Goal: Task Accomplishment & Management: Manage account settings

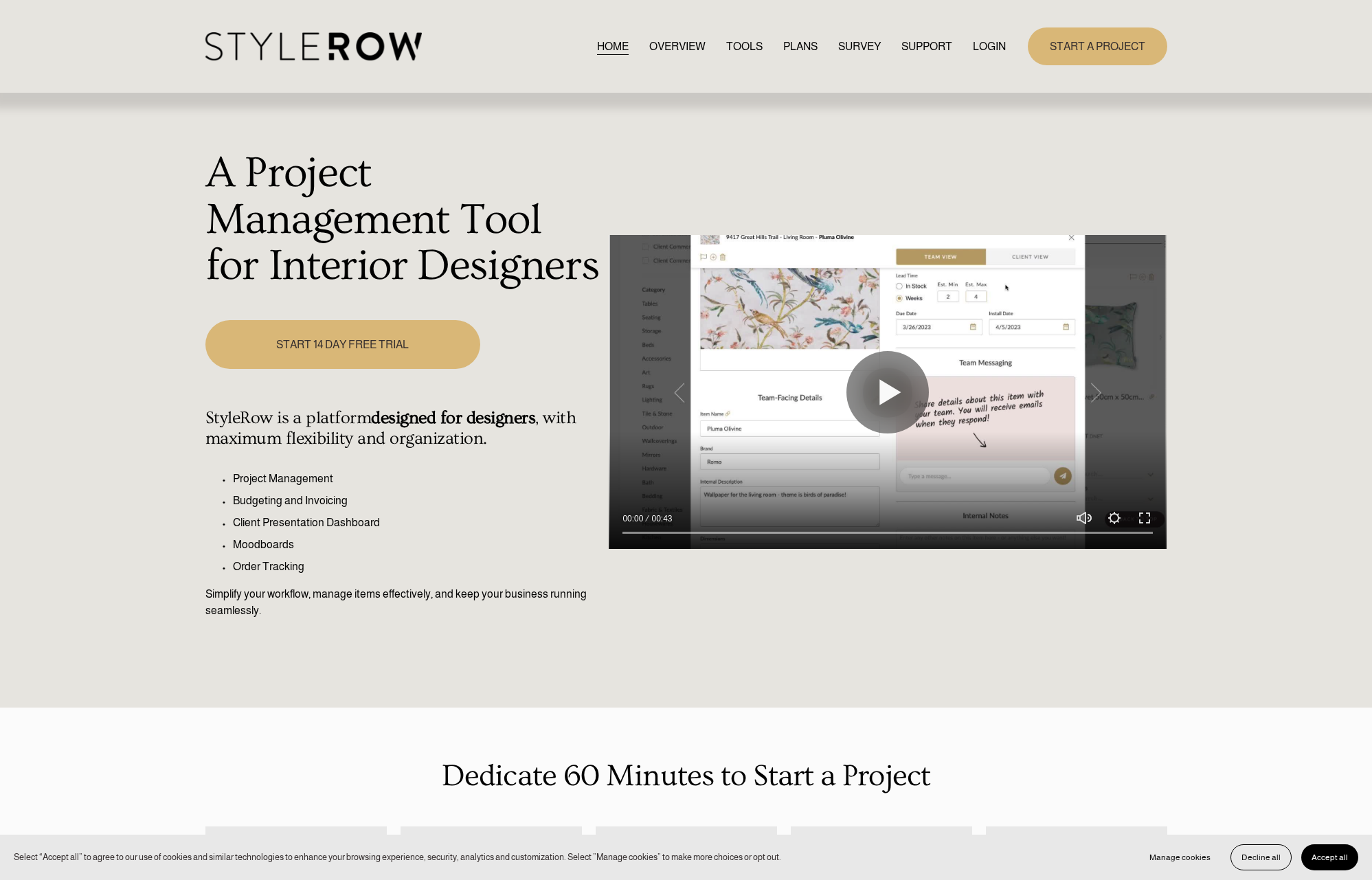
click at [997, 47] on link "LOGIN" at bounding box center [989, 46] width 33 height 19
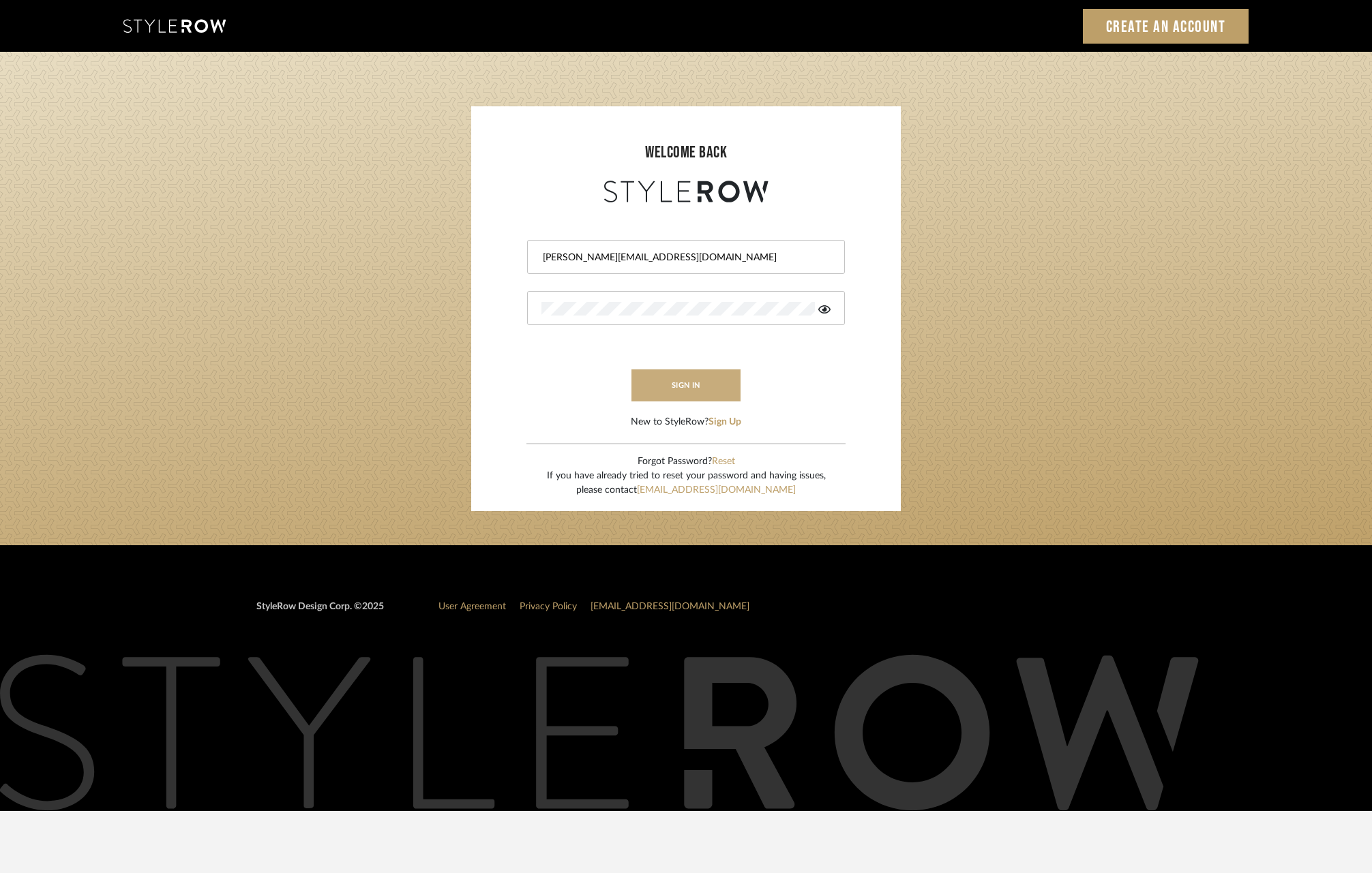
click at [667, 391] on button "sign in" at bounding box center [685, 385] width 109 height 32
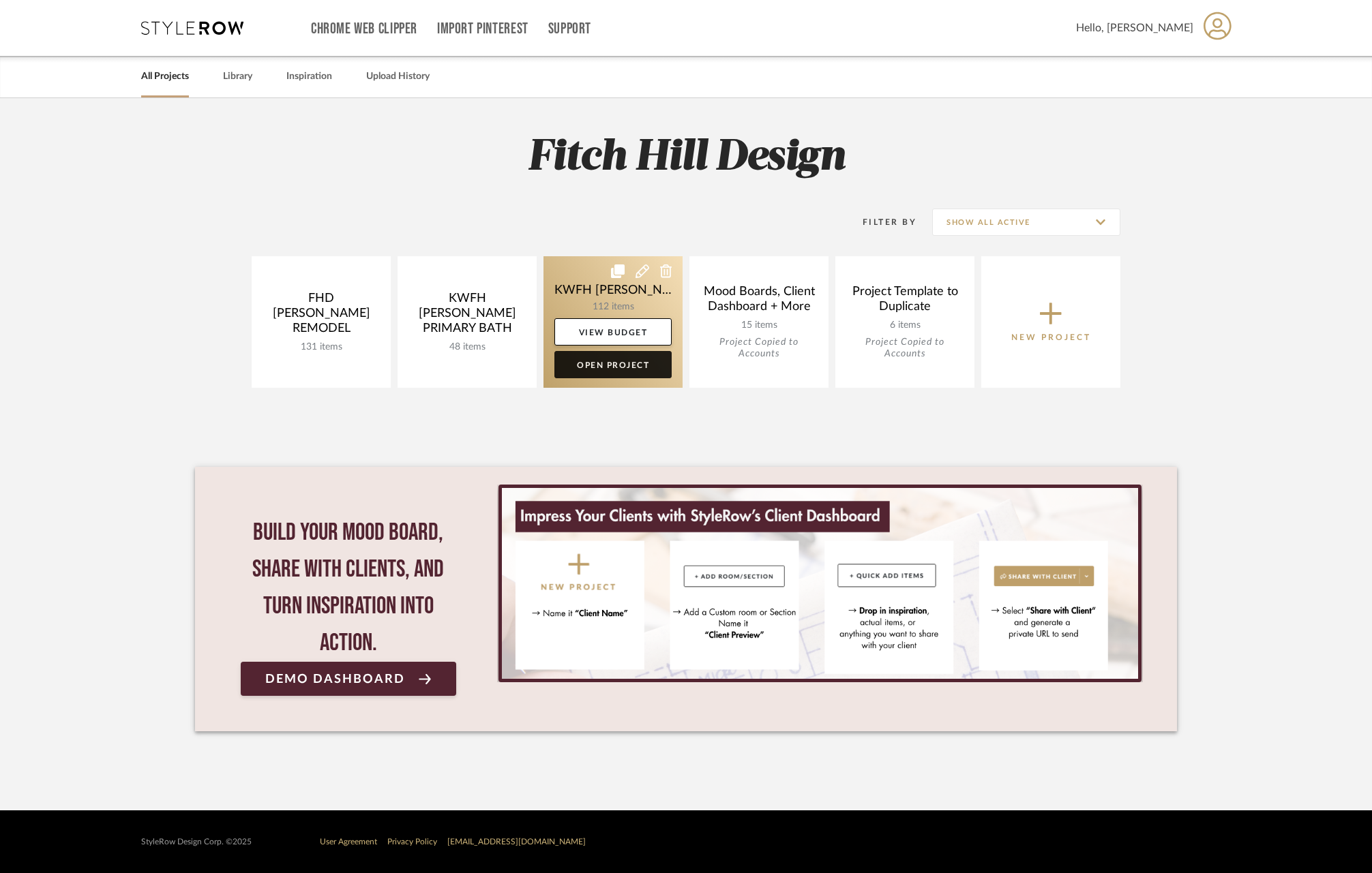
click at [603, 364] on link "Open Project" at bounding box center [612, 364] width 117 height 28
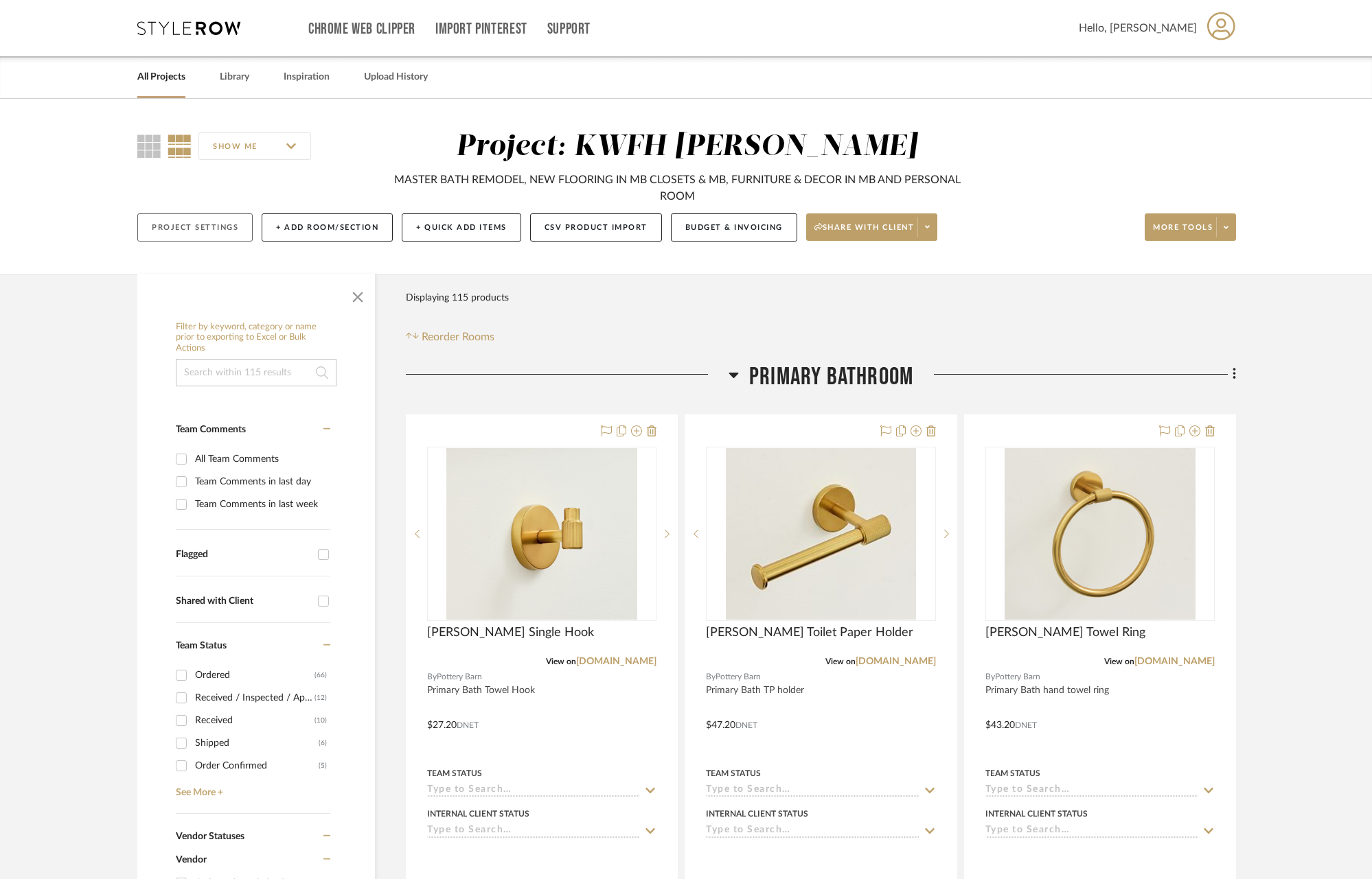
click at [170, 226] on button "Project Settings" at bounding box center [194, 227] width 115 height 29
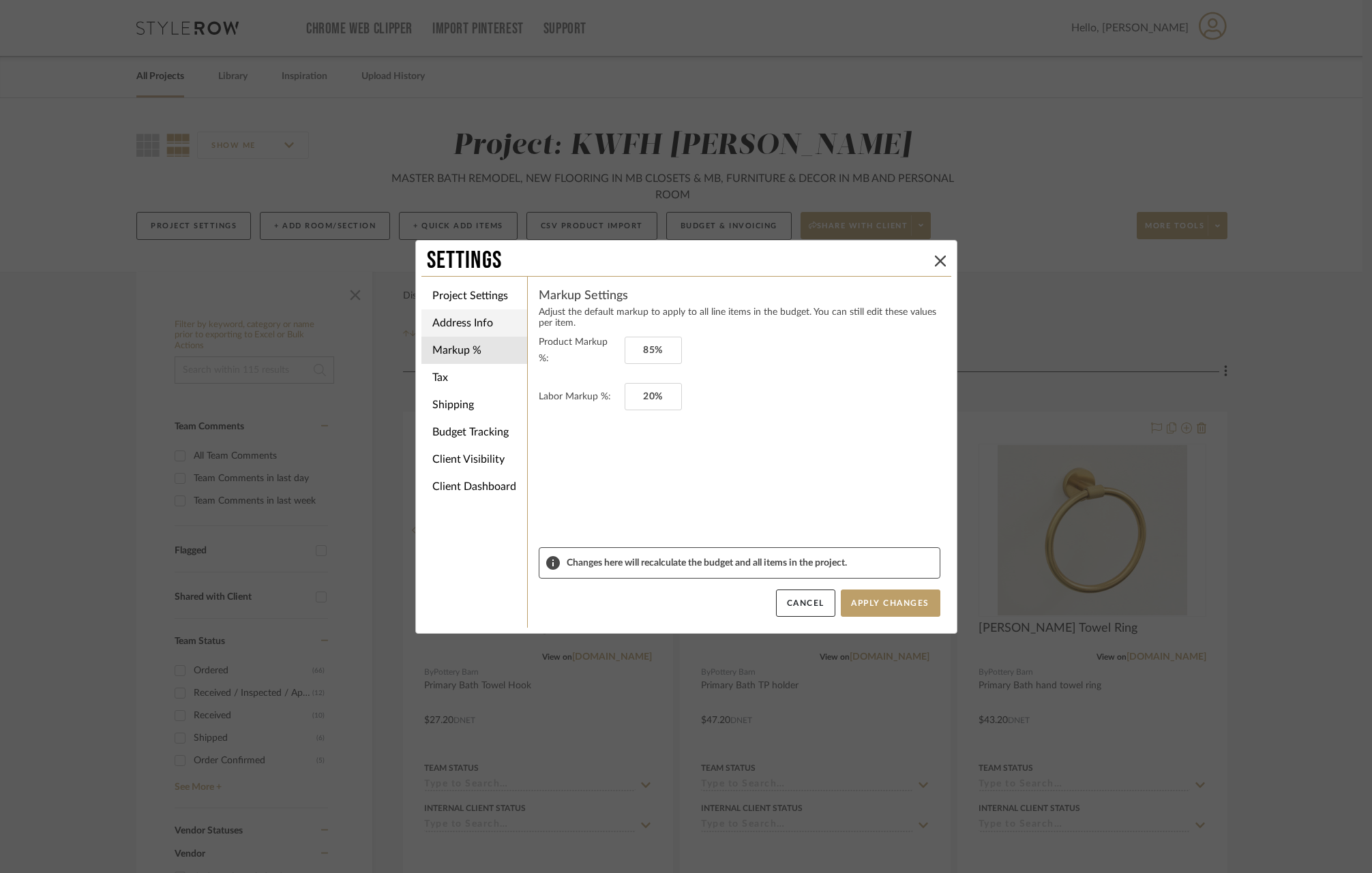
click at [441, 321] on li "Address Info" at bounding box center [474, 323] width 105 height 28
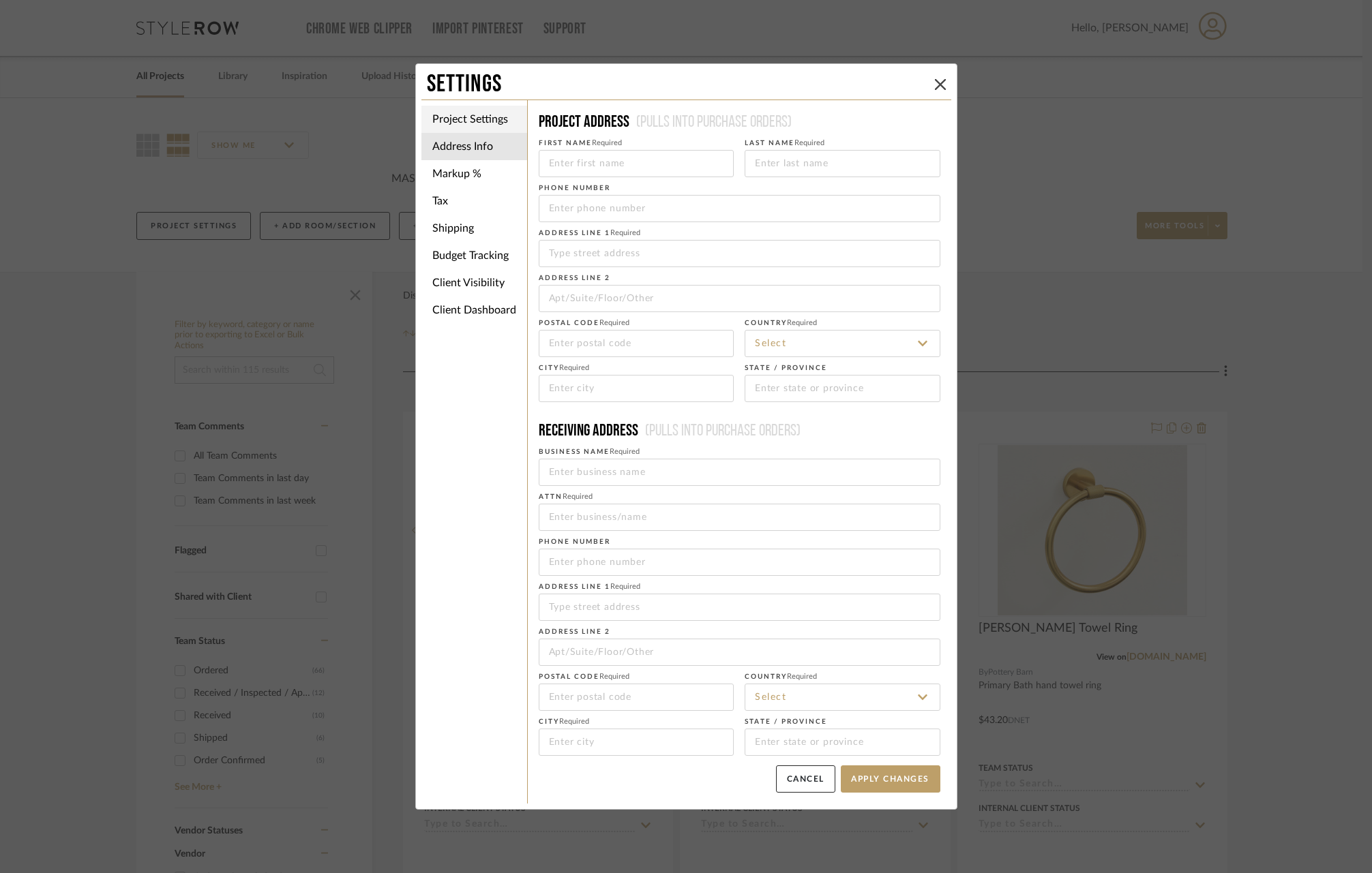
click at [437, 113] on li "Project Settings" at bounding box center [474, 119] width 105 height 28
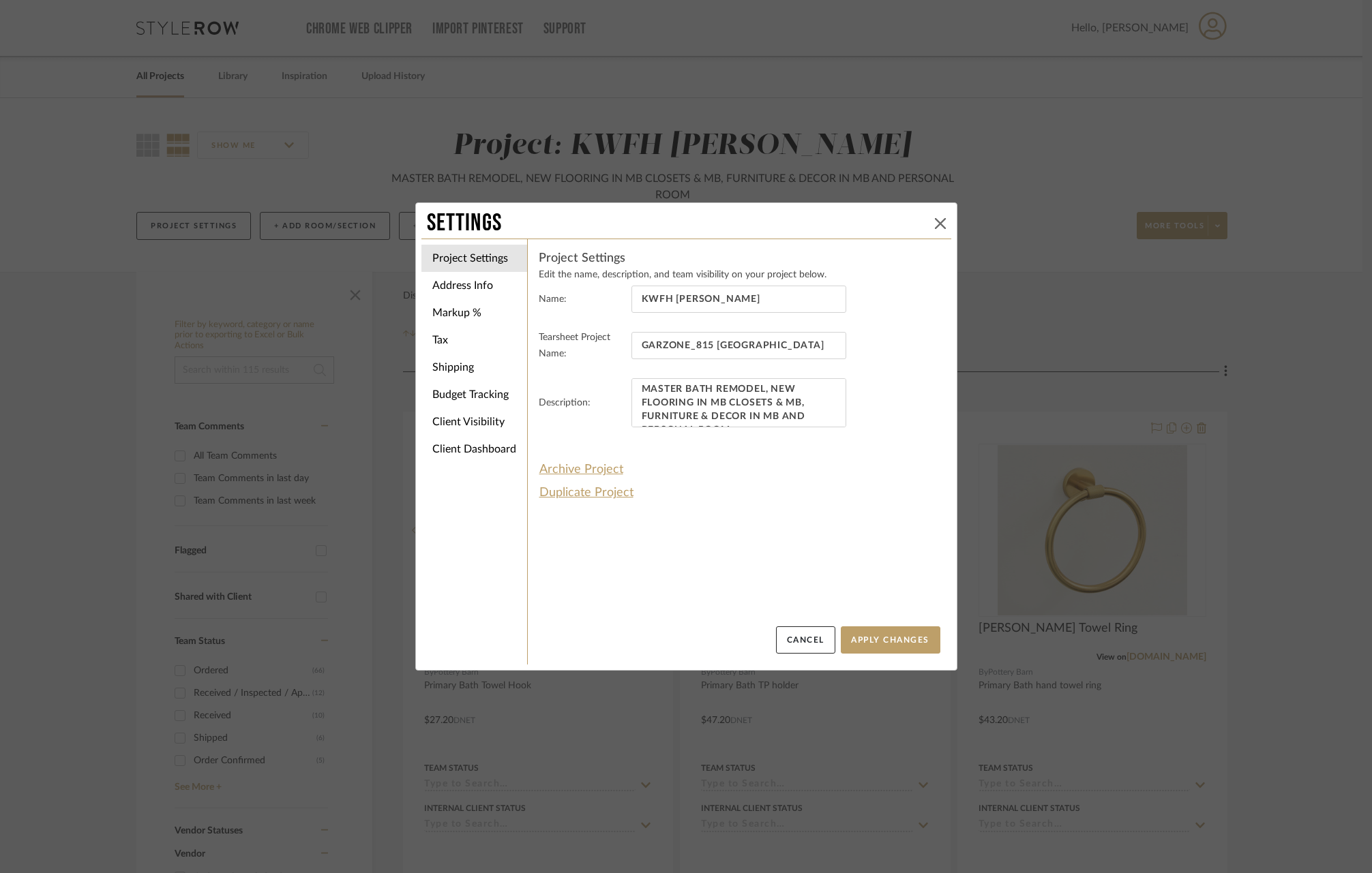
click at [935, 225] on icon at bounding box center [940, 223] width 11 height 11
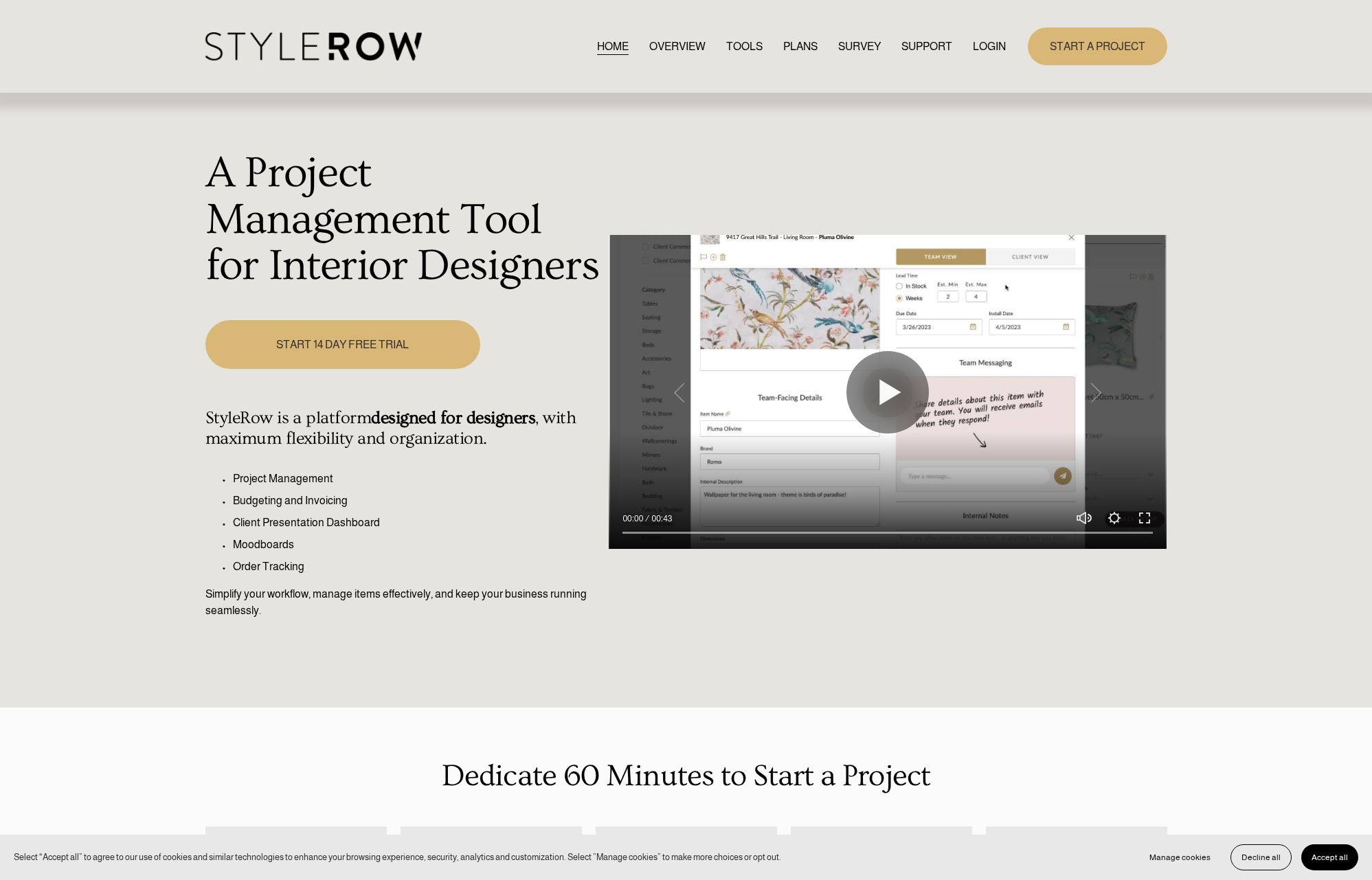
click at [995, 48] on link "LOGIN" at bounding box center [989, 46] width 33 height 19
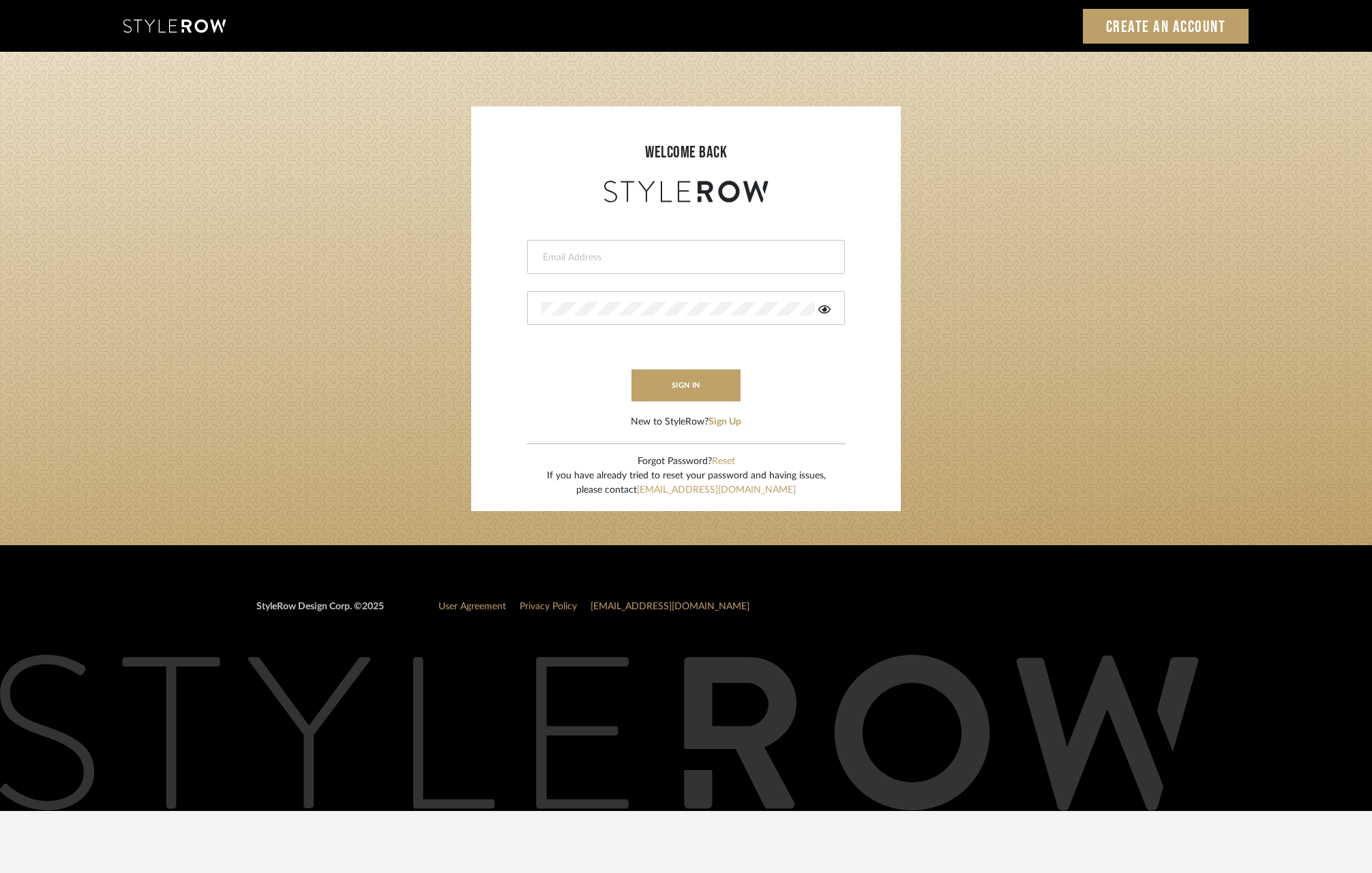
type input "[PERSON_NAME][EMAIL_ADDRESS][DOMAIN_NAME]"
click at [723, 386] on button "sign in" at bounding box center [685, 385] width 109 height 32
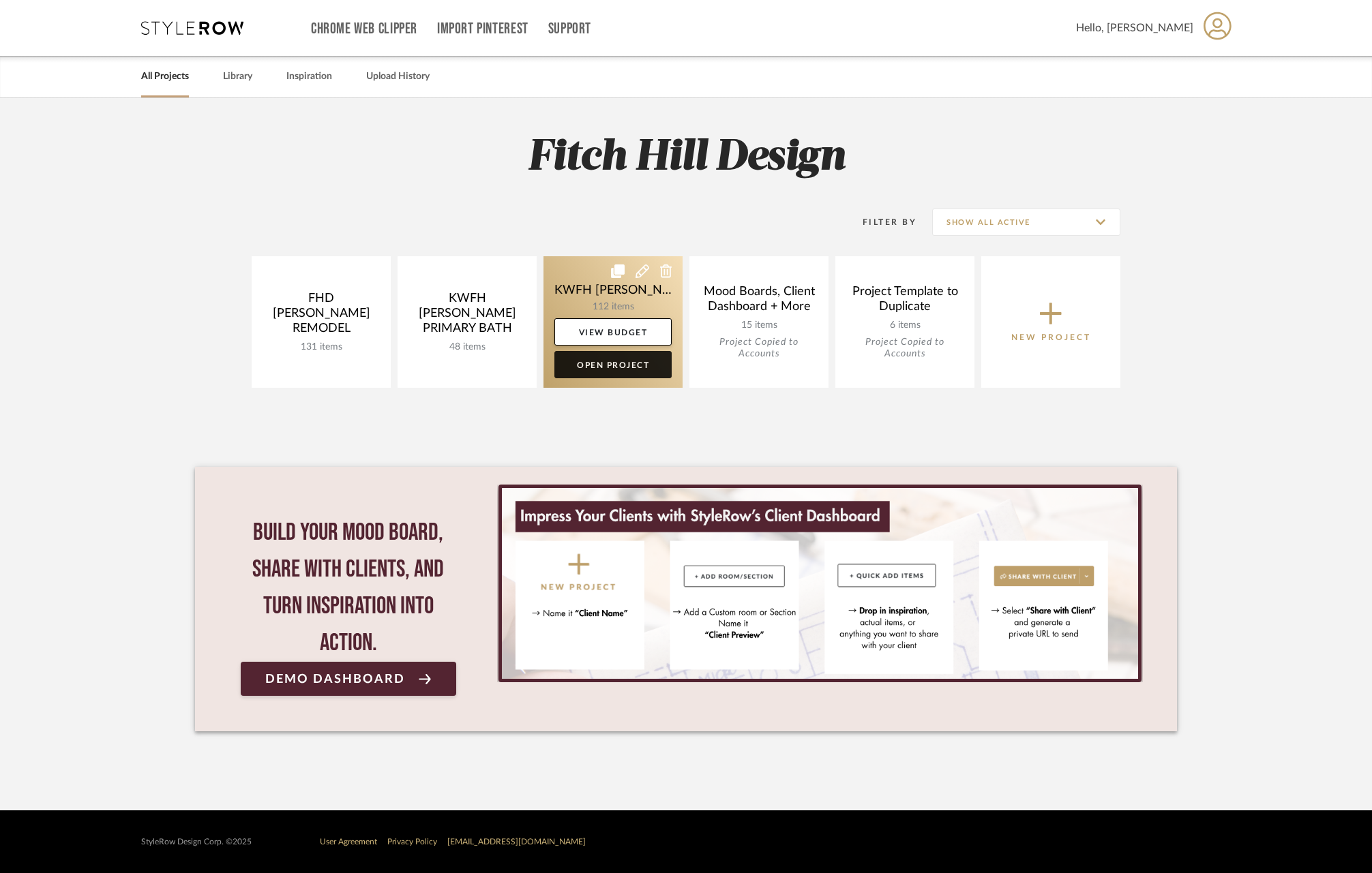
click at [607, 372] on link "Open Project" at bounding box center [612, 364] width 117 height 28
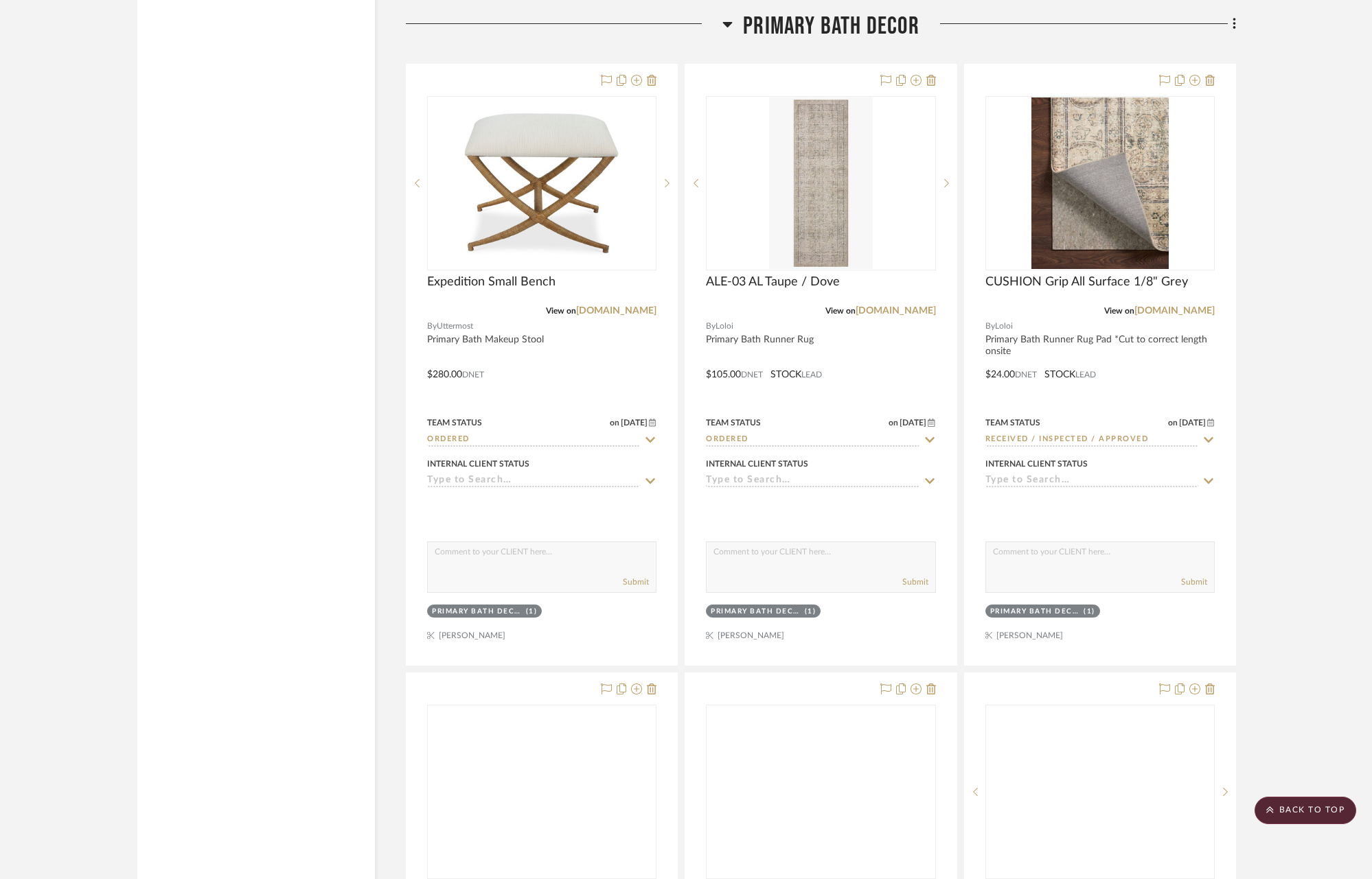
scroll to position [2970, 0]
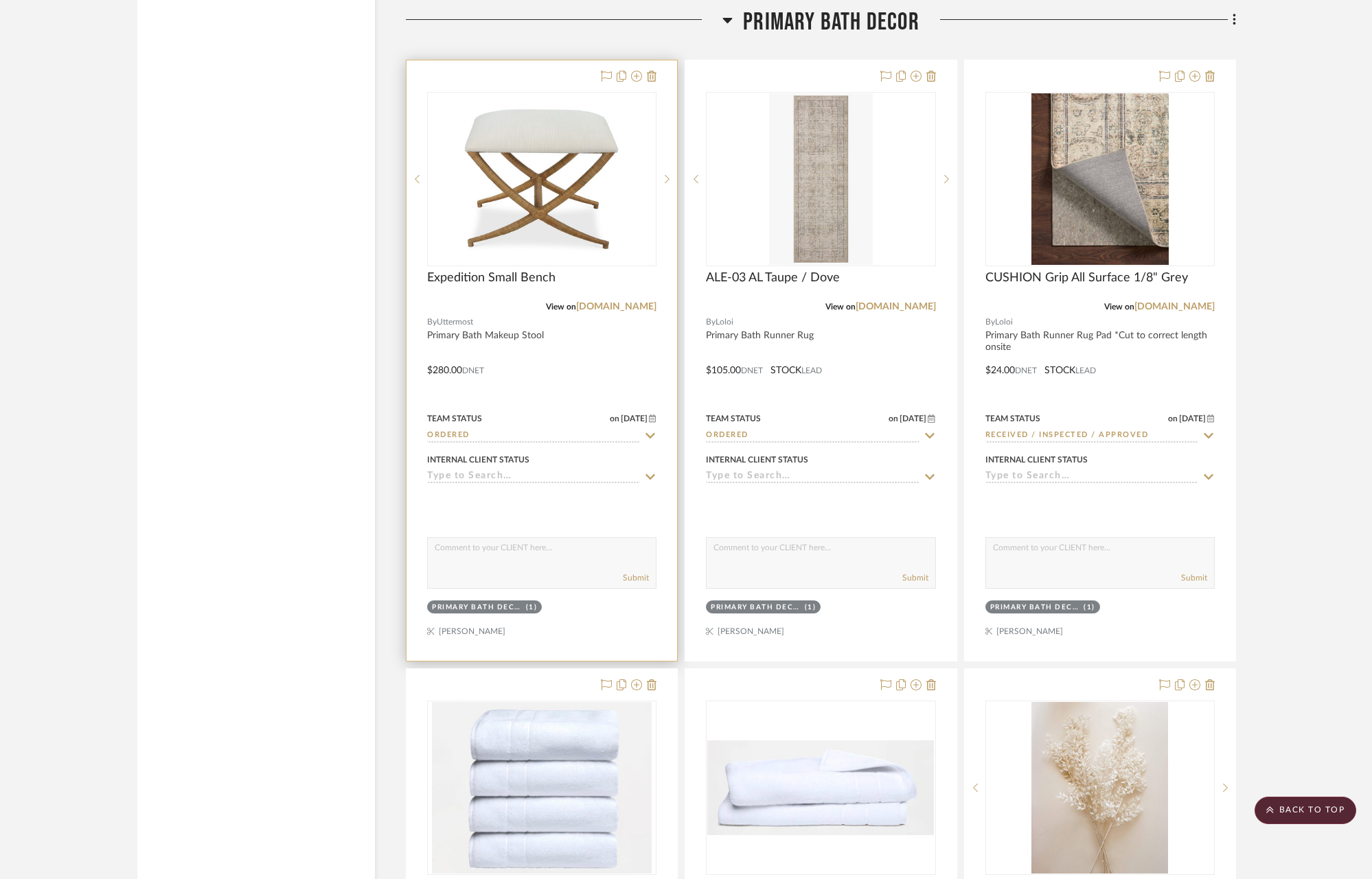
click at [655, 431] on icon at bounding box center [650, 435] width 12 height 11
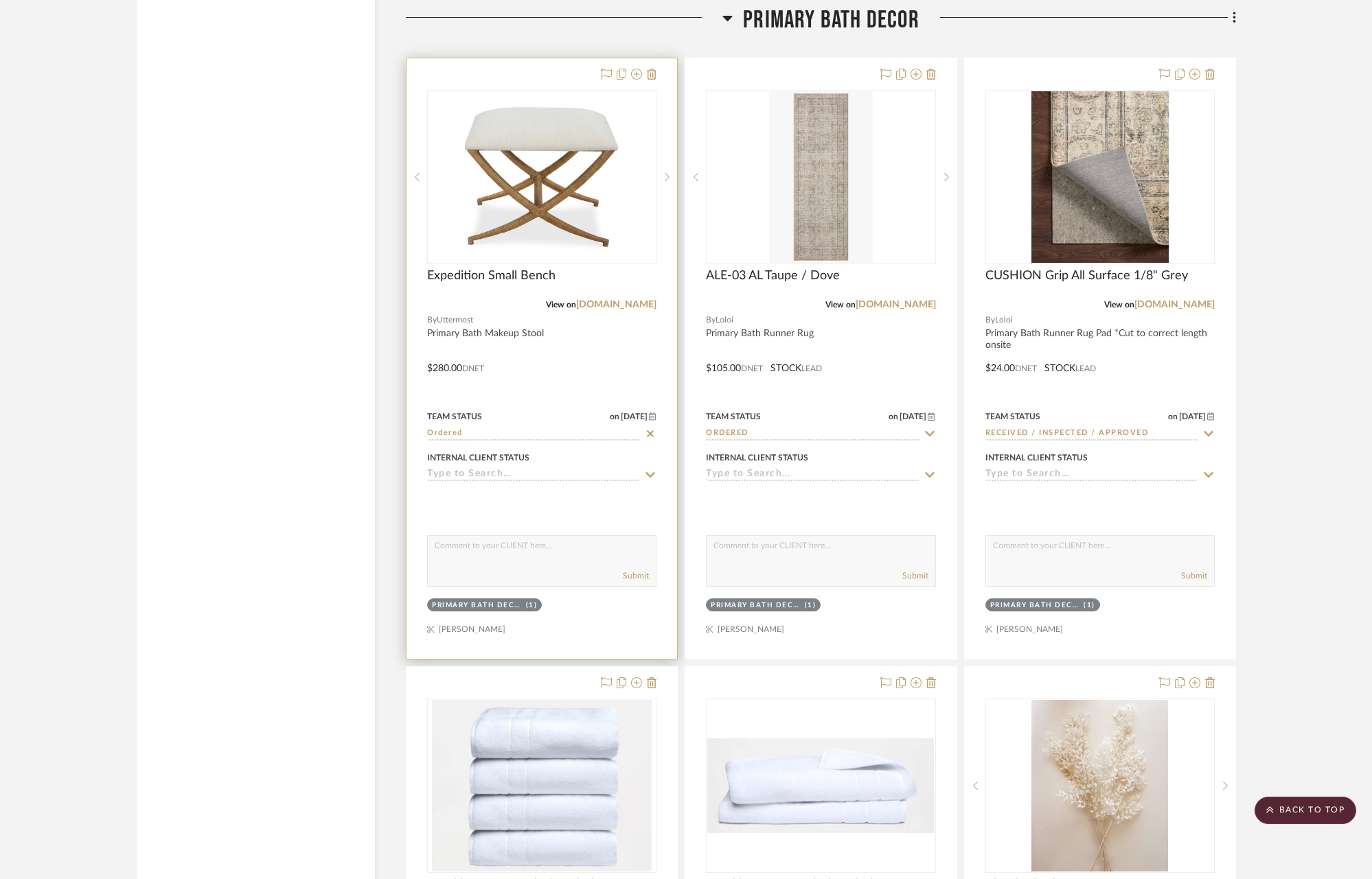
scroll to position [2972, 0]
click at [653, 431] on icon at bounding box center [650, 432] width 12 height 11
type input "[DATE]"
click at [621, 429] on input at bounding box center [533, 434] width 213 height 13
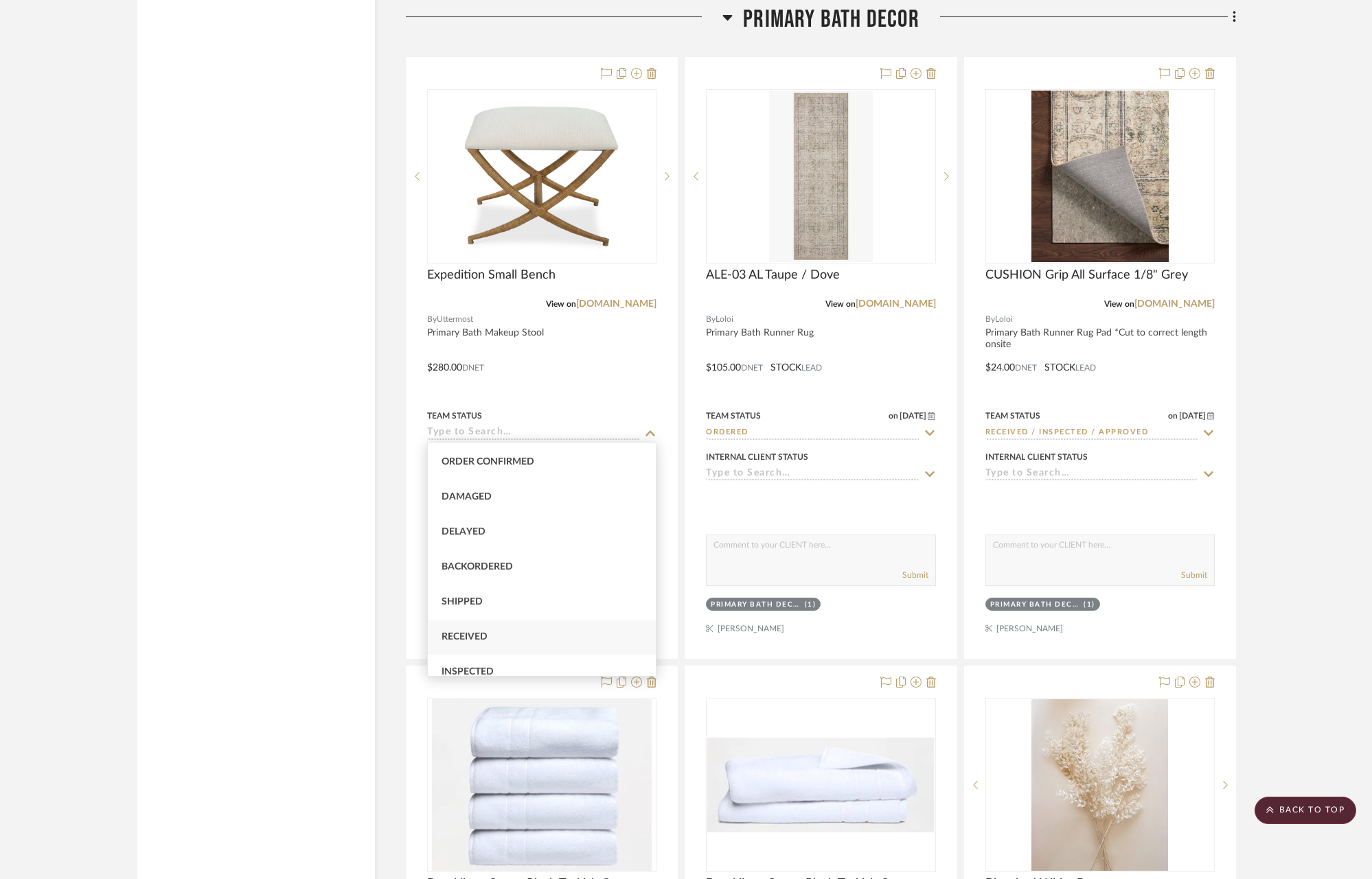
scroll to position [96, 0]
click at [592, 601] on div "Received" at bounding box center [541, 609] width 228 height 35
type input "Received"
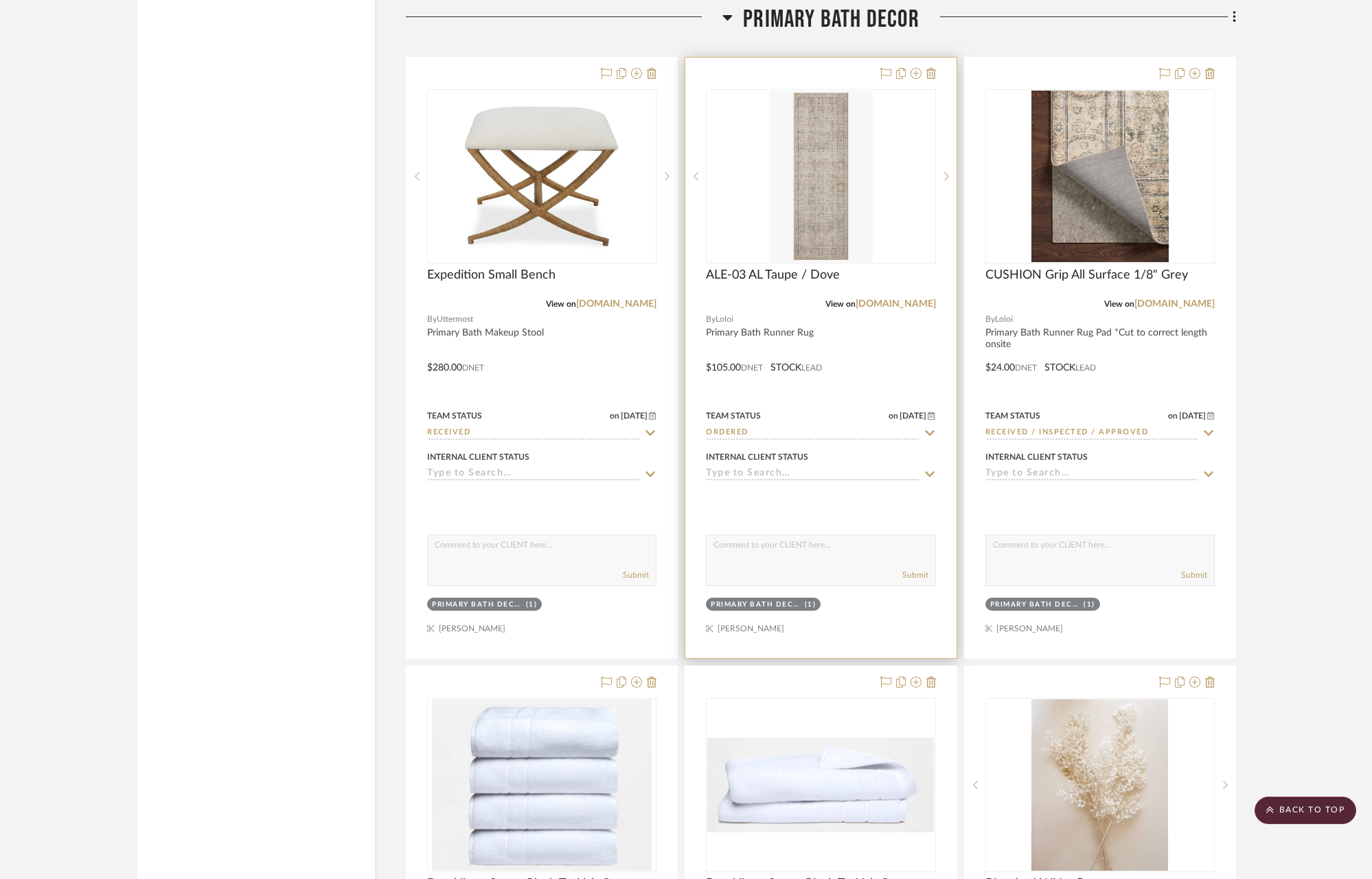
click at [929, 431] on icon at bounding box center [929, 432] width 12 height 11
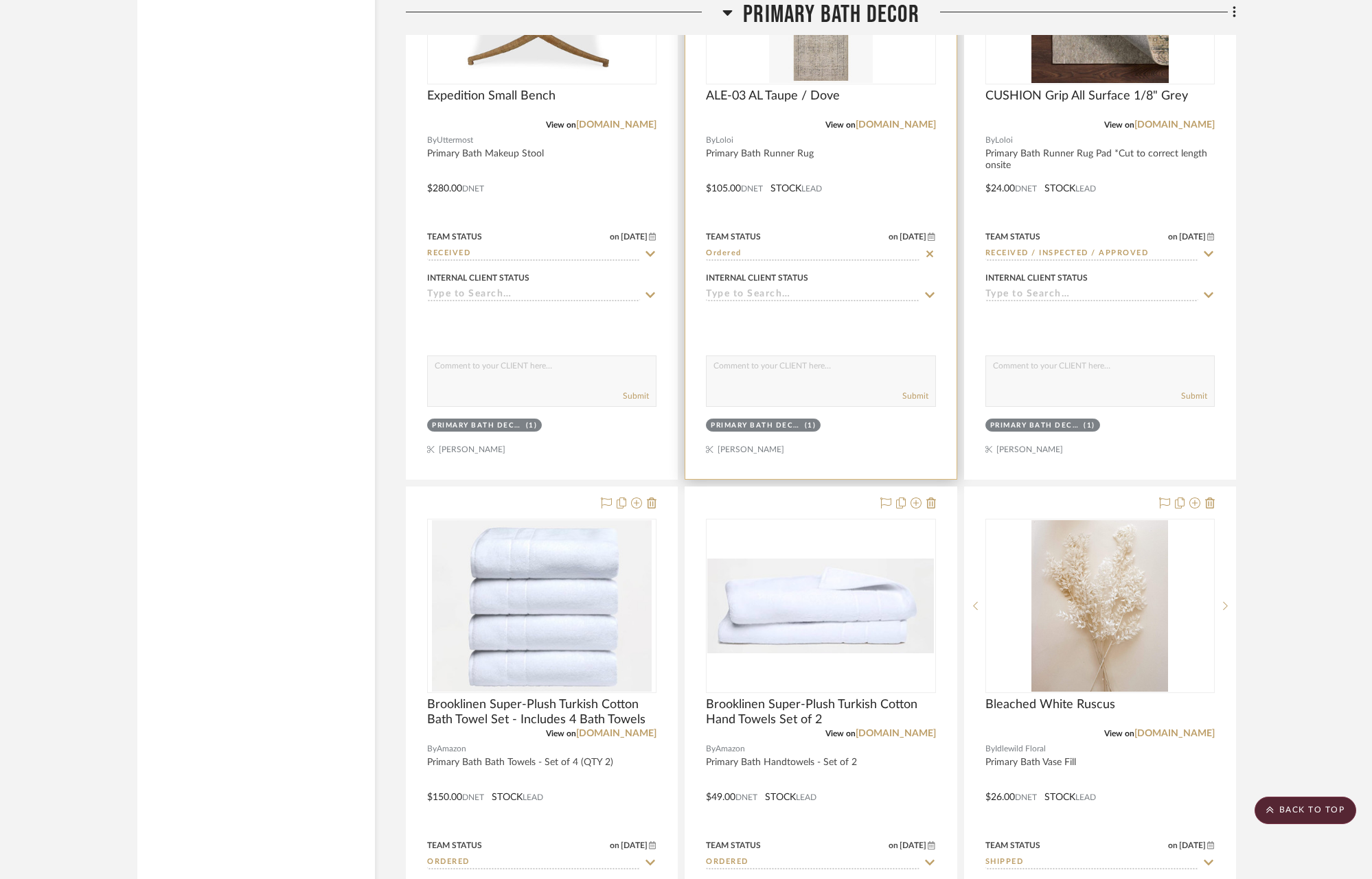
scroll to position [3022, 0]
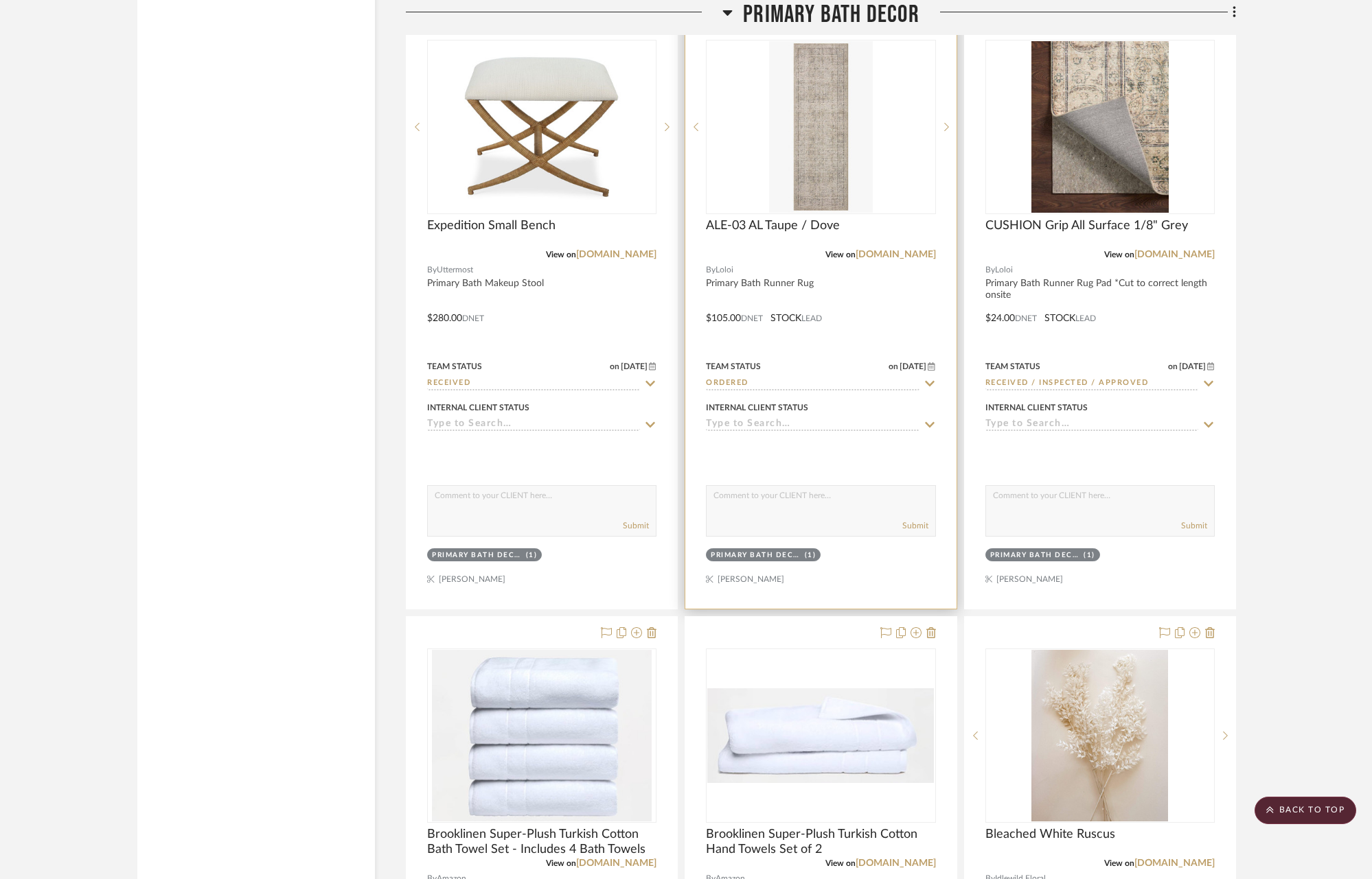
click at [811, 378] on input "Ordered" at bounding box center [812, 384] width 213 height 13
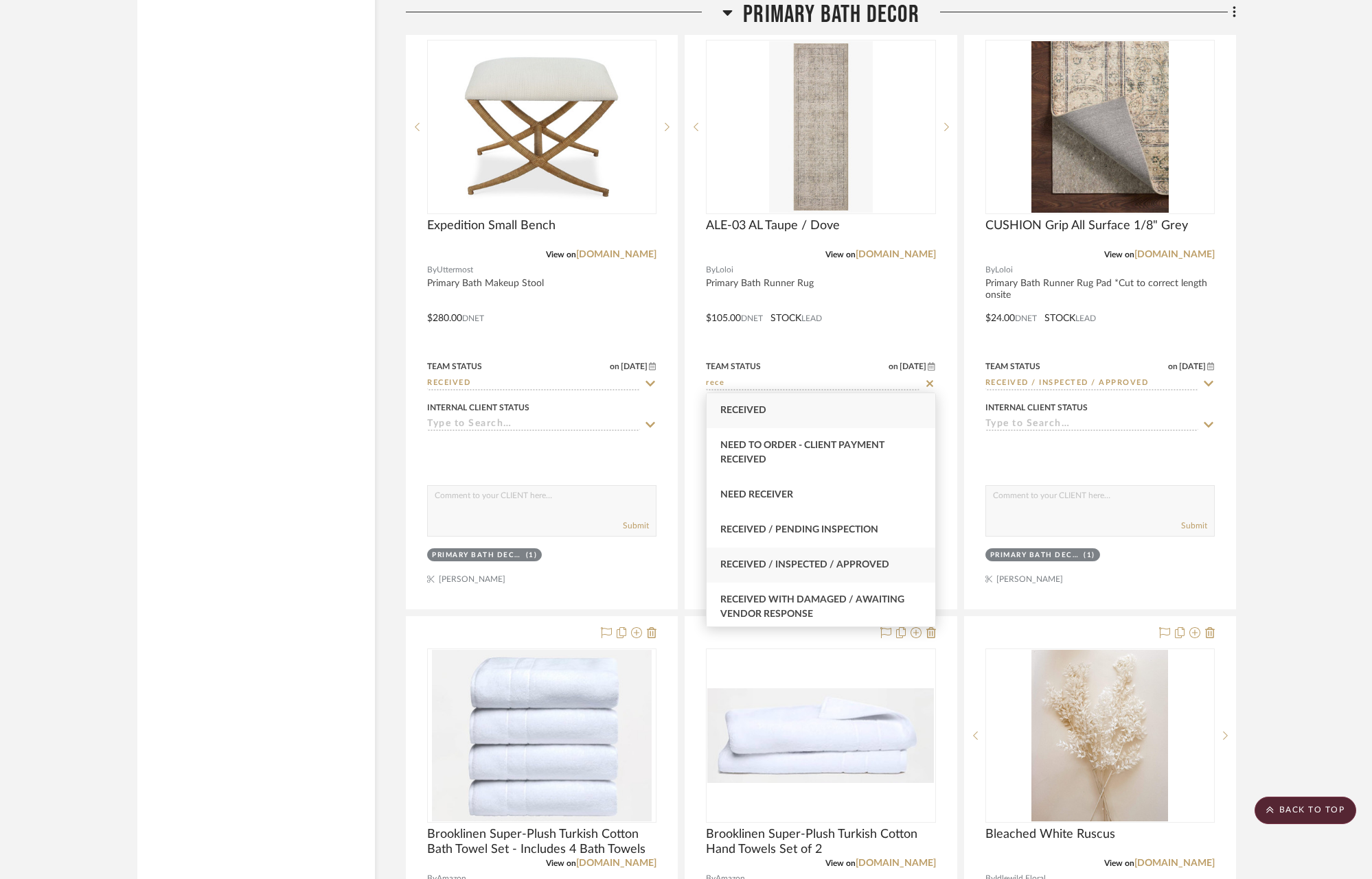
type input "rece"
click at [821, 570] on span "Received / Inspected / Approved" at bounding box center [804, 565] width 169 height 10
type input "[DATE]"
type input "Received / Inspected / Approved"
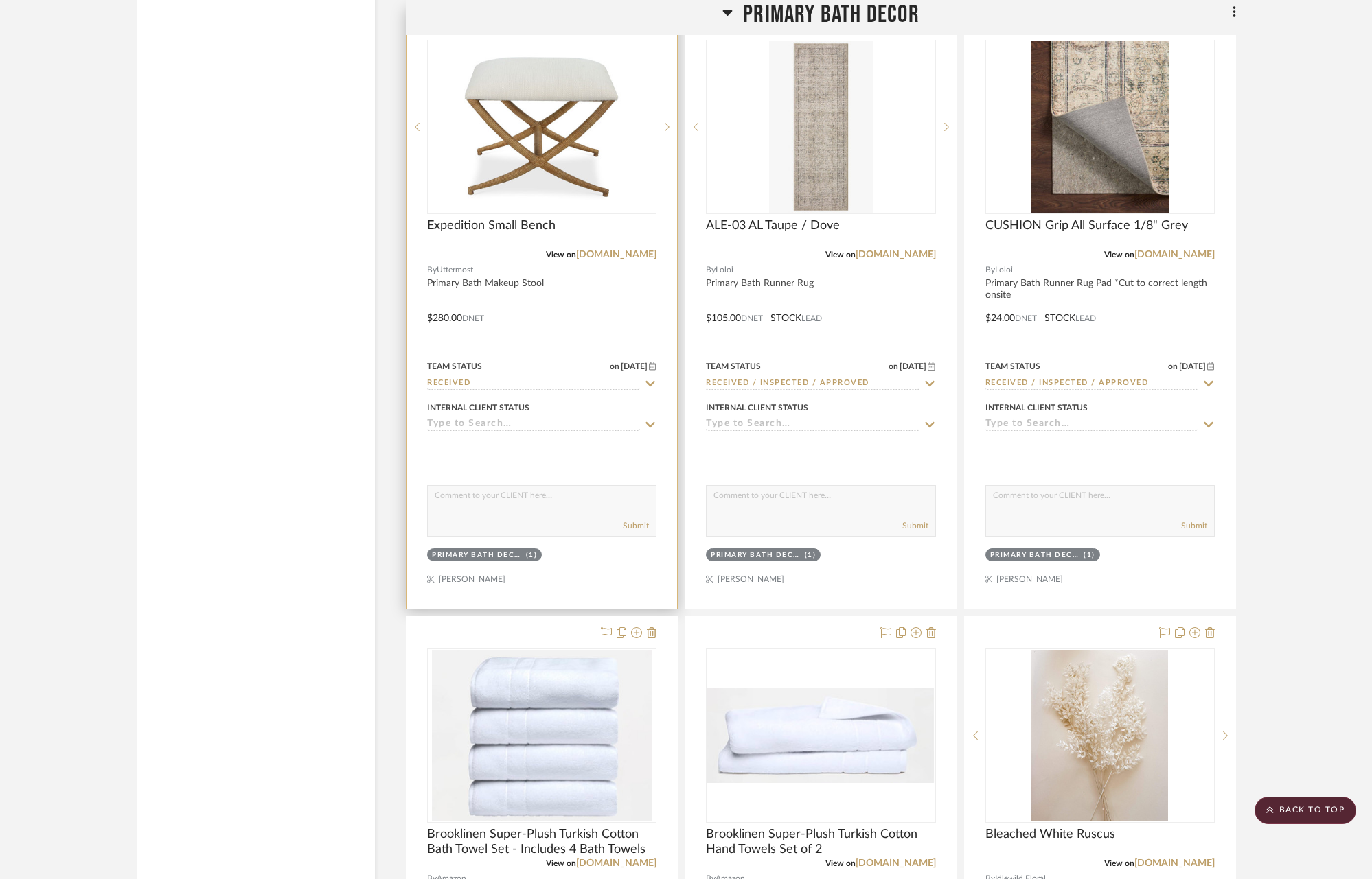
click at [650, 382] on icon at bounding box center [651, 383] width 10 height 6
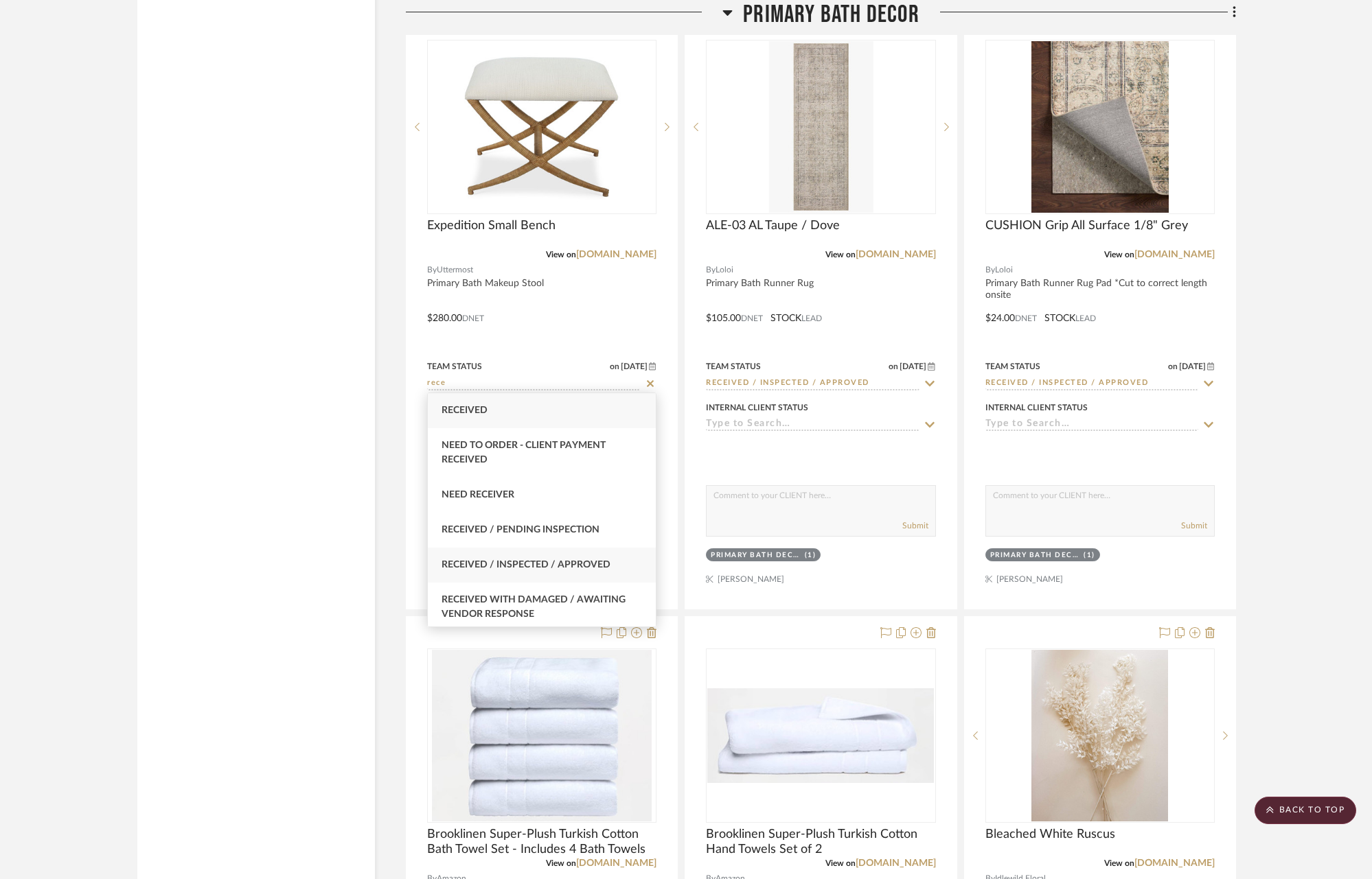
click at [543, 565] on span "Received / Inspected / Approved" at bounding box center [525, 565] width 169 height 10
type input "Received / Inspected / Approved"
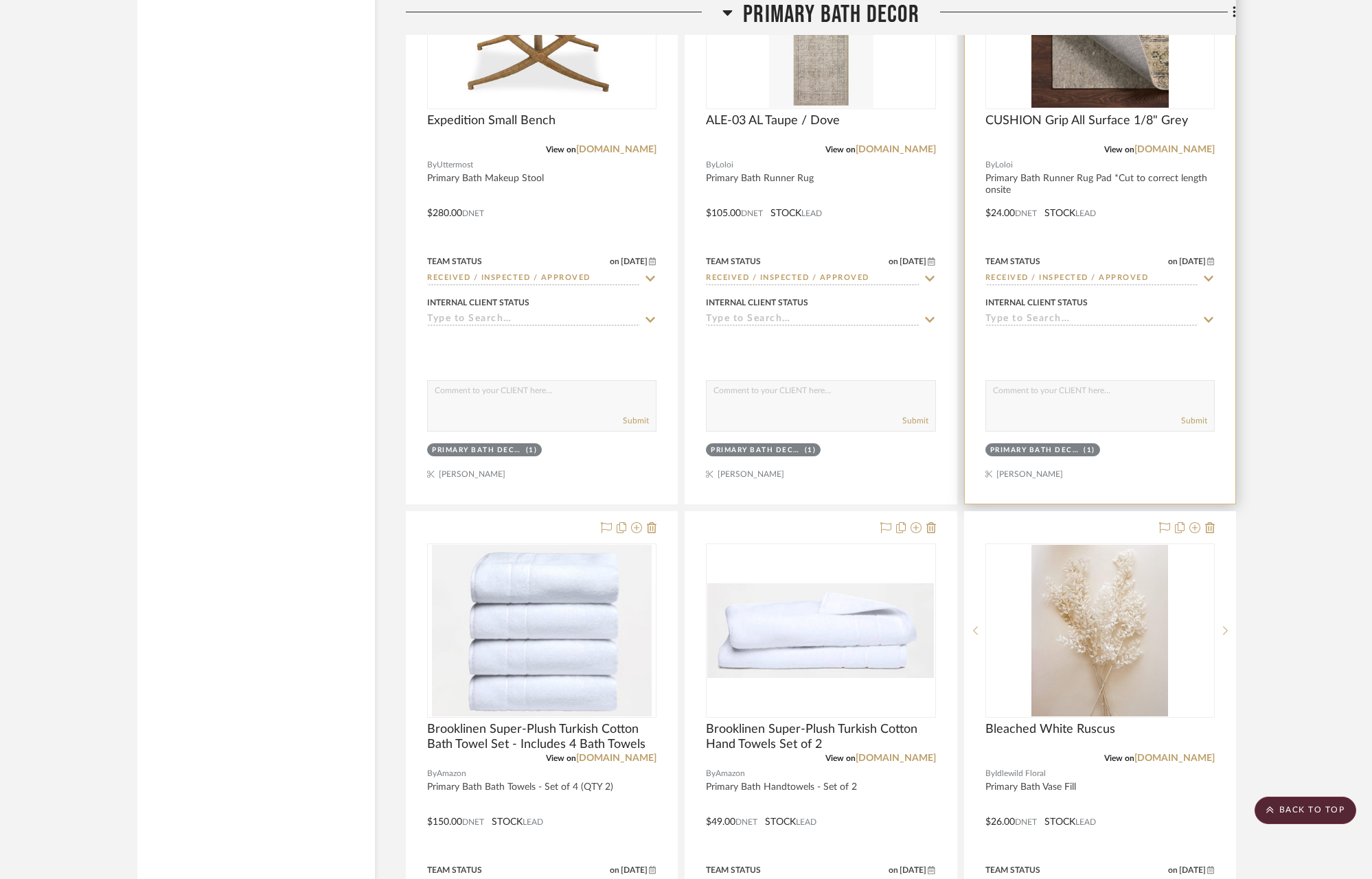
scroll to position [3390, 0]
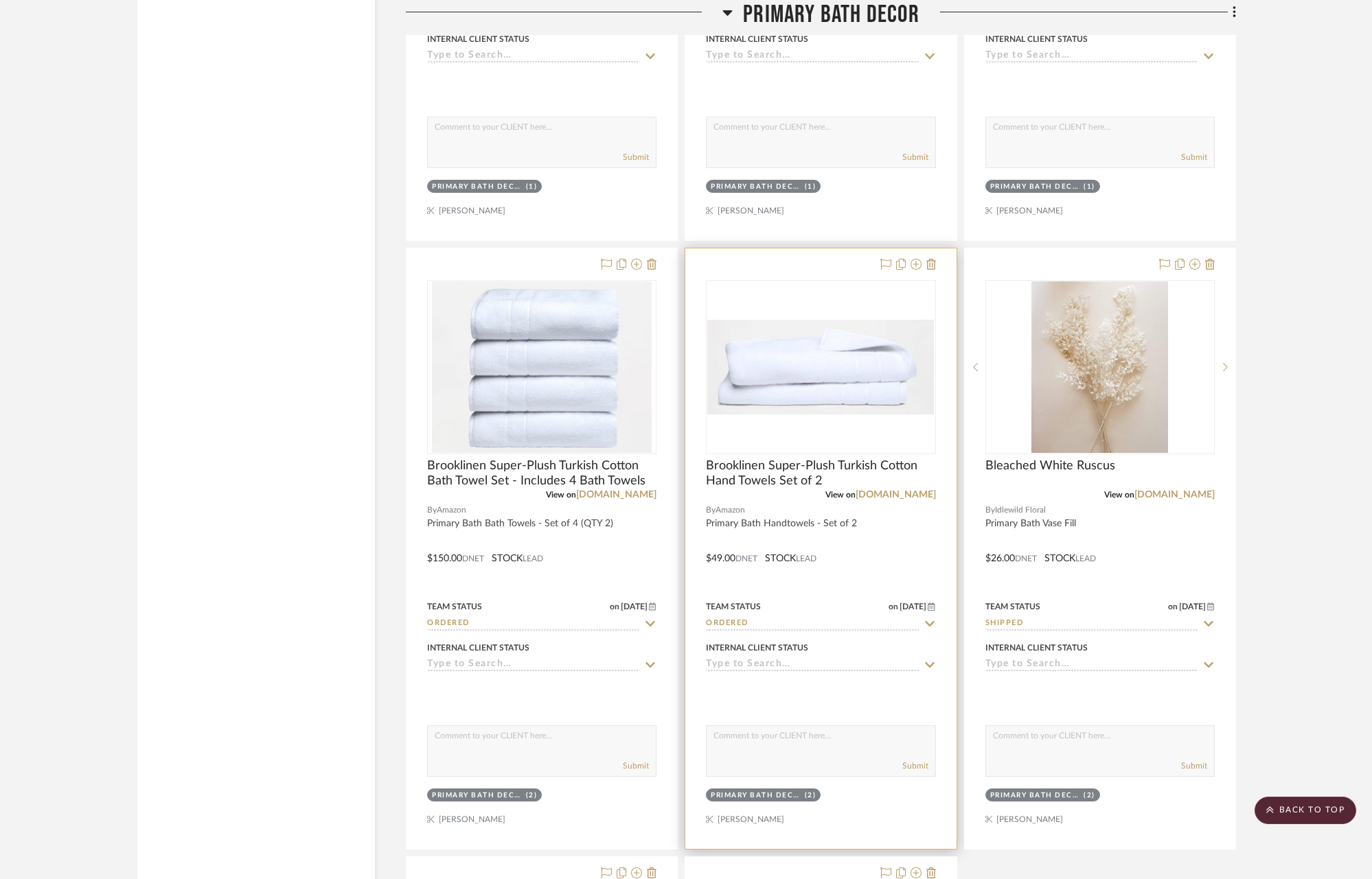
click at [927, 621] on icon at bounding box center [929, 623] width 12 height 11
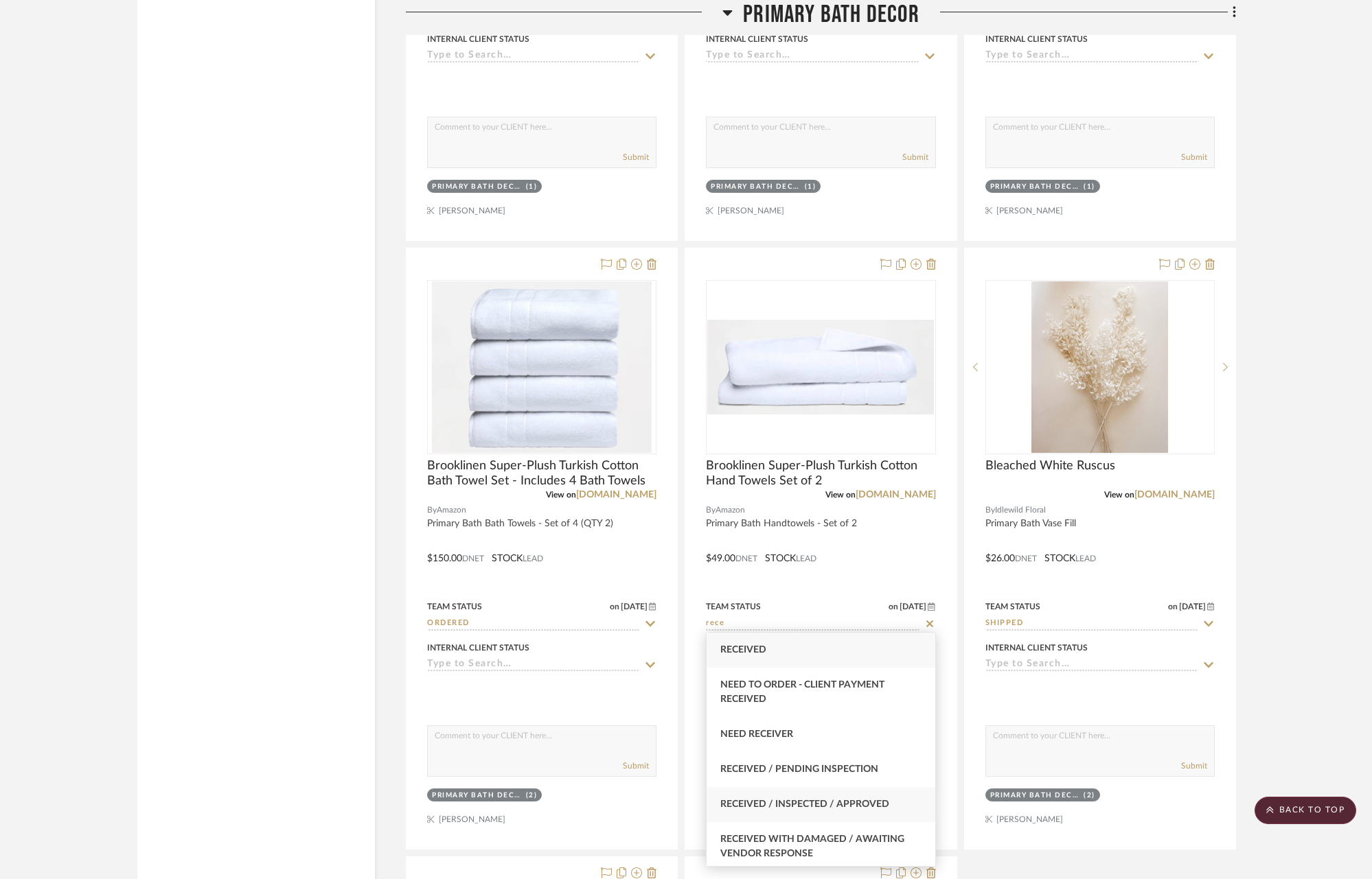
type input "rece"
click at [861, 804] on span "Received / Inspected / Approved" at bounding box center [804, 805] width 169 height 10
type input "[DATE]"
type input "Received / Inspected / Approved"
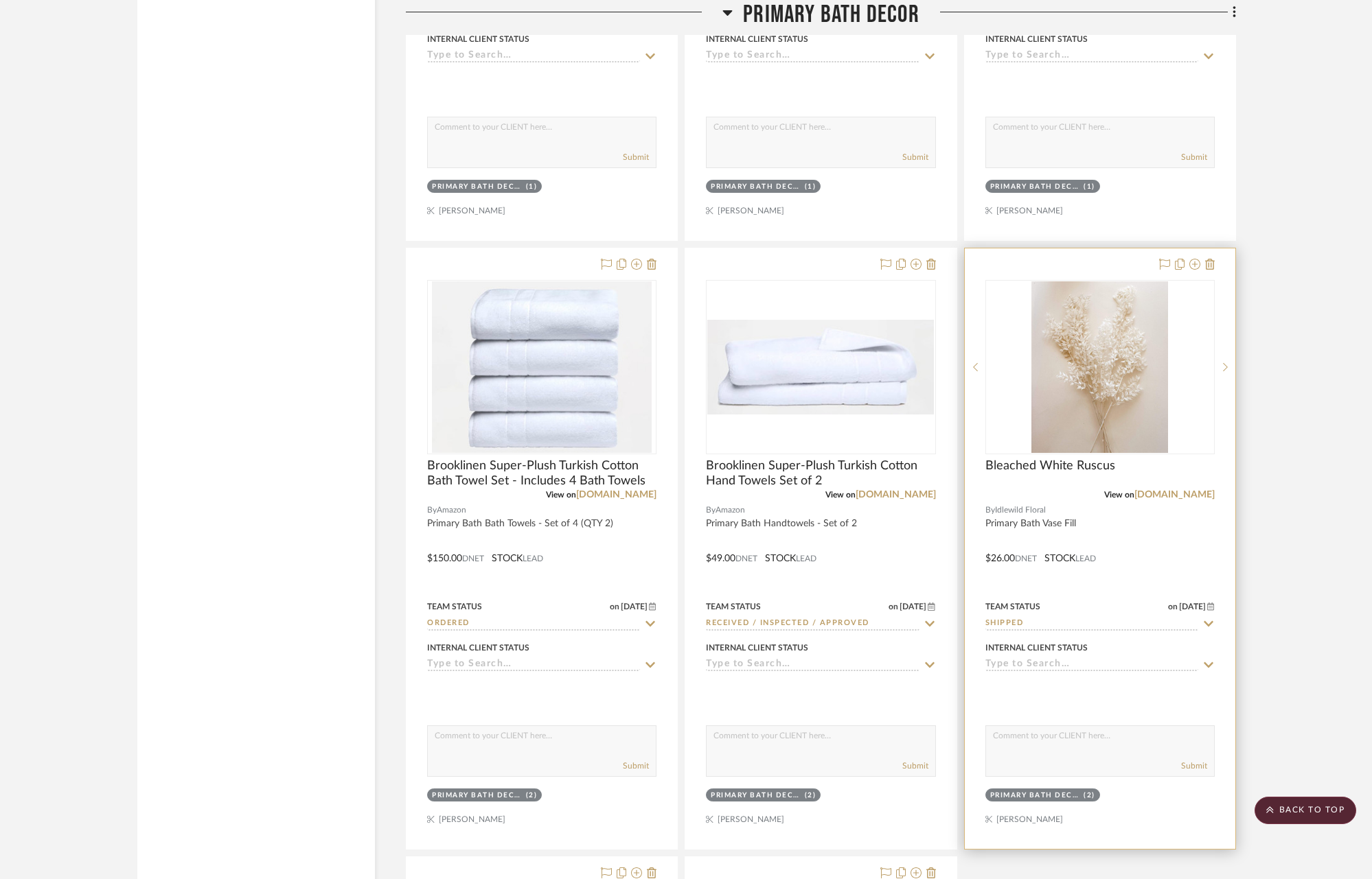
click at [1215, 625] on div at bounding box center [1100, 549] width 271 height 600
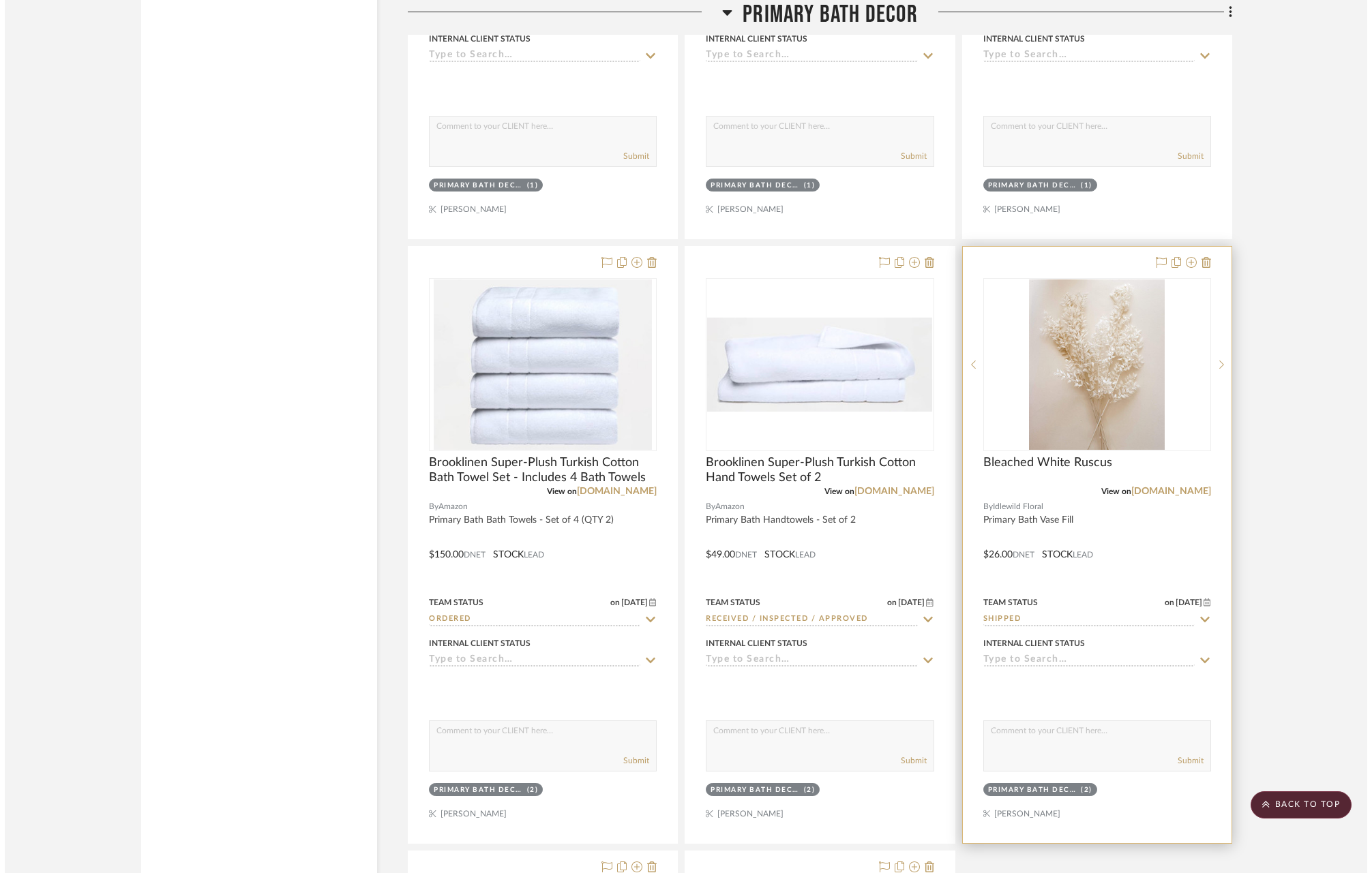
scroll to position [0, 0]
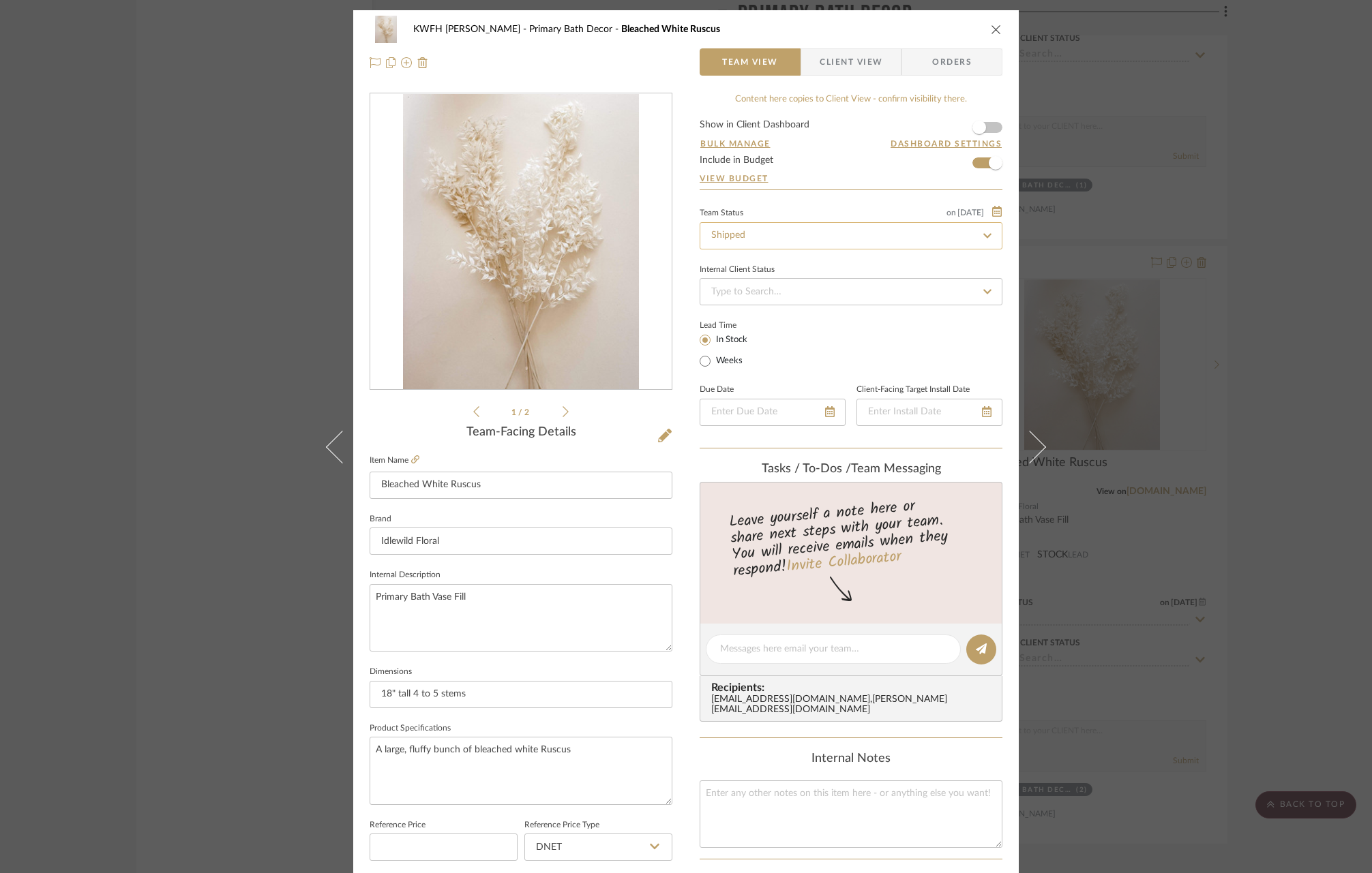
click at [885, 230] on input "Shipped" at bounding box center [851, 236] width 303 height 28
type input "rece"
drag, startPoint x: 829, startPoint y: 415, endPoint x: 886, endPoint y: 364, distance: 76.5
click at [829, 415] on span "Received / Inspected / Approved" at bounding box center [778, 411] width 138 height 10
type input "[DATE]"
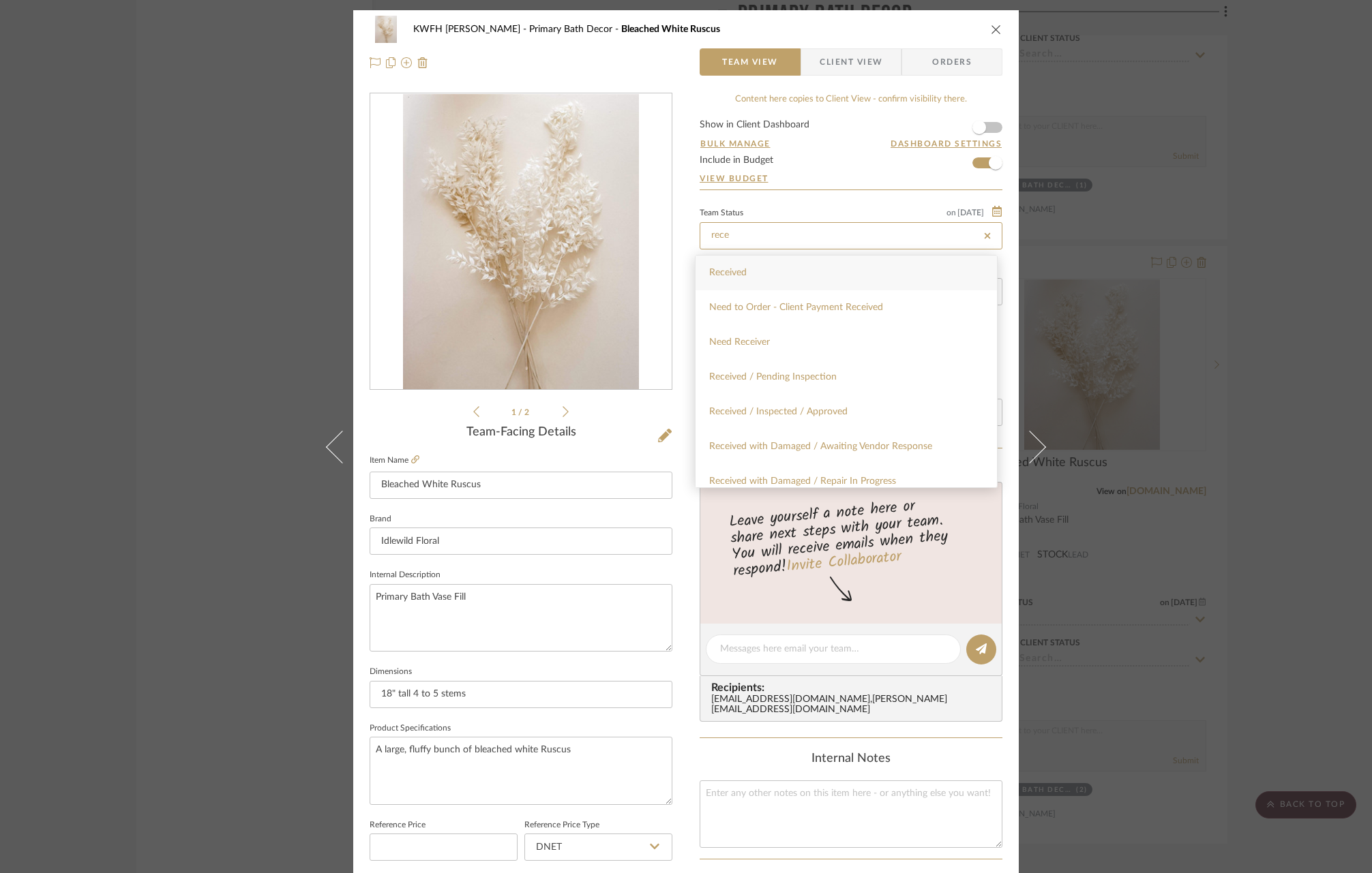
type input "Received / Inspected / Approved"
type input "[DATE]"
type input "Received / Inspected / Approved"
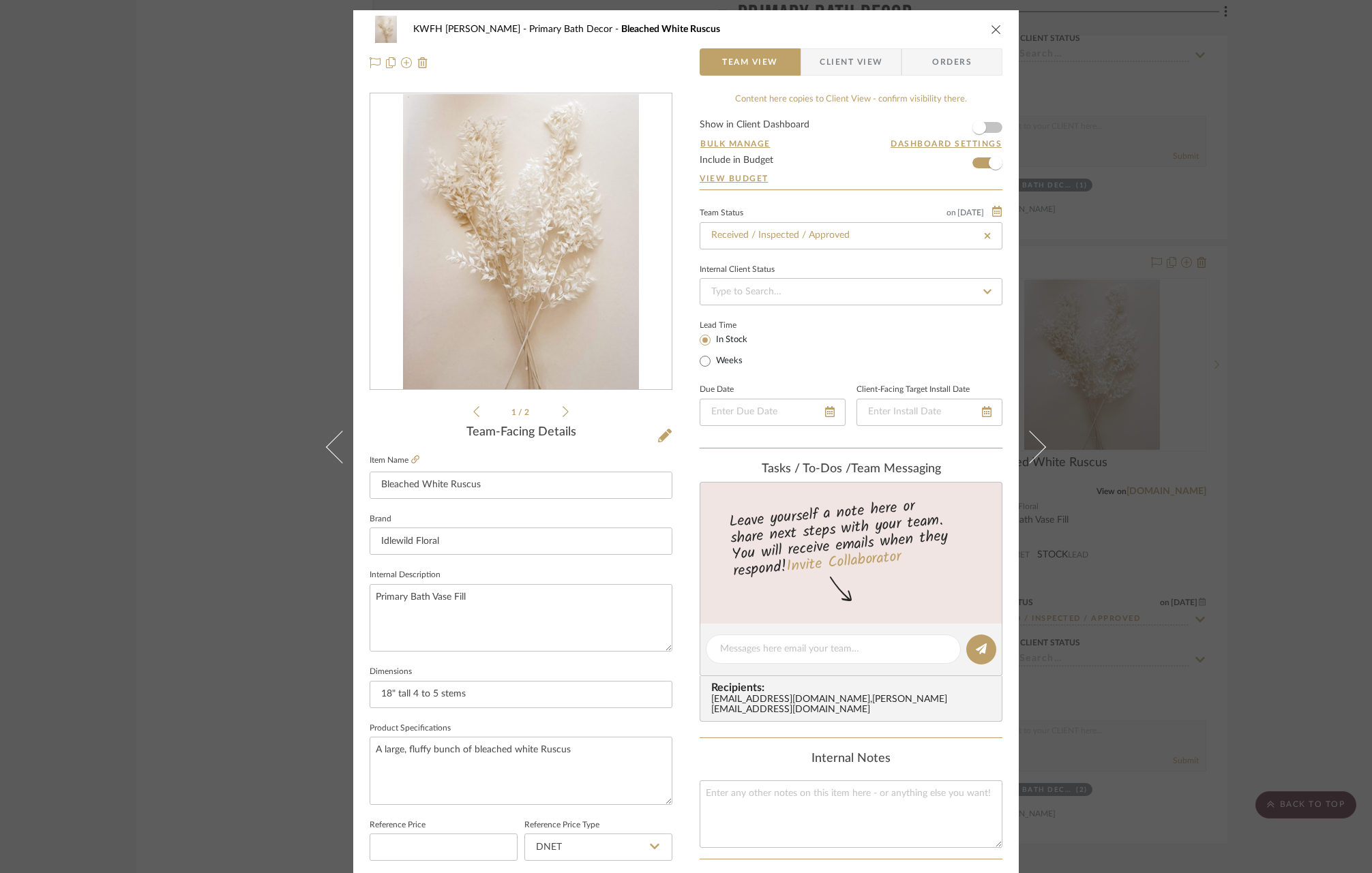
click at [994, 24] on icon "close" at bounding box center [995, 28] width 11 height 11
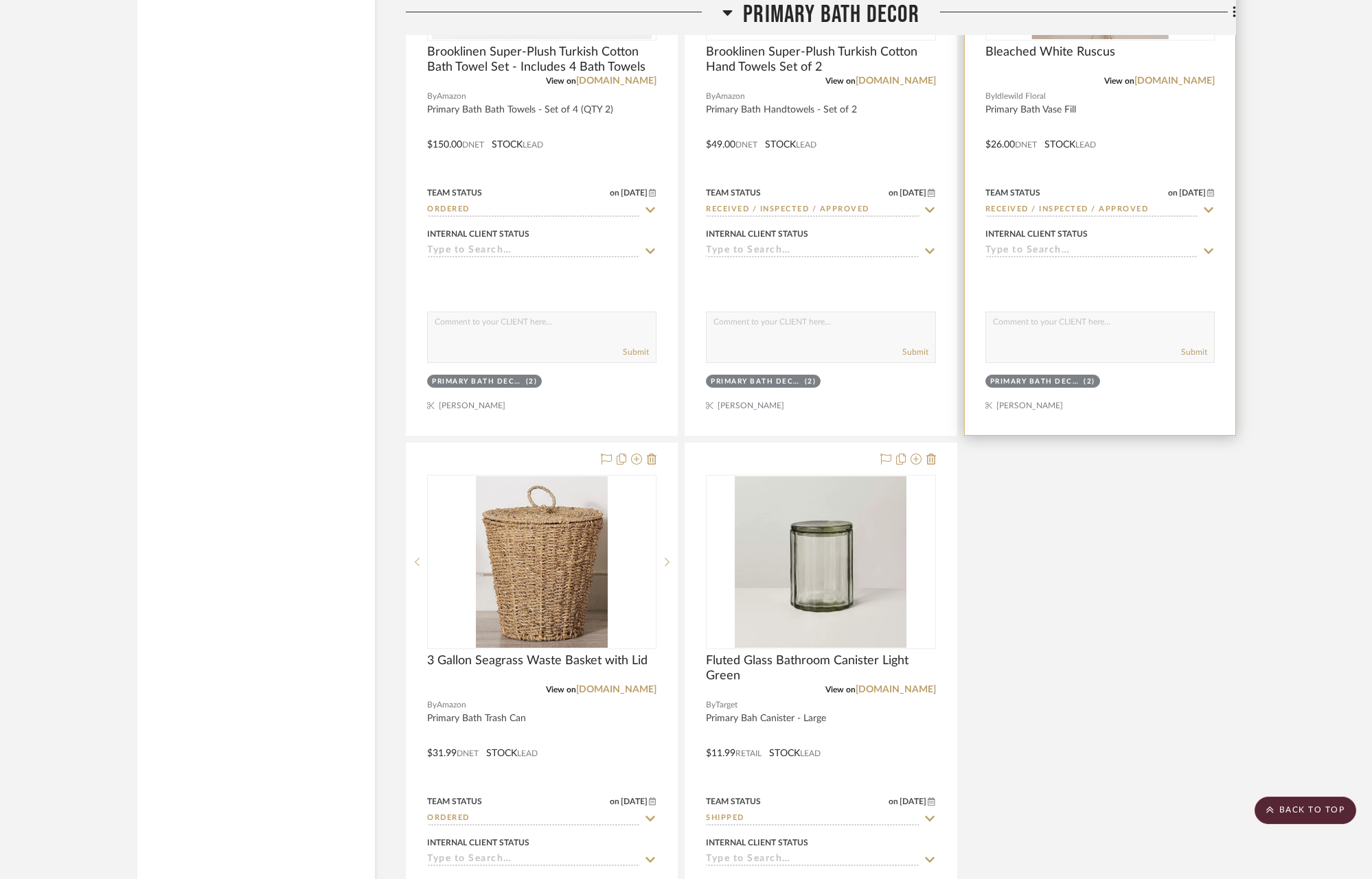
scroll to position [3886, 0]
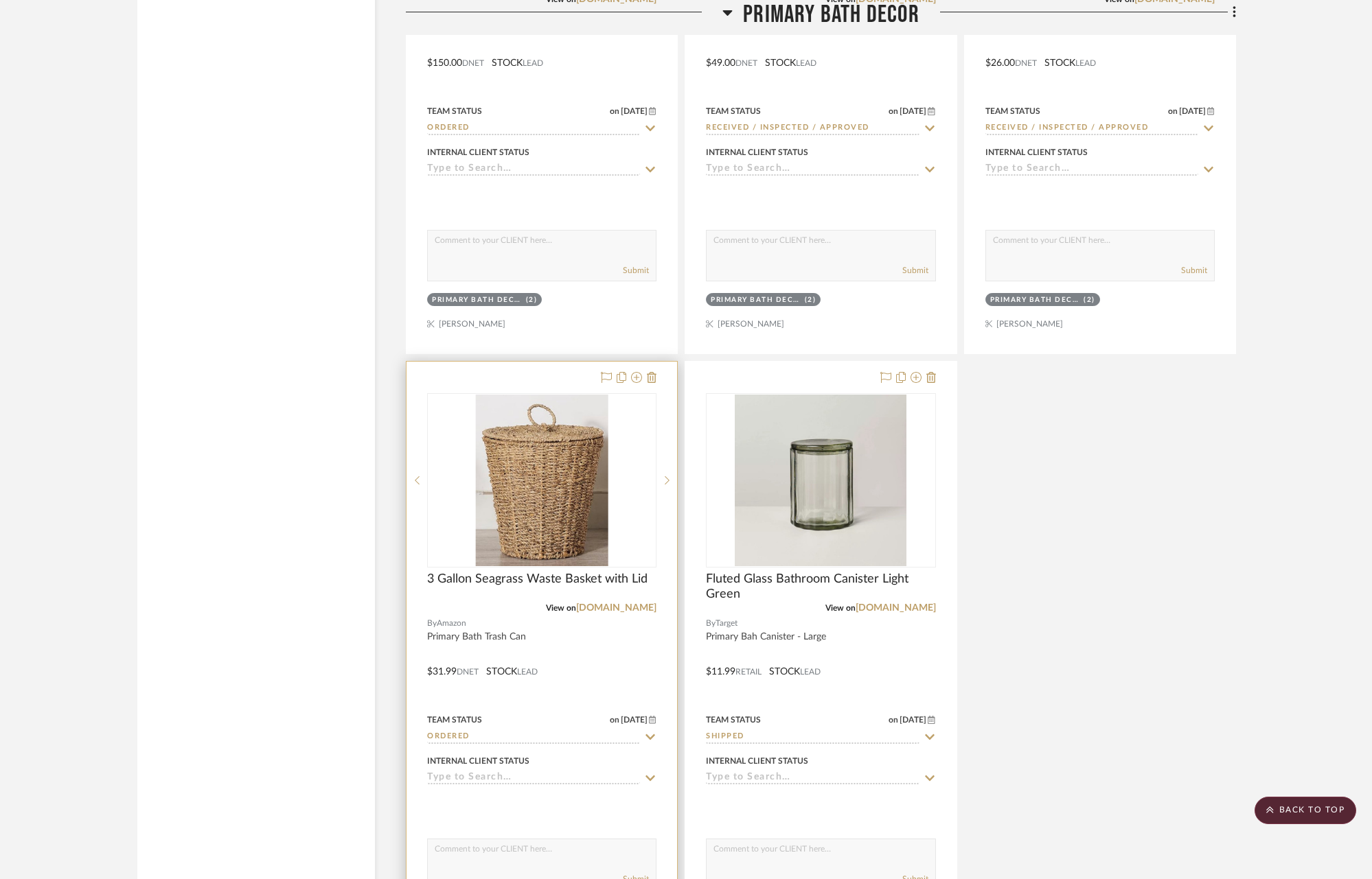
click at [654, 732] on icon at bounding box center [650, 736] width 12 height 11
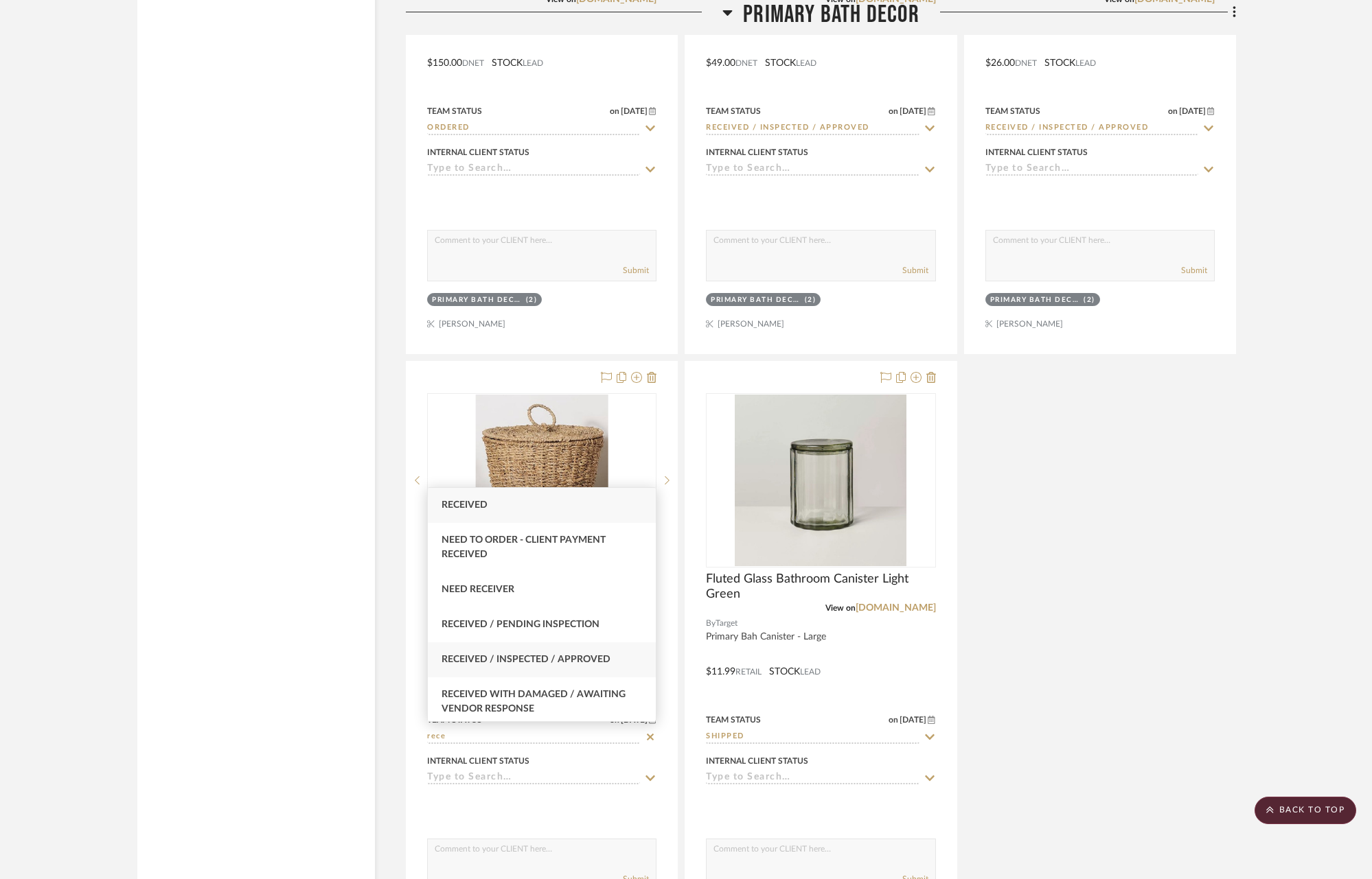
type input "rece"
click at [582, 650] on div "Received / Inspected / Approved" at bounding box center [541, 660] width 228 height 35
type input "[DATE]"
type input "Received / Inspected / Approved"
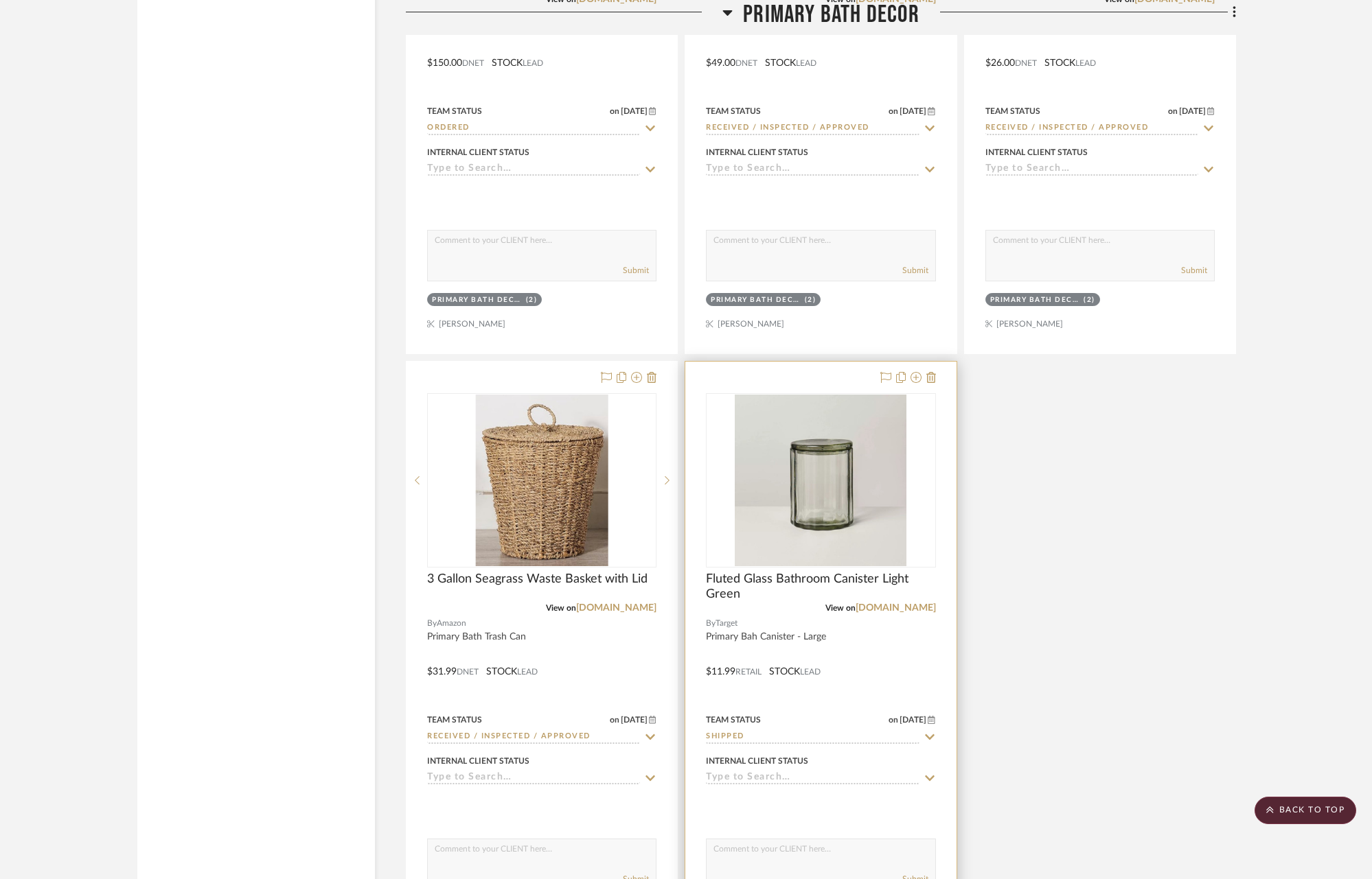
click at [927, 734] on icon at bounding box center [929, 736] width 12 height 11
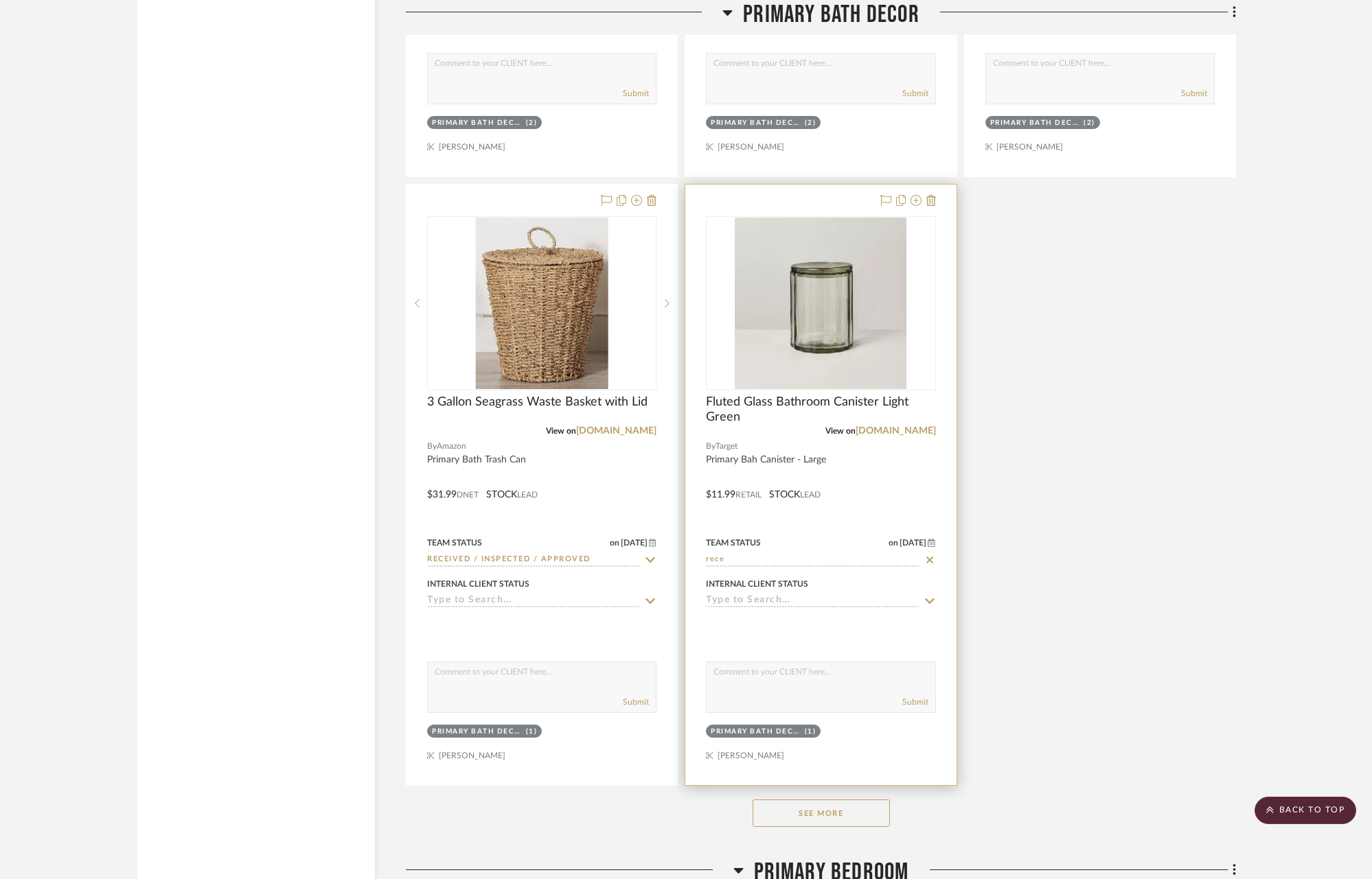
scroll to position [4230, 0]
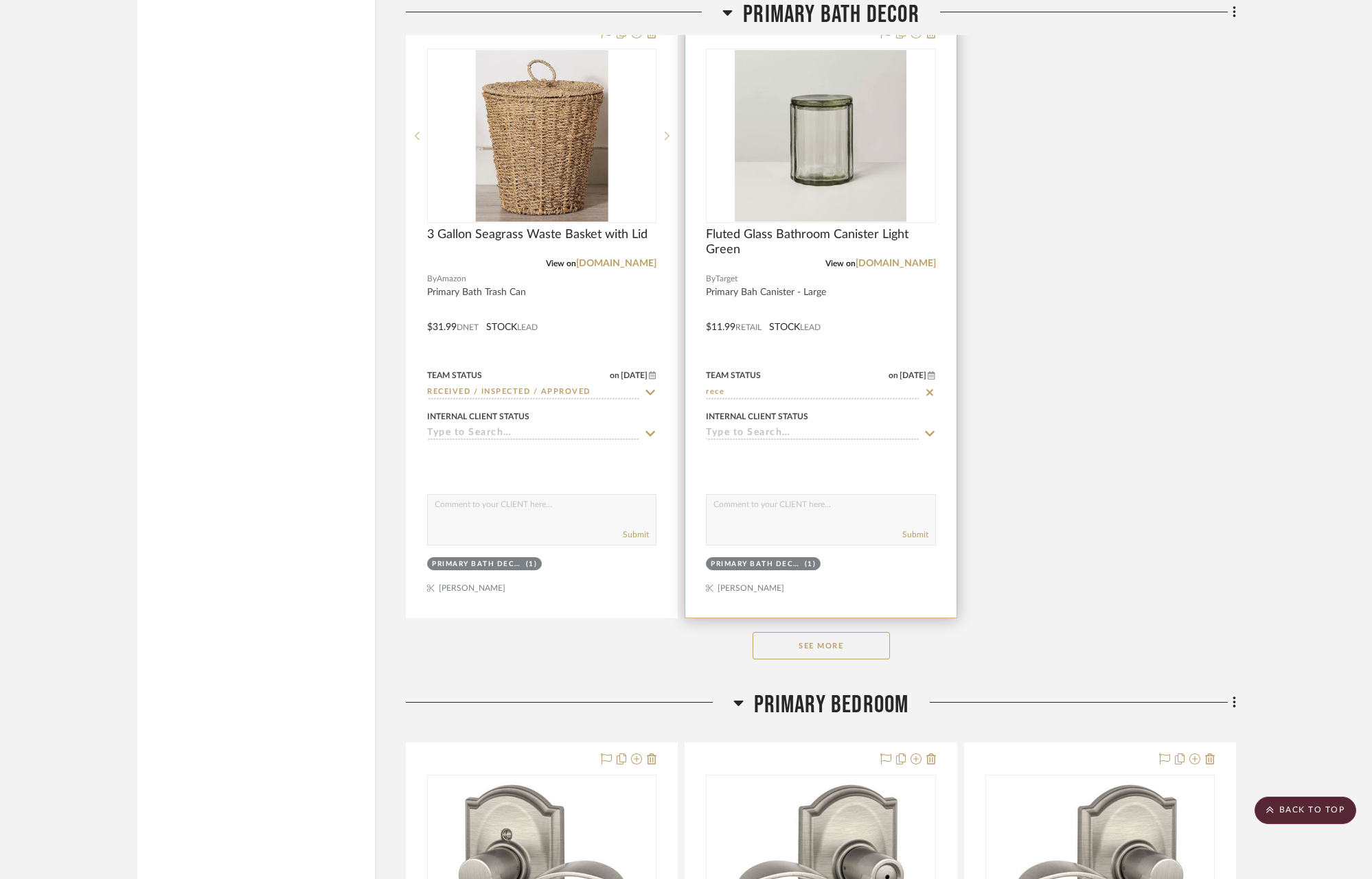
type input "rece"
click at [929, 387] on icon at bounding box center [929, 392] width 12 height 11
type input "[DATE]"
click at [929, 390] on icon at bounding box center [930, 392] width 10 height 6
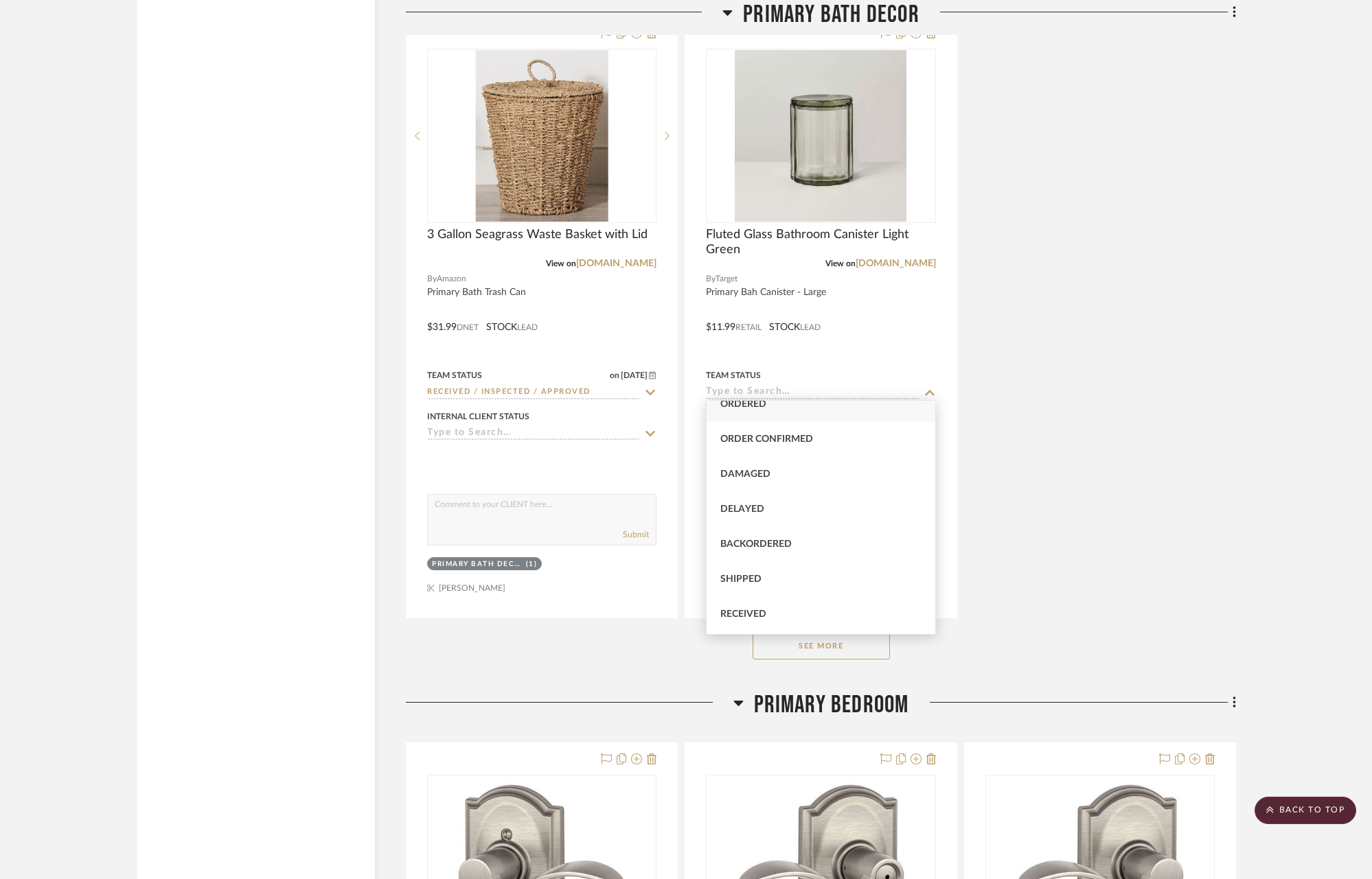
scroll to position [0, 0]
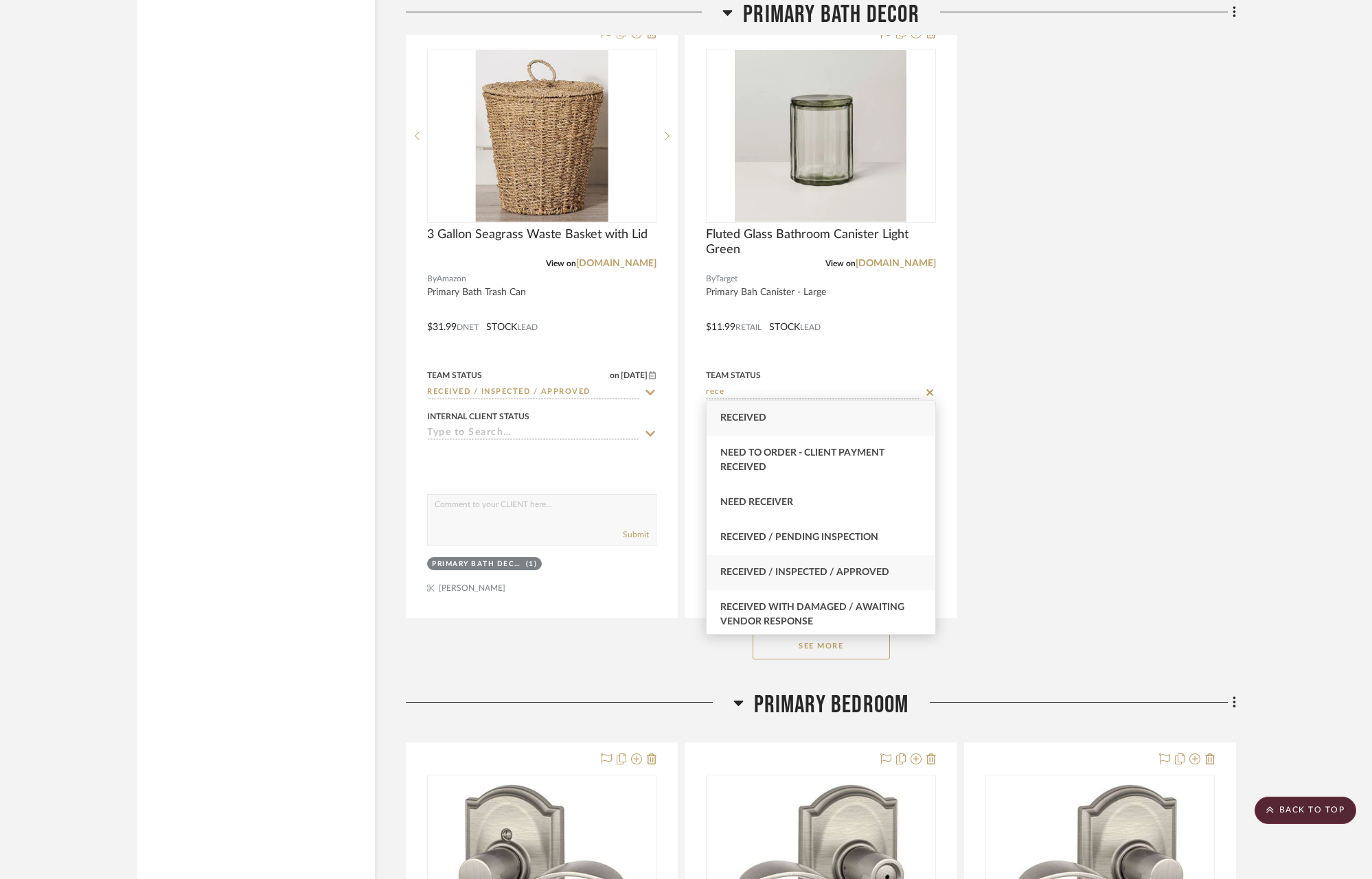
click at [840, 570] on span "Received / Inspected / Approved" at bounding box center [804, 572] width 169 height 10
type input "Received / Inspected / Approved"
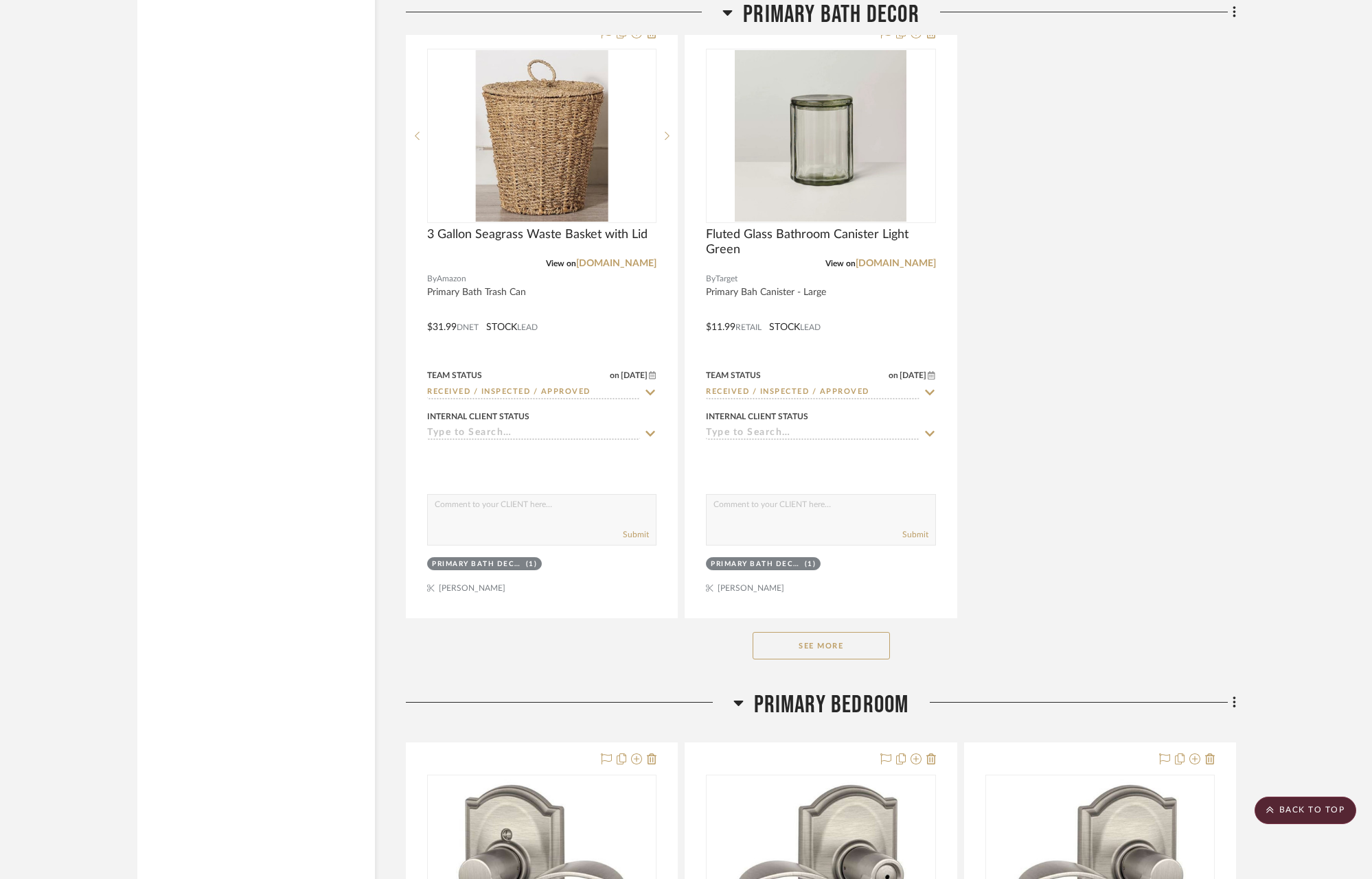
click at [850, 635] on button "See More" at bounding box center [821, 646] width 137 height 28
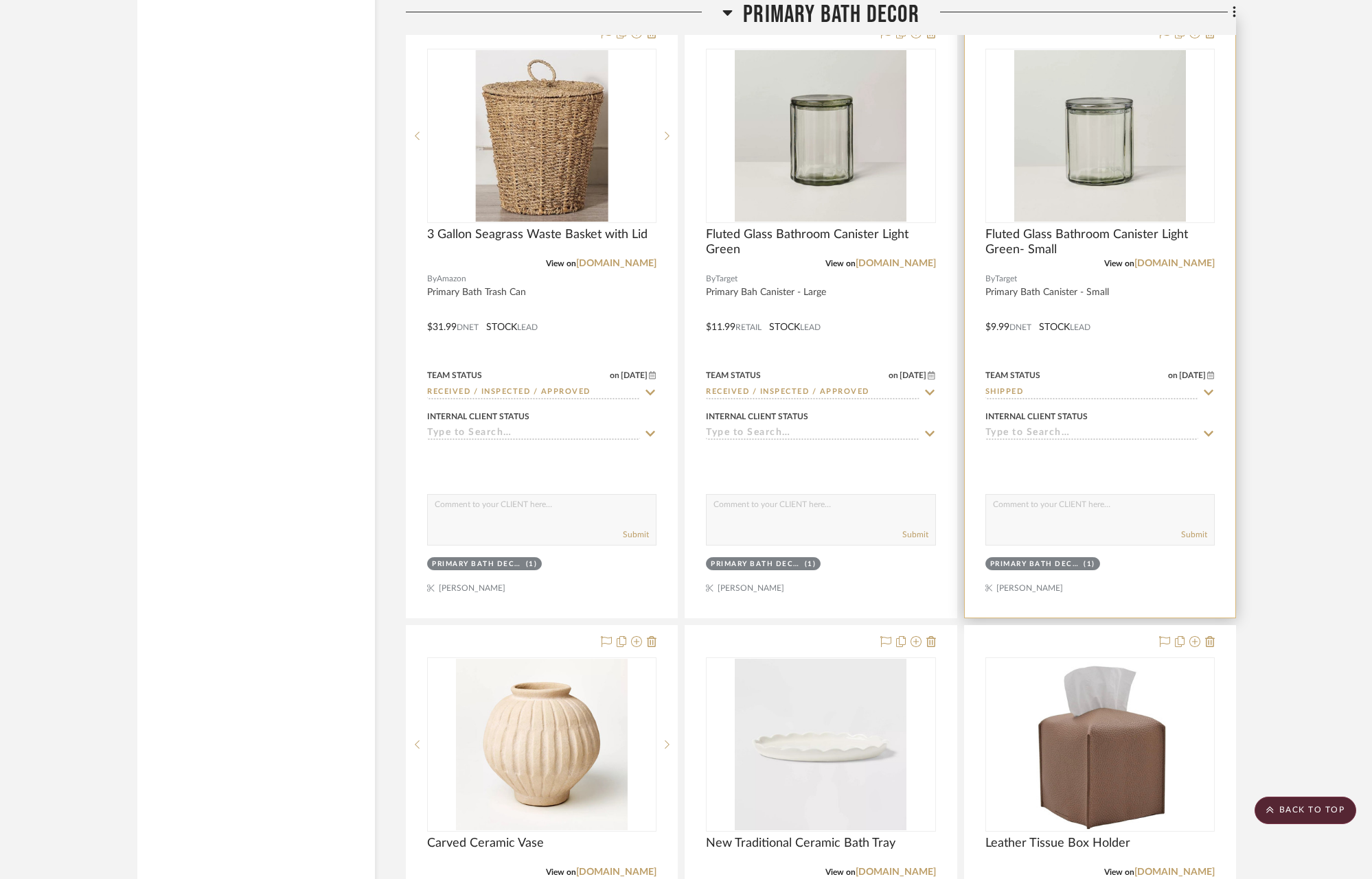
click at [1206, 390] on icon at bounding box center [1209, 392] width 10 height 6
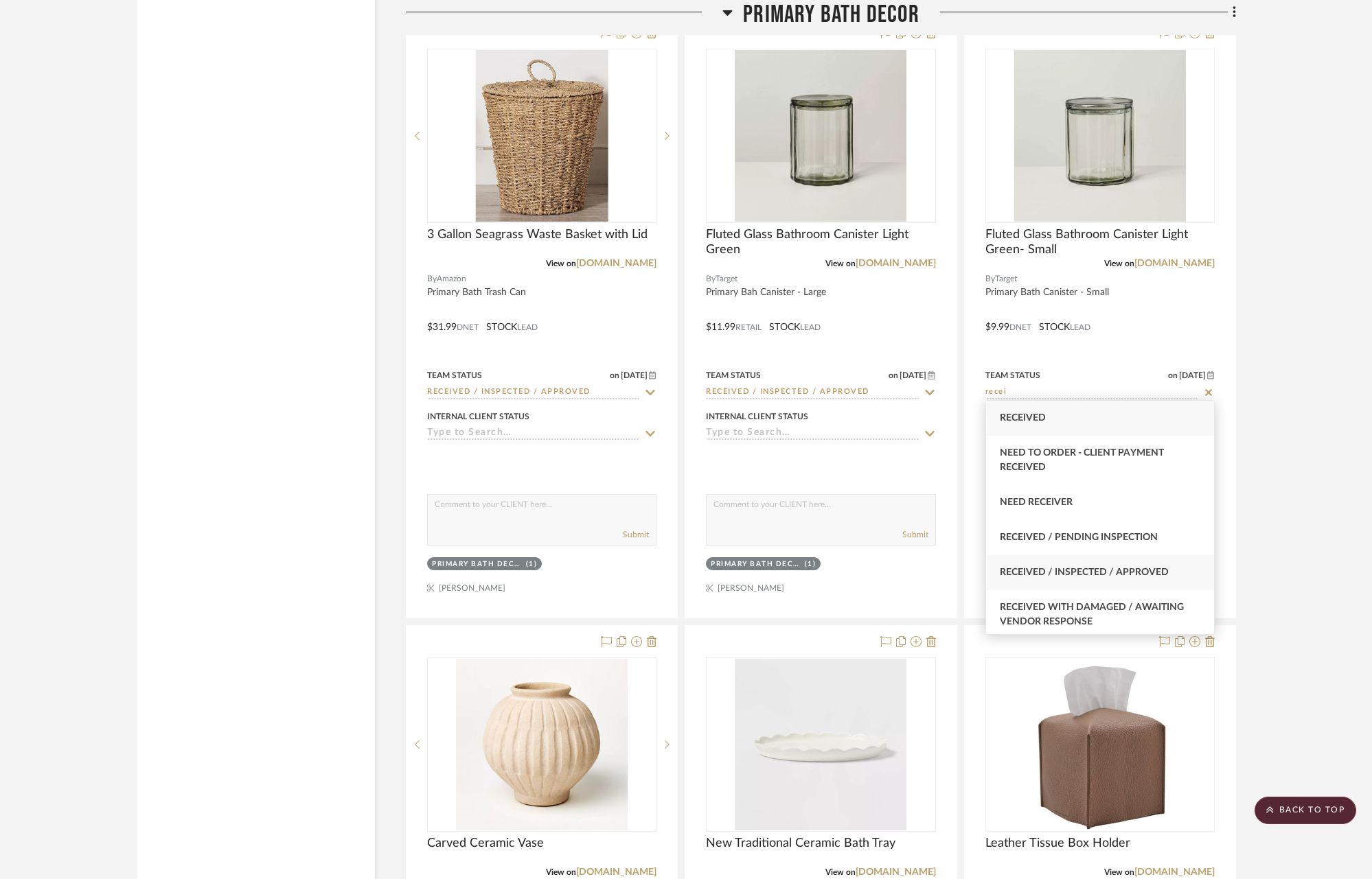
type input "recei"
click at [1127, 576] on span "Received / Inspected / Approved" at bounding box center [1084, 572] width 169 height 10
type input "[DATE]"
type input "Received / Inspected / Approved"
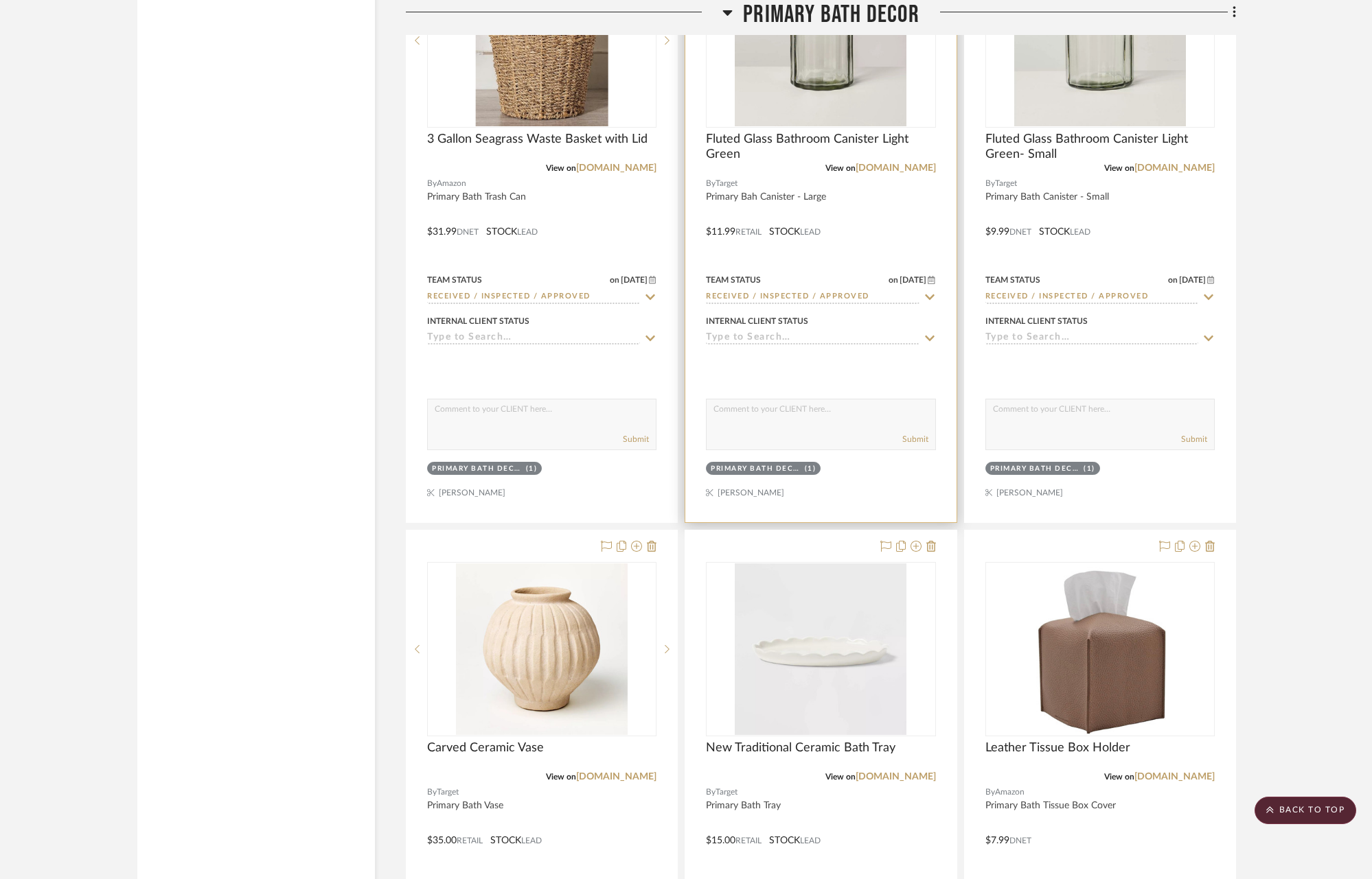
scroll to position [4560, 0]
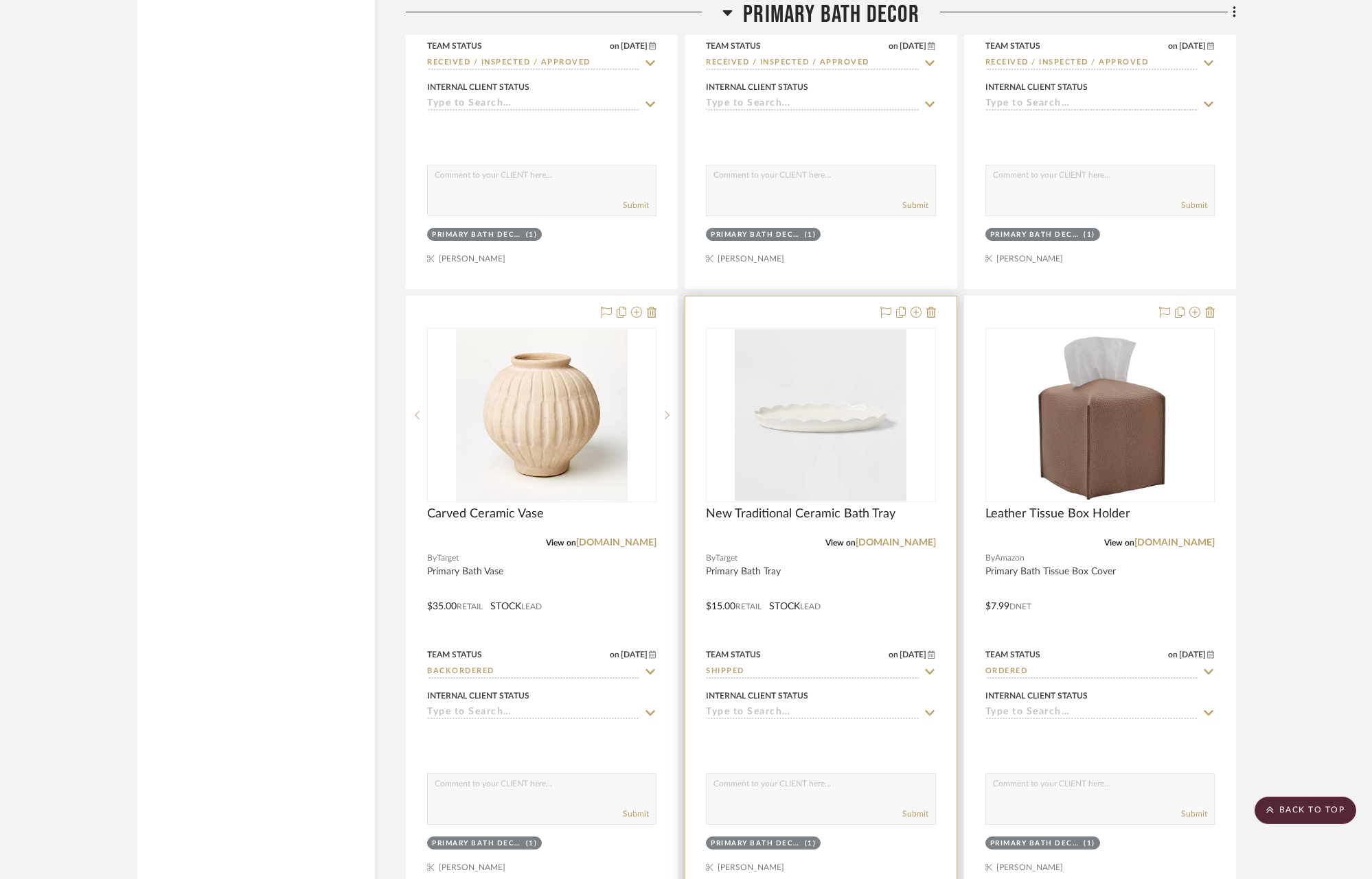
click at [932, 669] on icon at bounding box center [929, 671] width 12 height 11
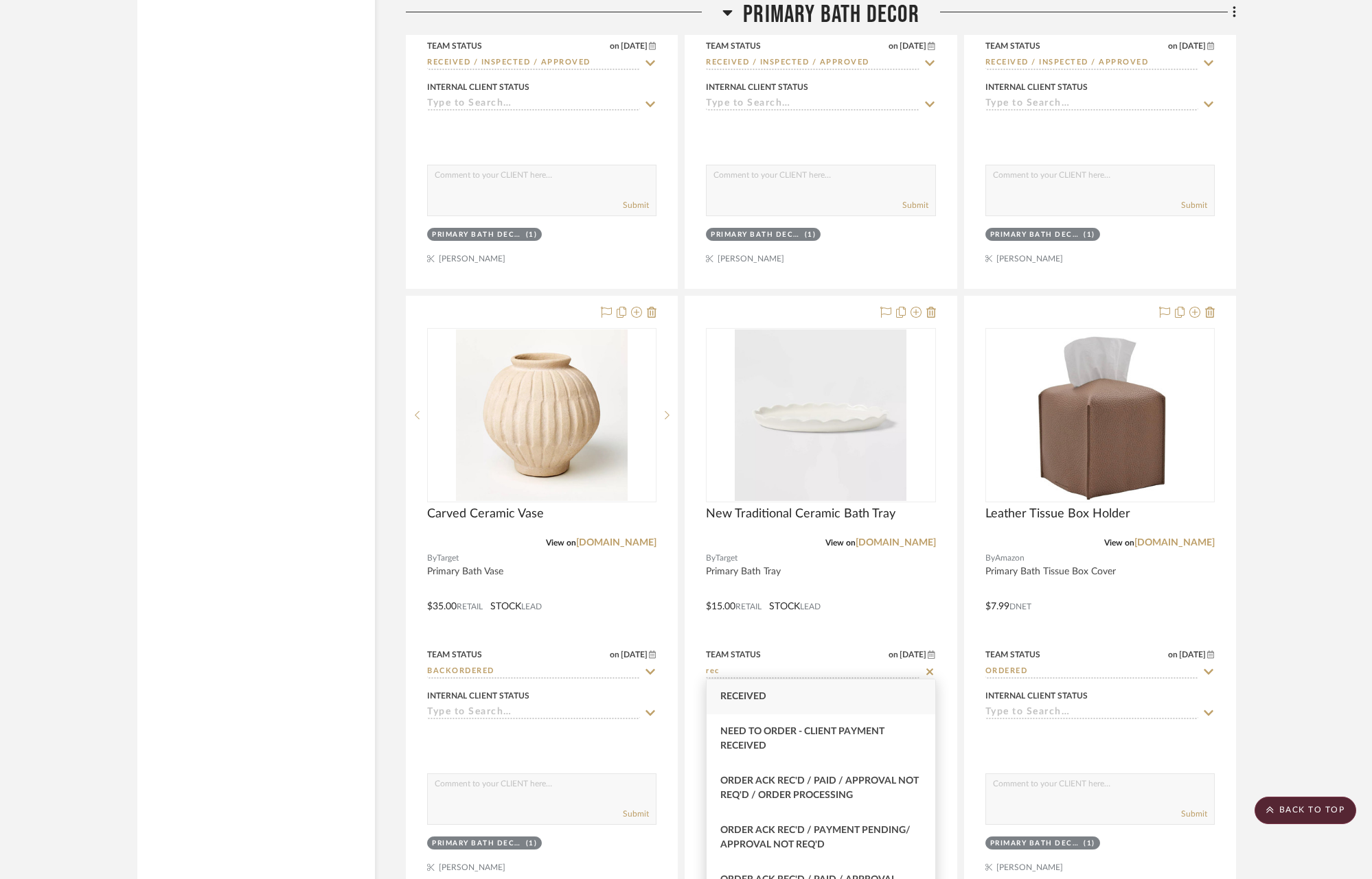
type input "rec"
click at [801, 691] on div "Received" at bounding box center [820, 696] width 228 height 35
type input "[DATE]"
type input "Received"
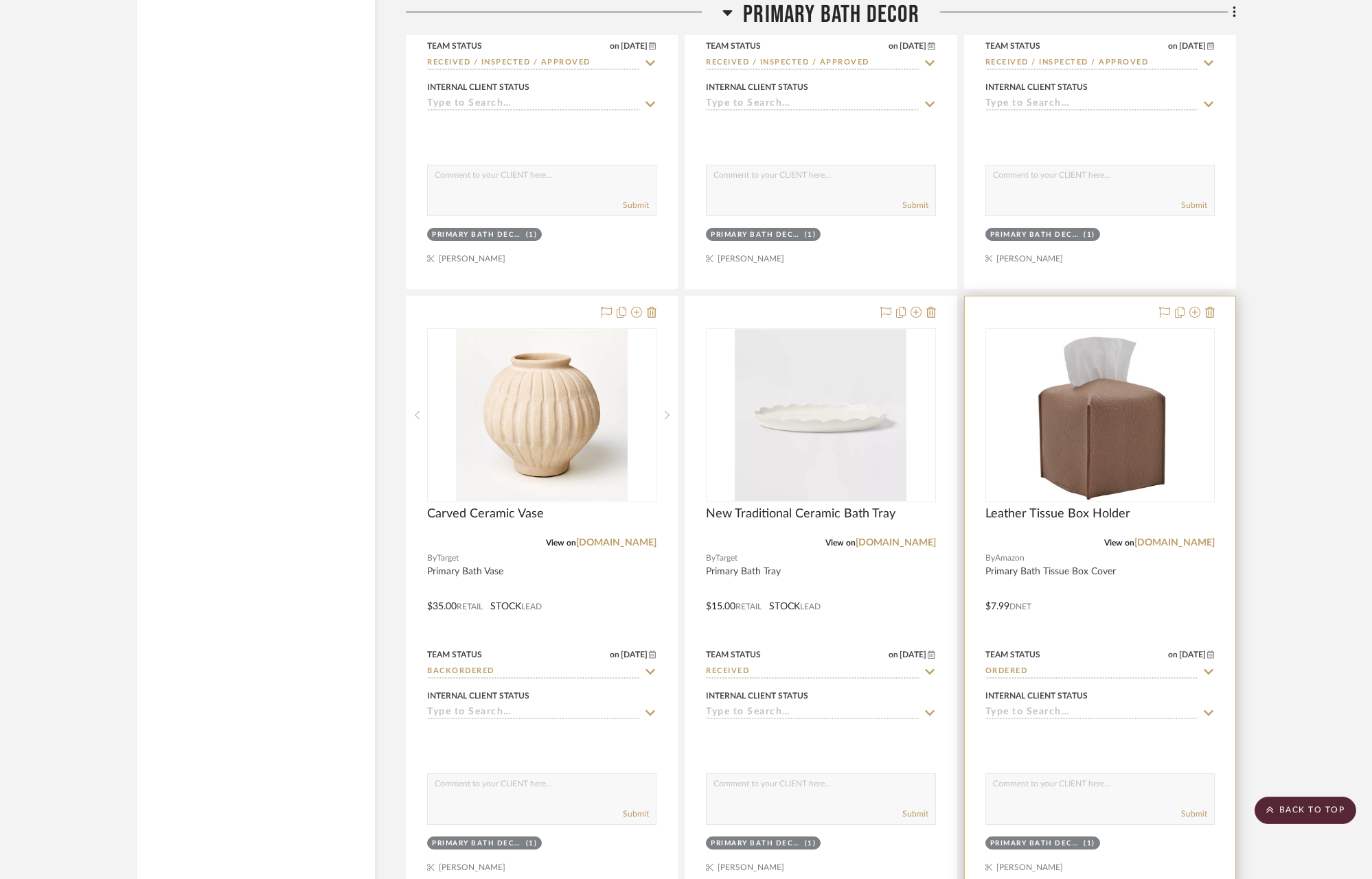
click at [1208, 666] on icon at bounding box center [1208, 671] width 12 height 11
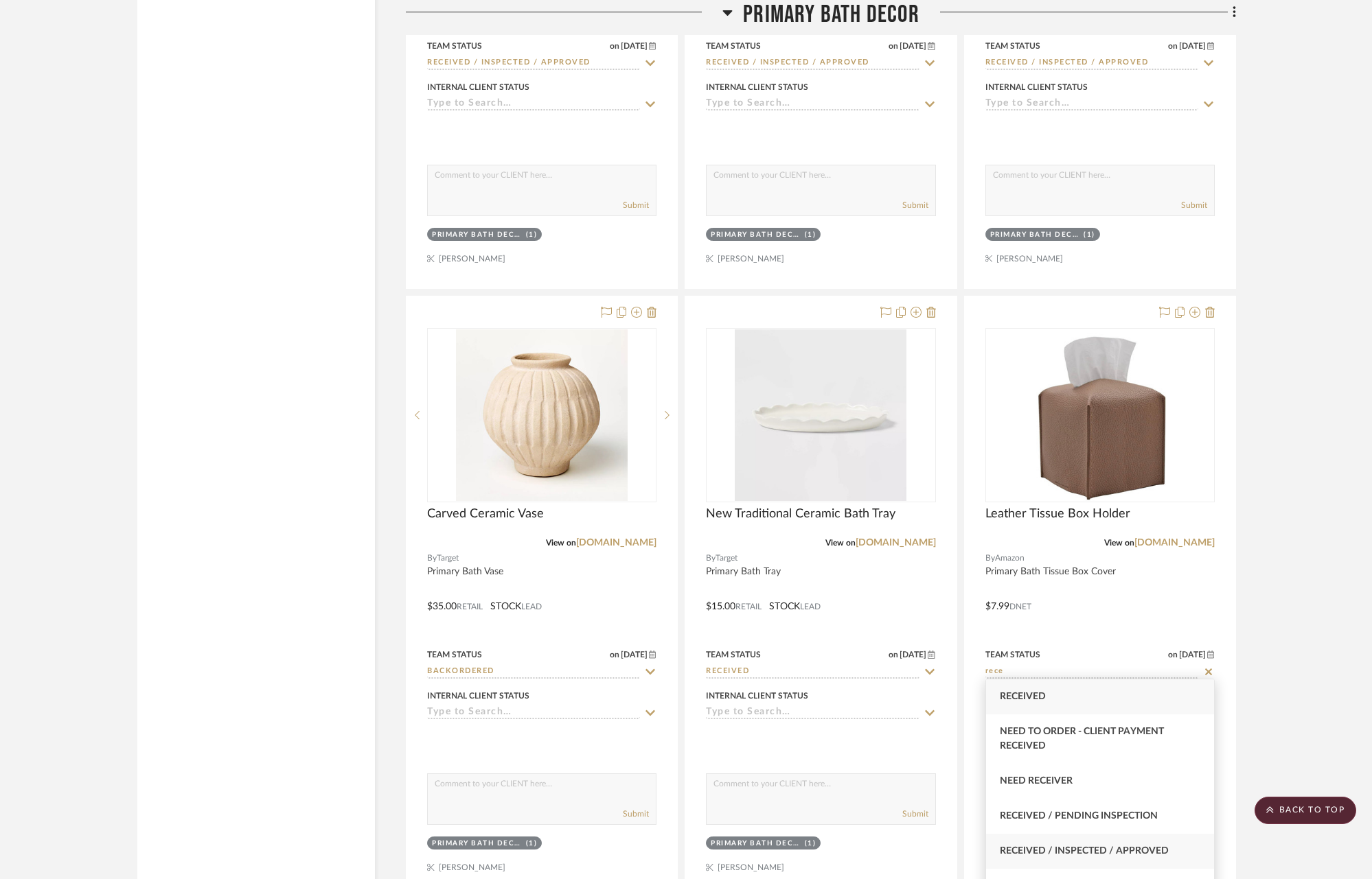
type input "rece"
click at [1151, 838] on div "Received / Inspected / Approved" at bounding box center [1100, 851] width 228 height 35
type input "[DATE]"
type input "Received / Inspected / Approved"
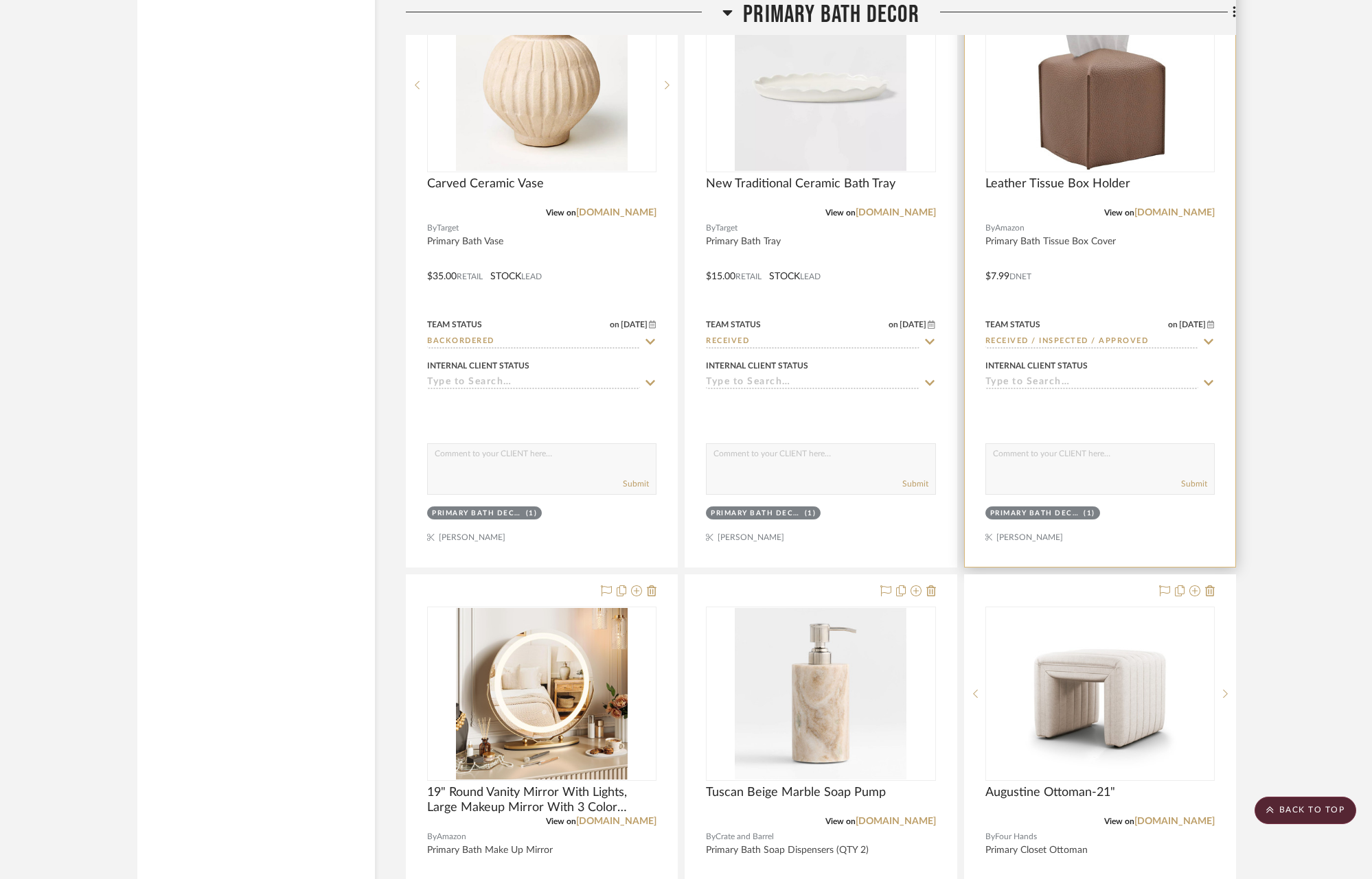
scroll to position [5219, 0]
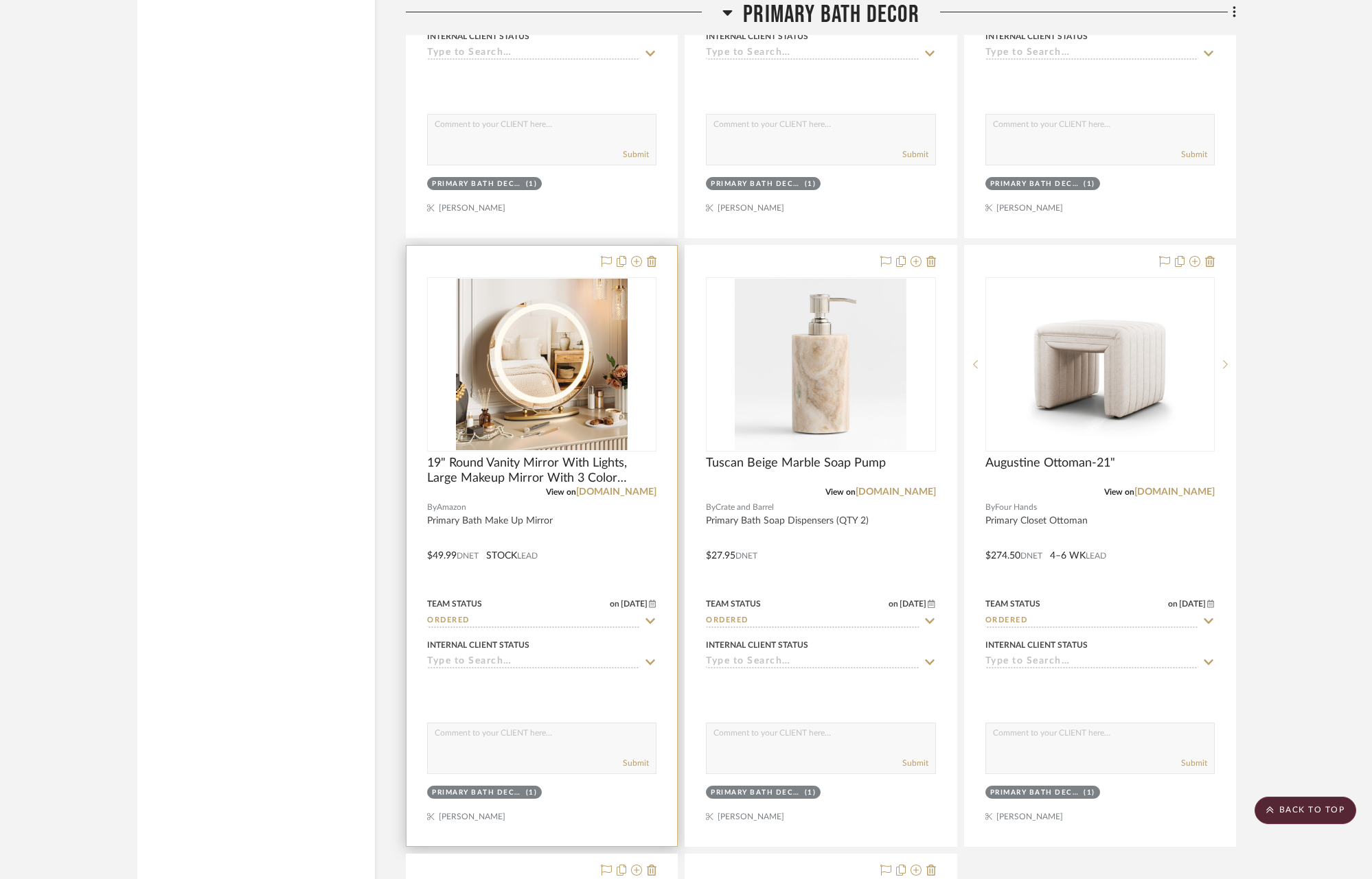
click at [653, 618] on icon at bounding box center [651, 621] width 10 height 6
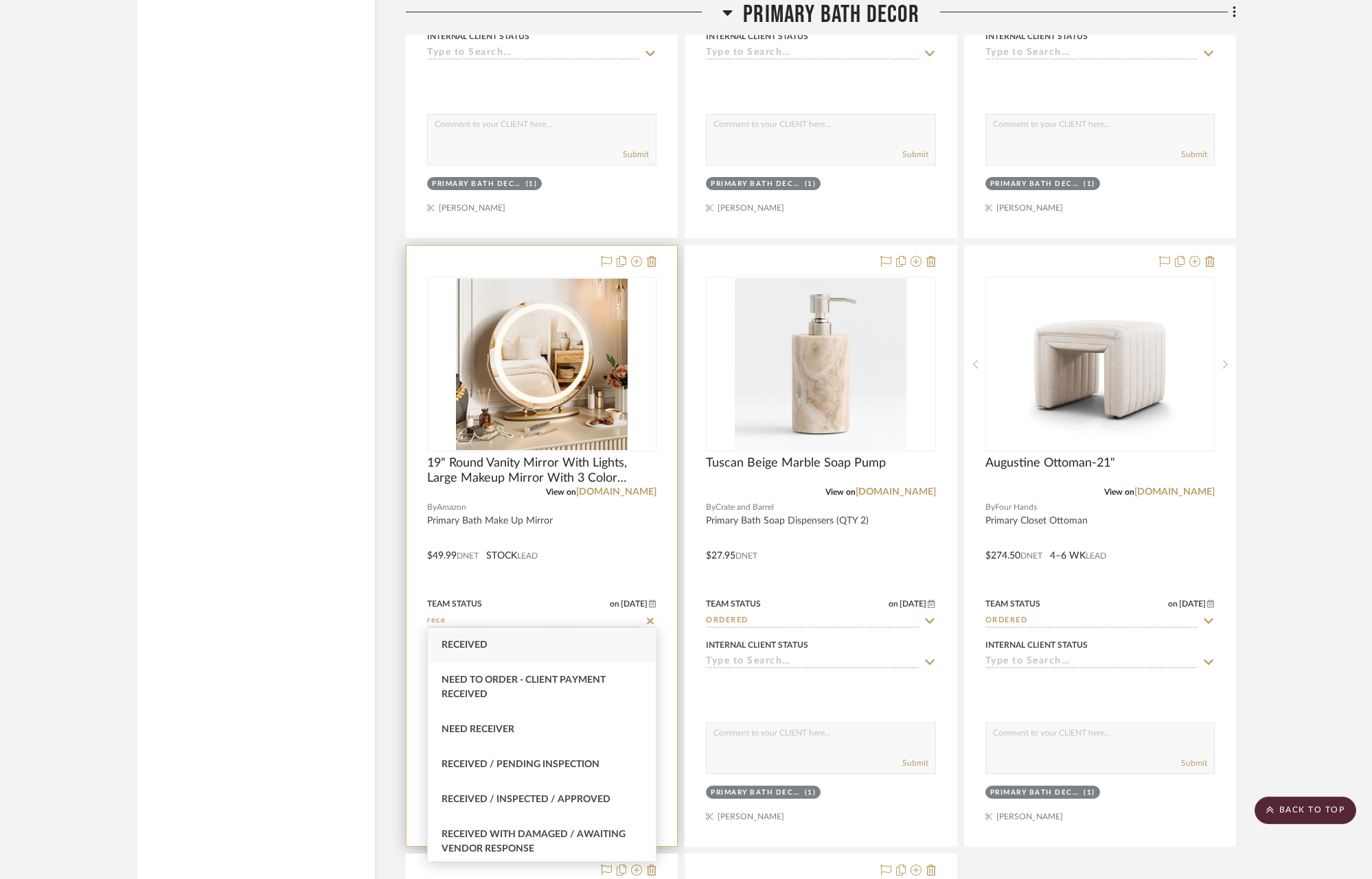
type input "rece"
click at [507, 795] on span "Received / Inspected / Approved" at bounding box center [525, 800] width 169 height 10
type input "[DATE]"
type input "Received / Inspected / Approved"
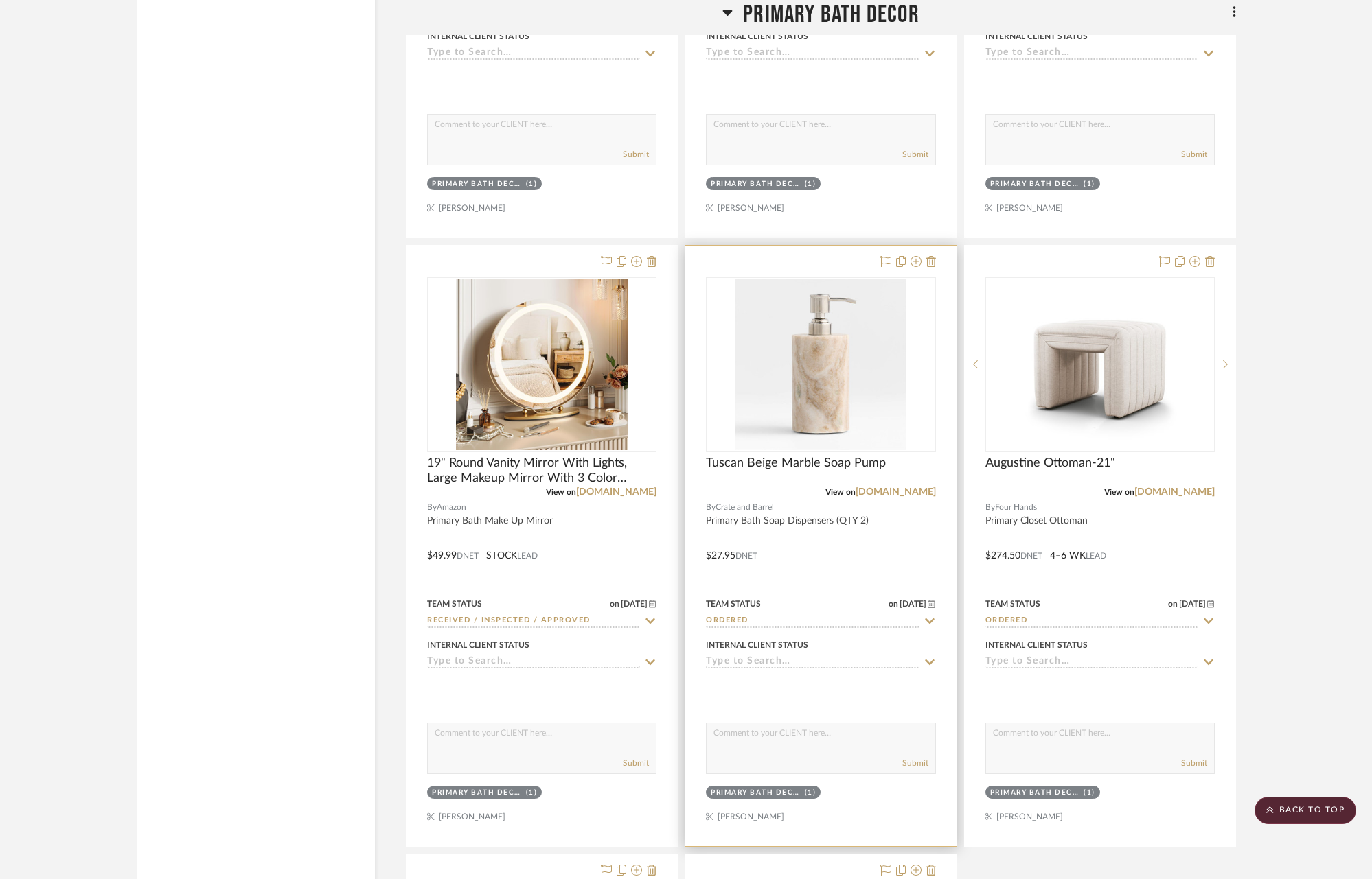
click at [931, 618] on icon at bounding box center [930, 621] width 10 height 6
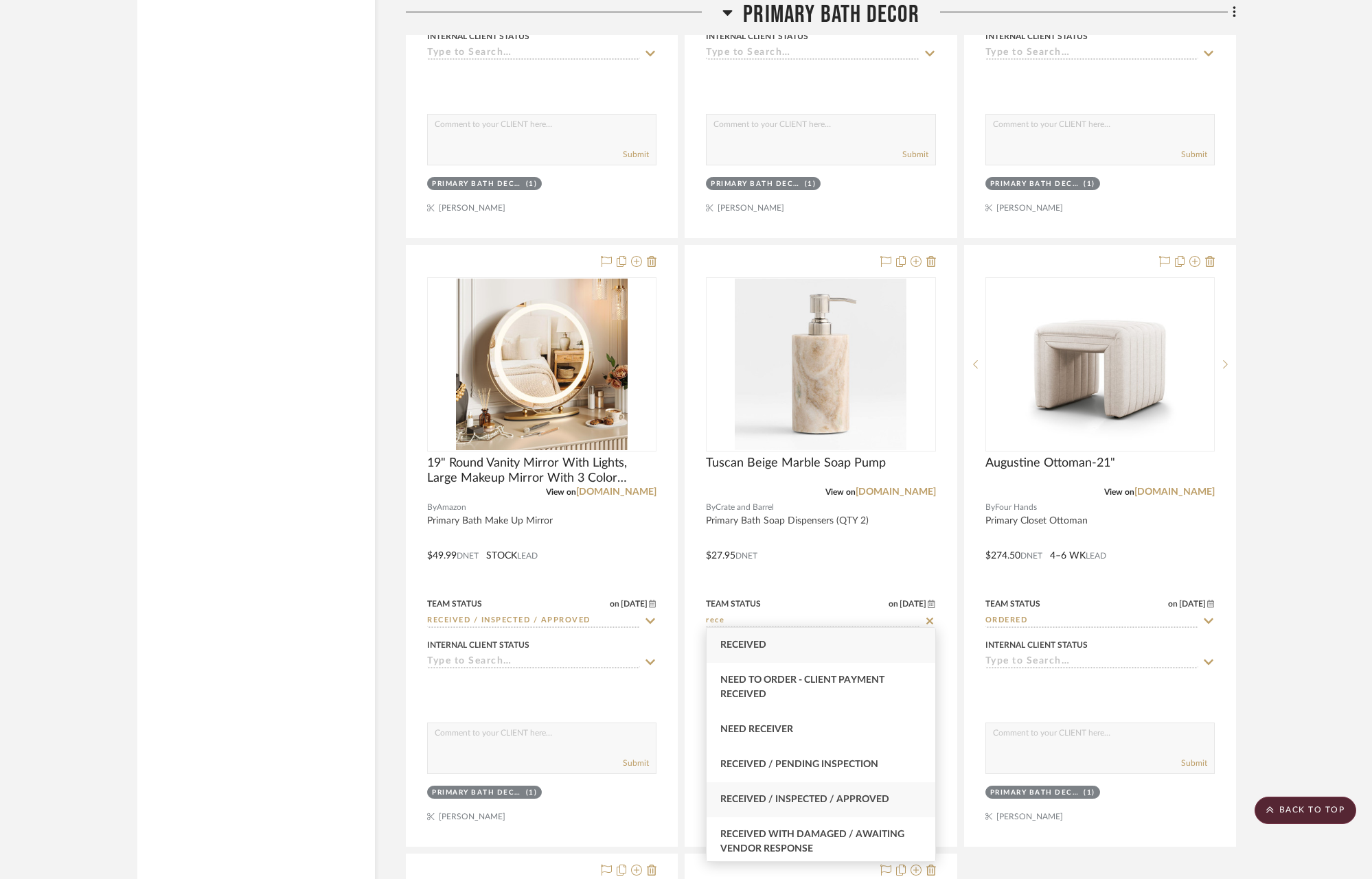
type input "rece"
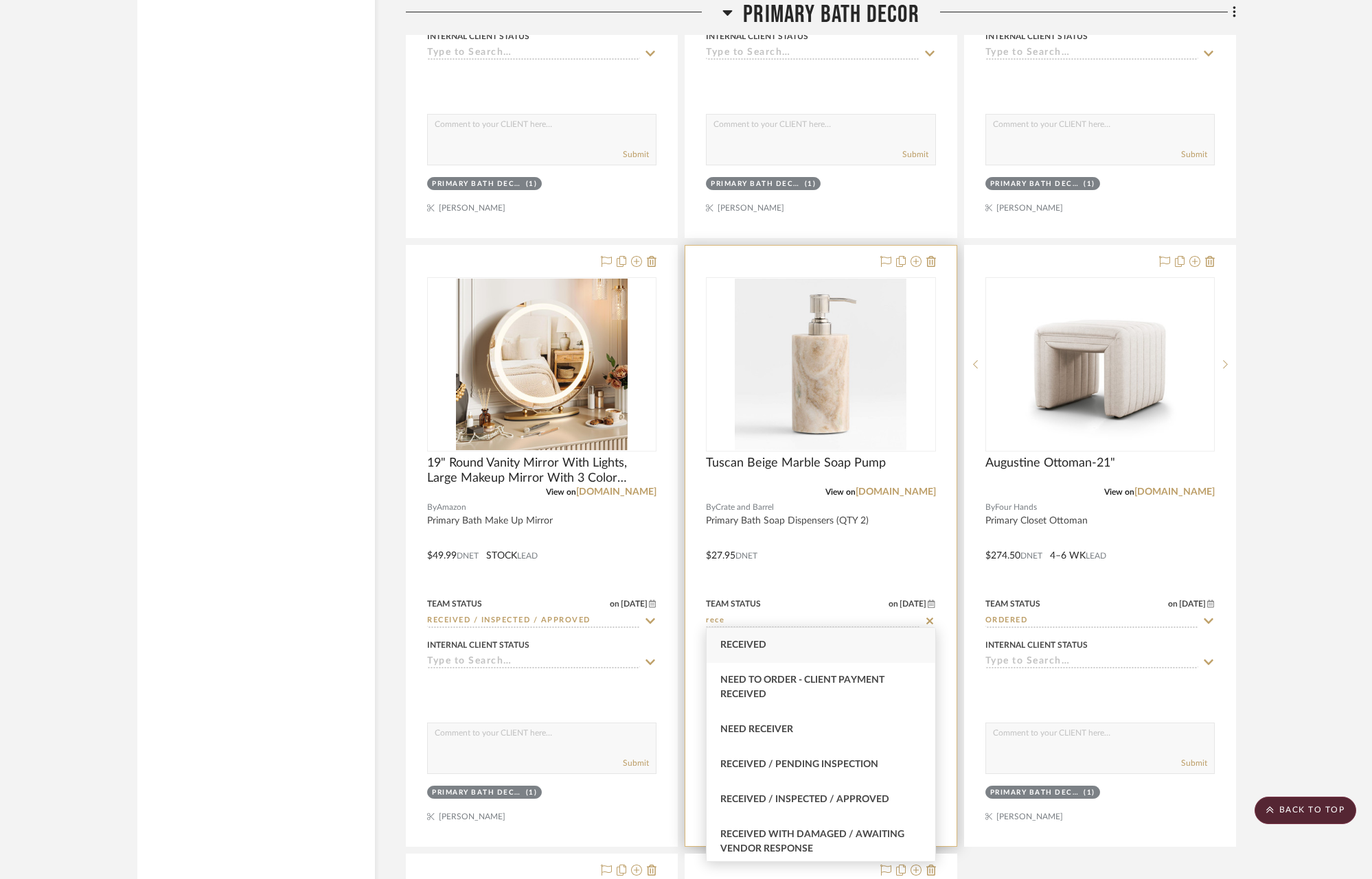
click at [870, 795] on span "Received / Inspected / Approved" at bounding box center [804, 800] width 169 height 10
type input "[DATE]"
type input "Received / Inspected / Approved"
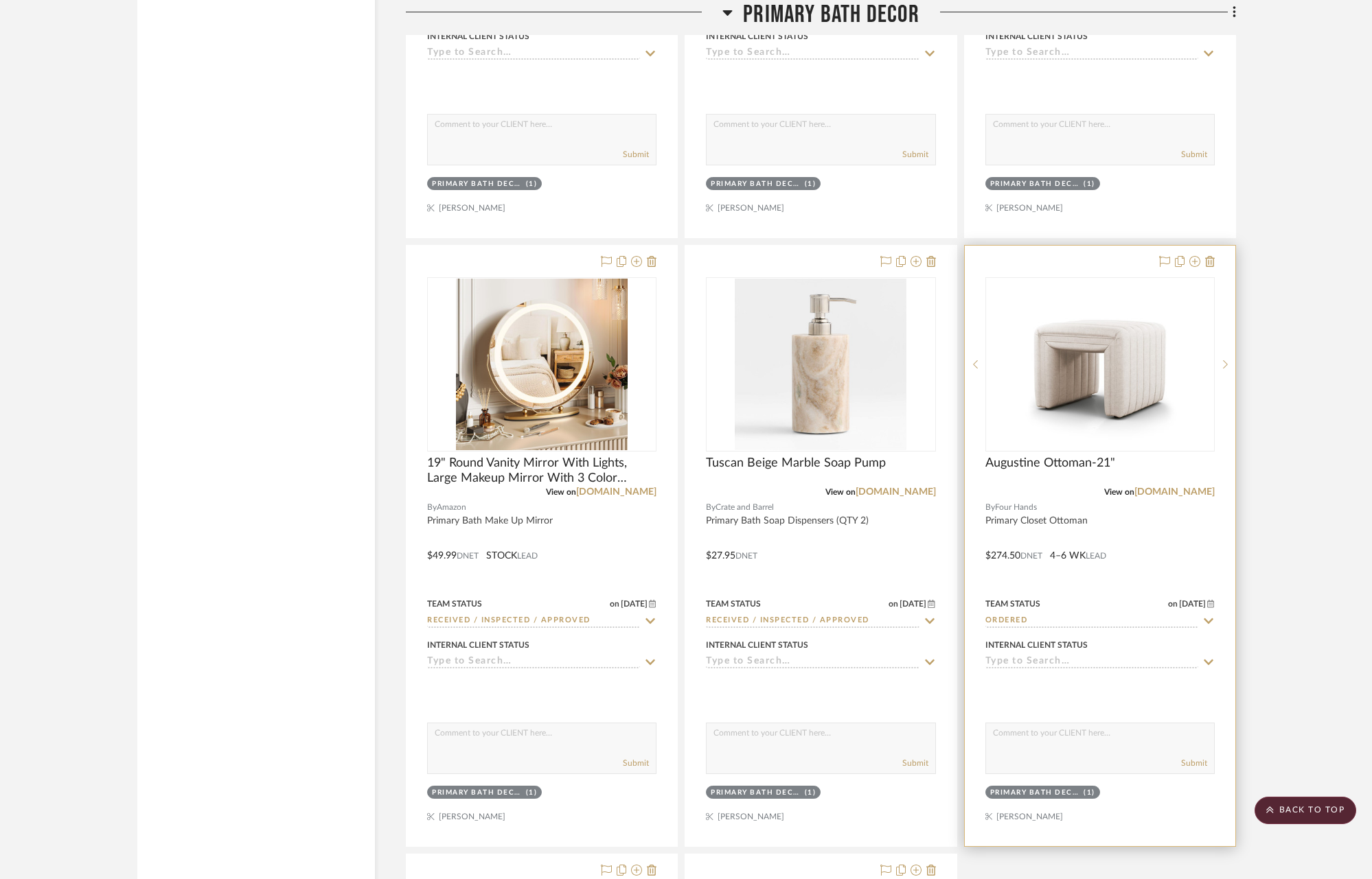
click at [1207, 618] on icon at bounding box center [1209, 621] width 10 height 6
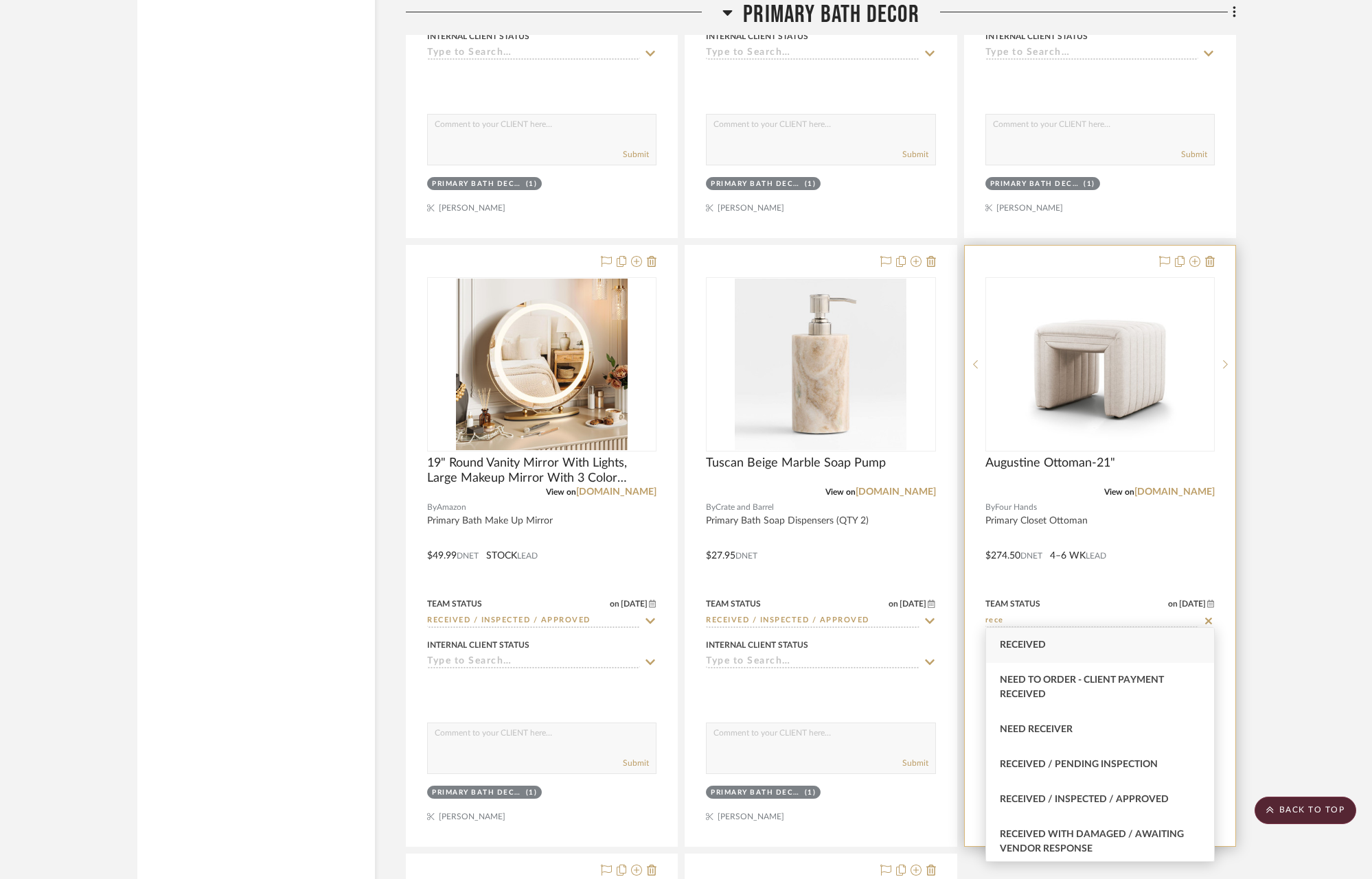
type input "rece"
click at [1091, 802] on span "Received / Inspected / Approved" at bounding box center [1084, 800] width 169 height 10
type input "[DATE]"
type input "Received / Inspected / Approved"
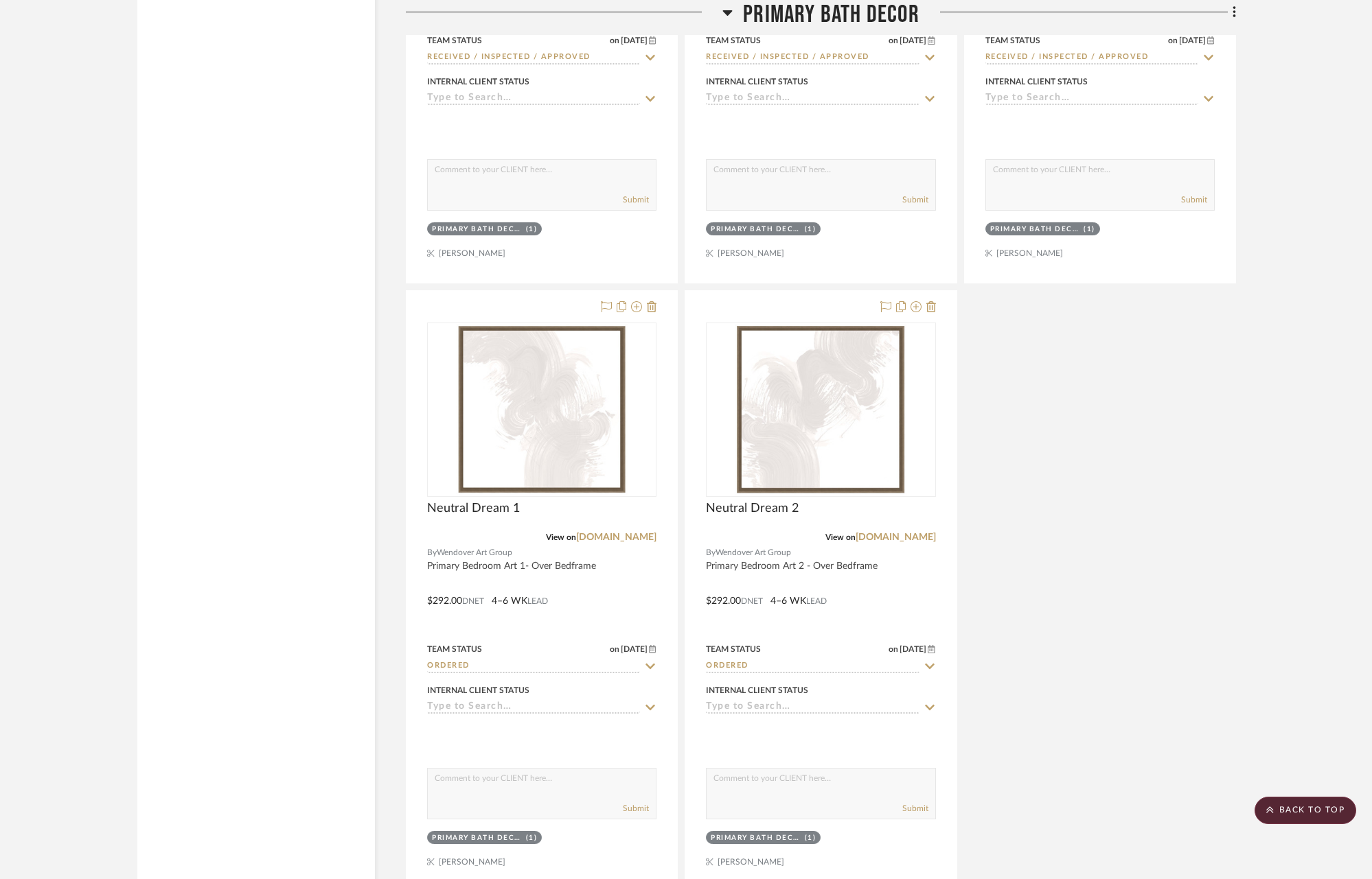
scroll to position [5787, 0]
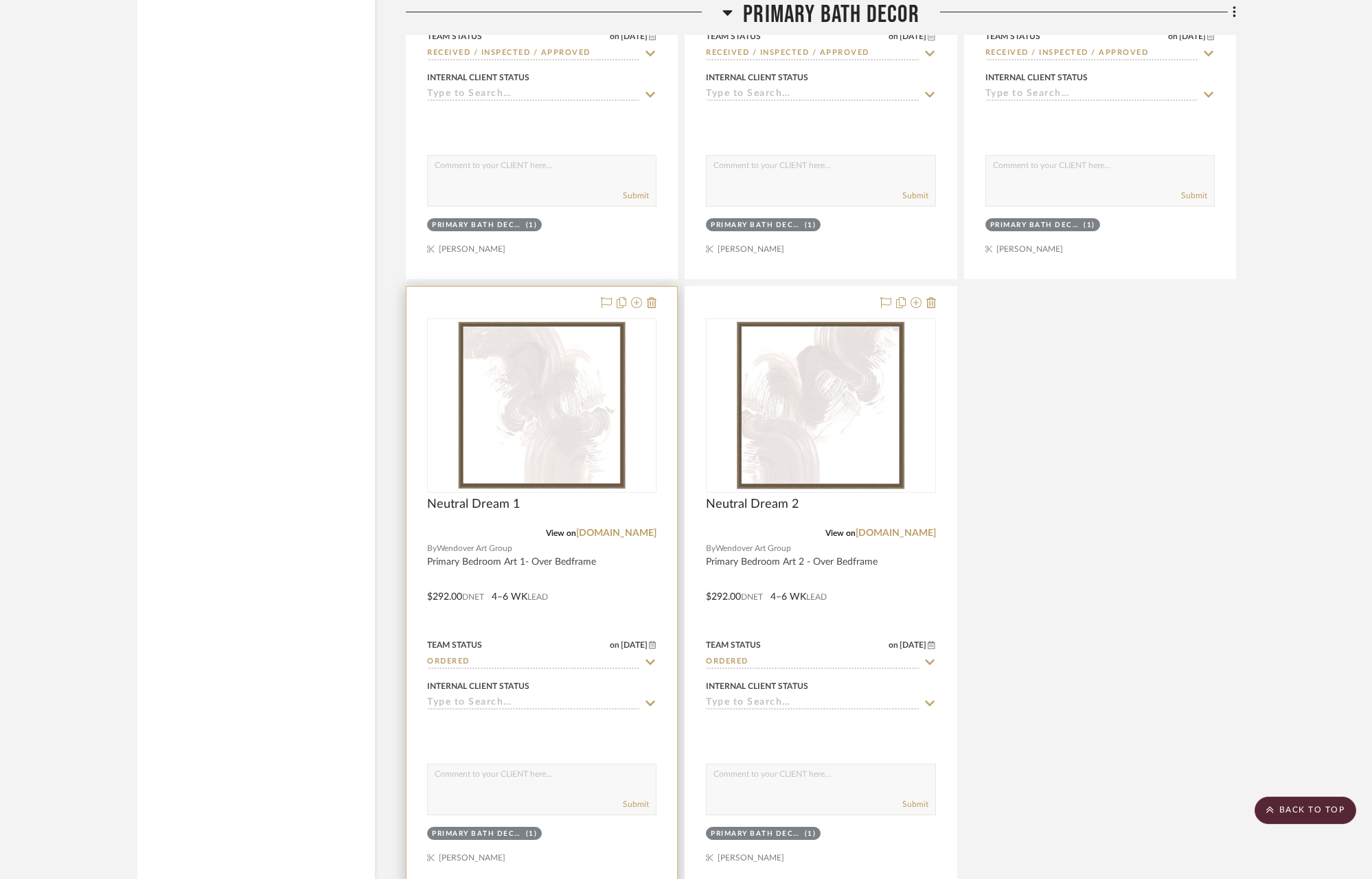
click at [653, 657] on icon at bounding box center [650, 662] width 12 height 11
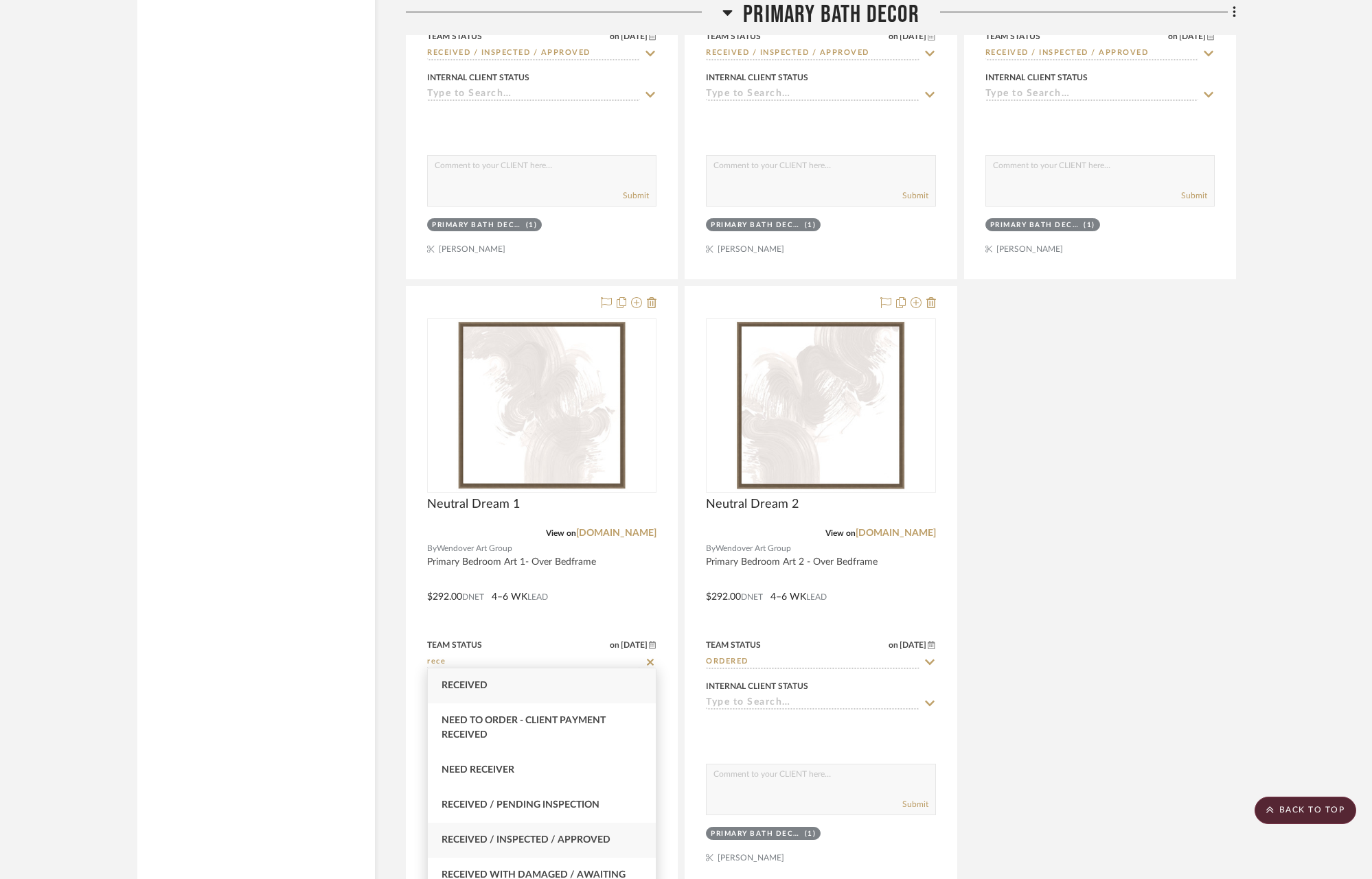
type input "rece"
click at [573, 833] on div "Received / Inspected / Approved" at bounding box center [541, 840] width 228 height 35
type input "[DATE]"
type input "Received / Inspected / Approved"
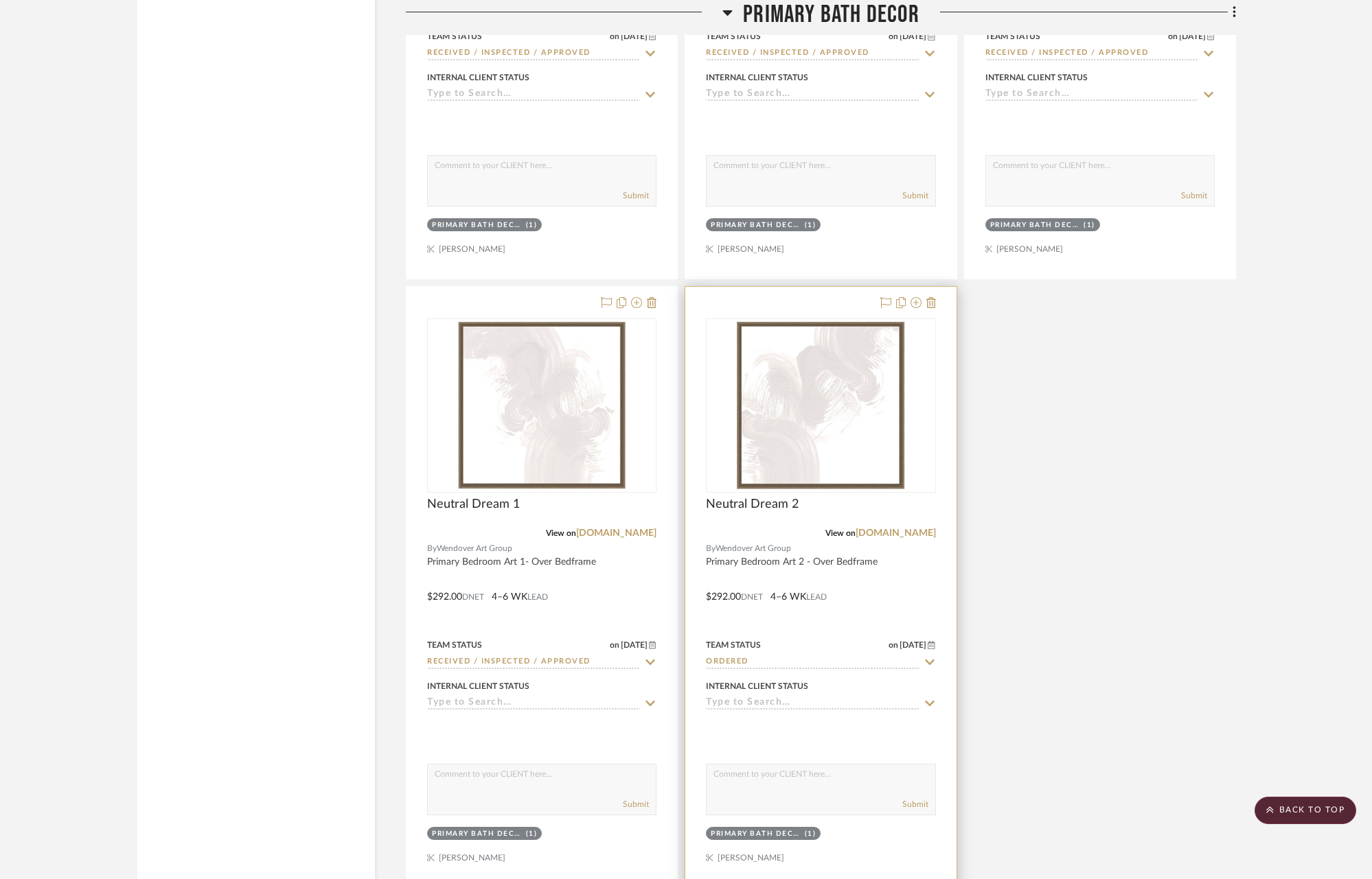
click at [931, 657] on icon at bounding box center [929, 662] width 12 height 11
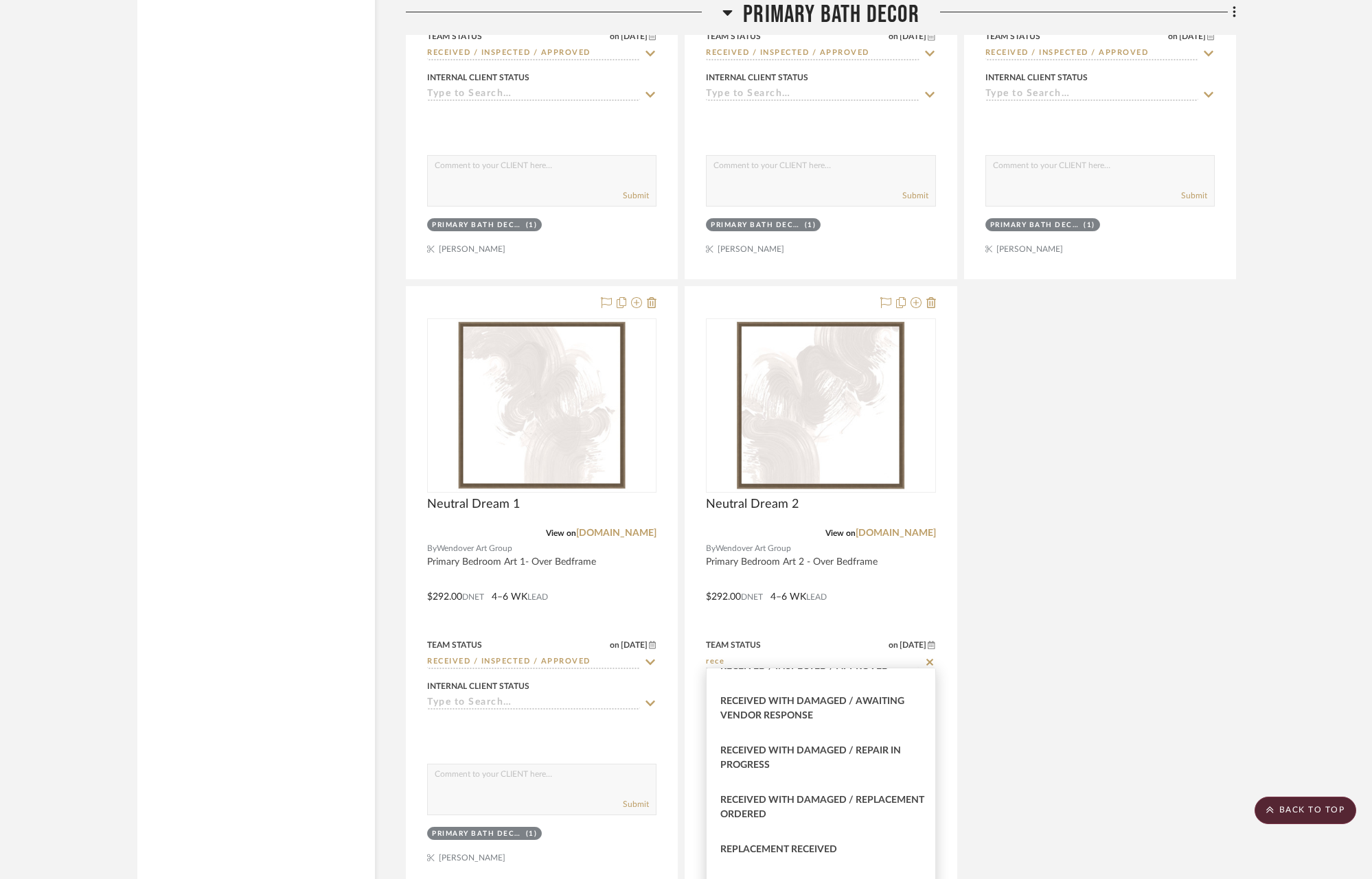
scroll to position [174, 0]
type input "rece"
click at [879, 805] on div "Received with Damaged / Replacement Ordered" at bounding box center [820, 807] width 228 height 50
type input "[DATE]"
type input "Received with Damaged / Replacement Ordered"
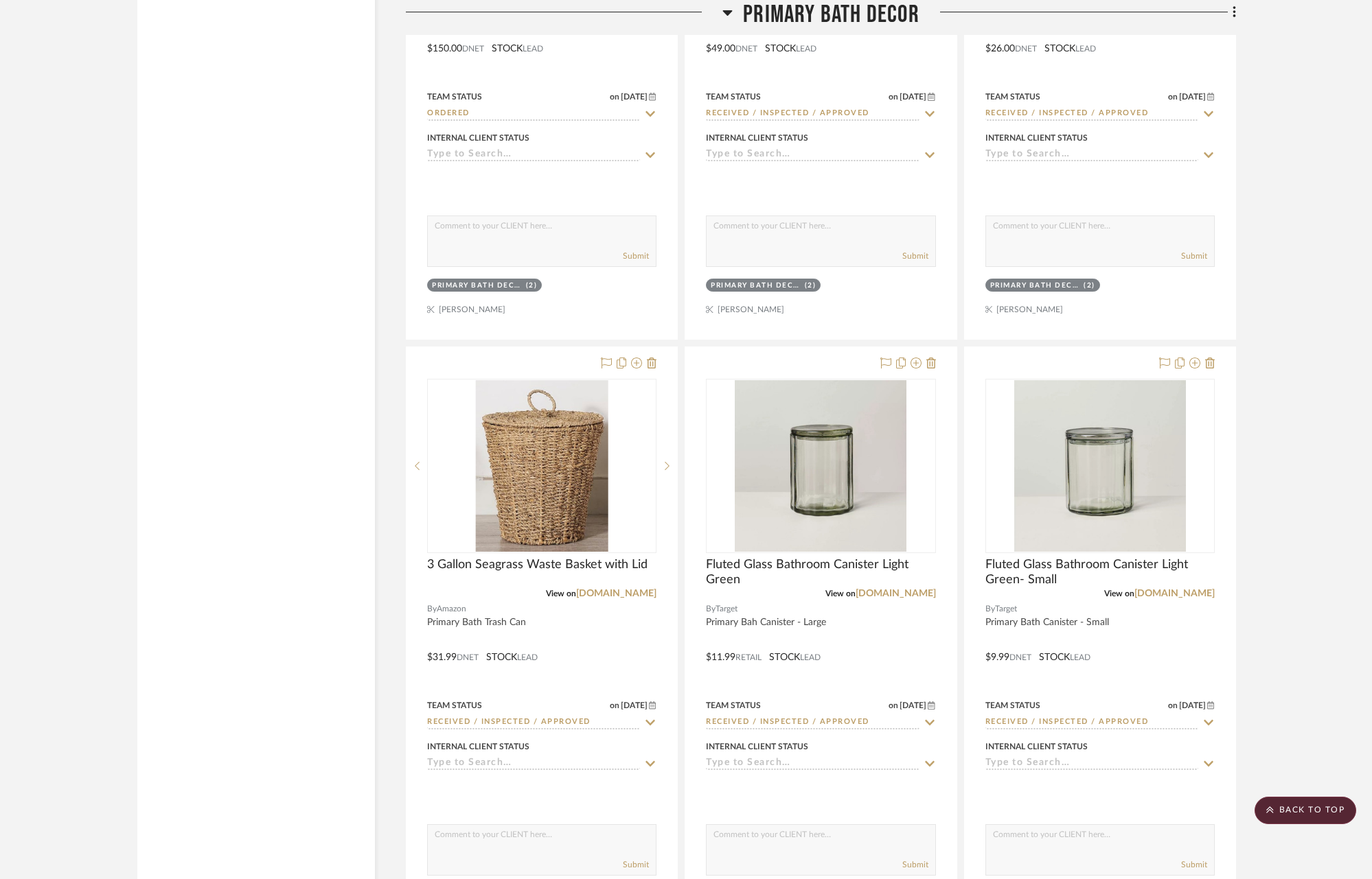
scroll to position [4543, 0]
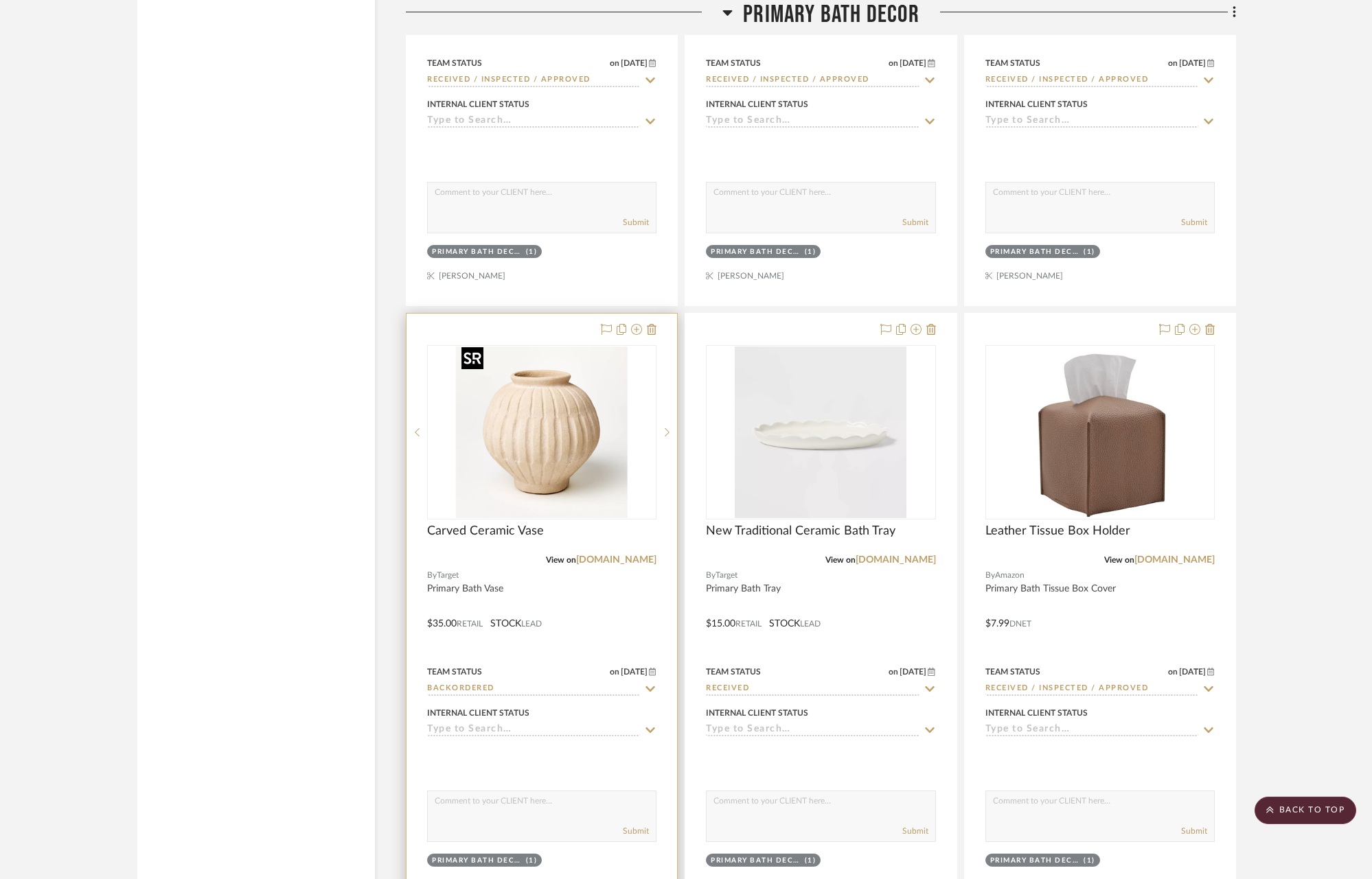
click at [576, 457] on img "0" at bounding box center [542, 432] width 171 height 171
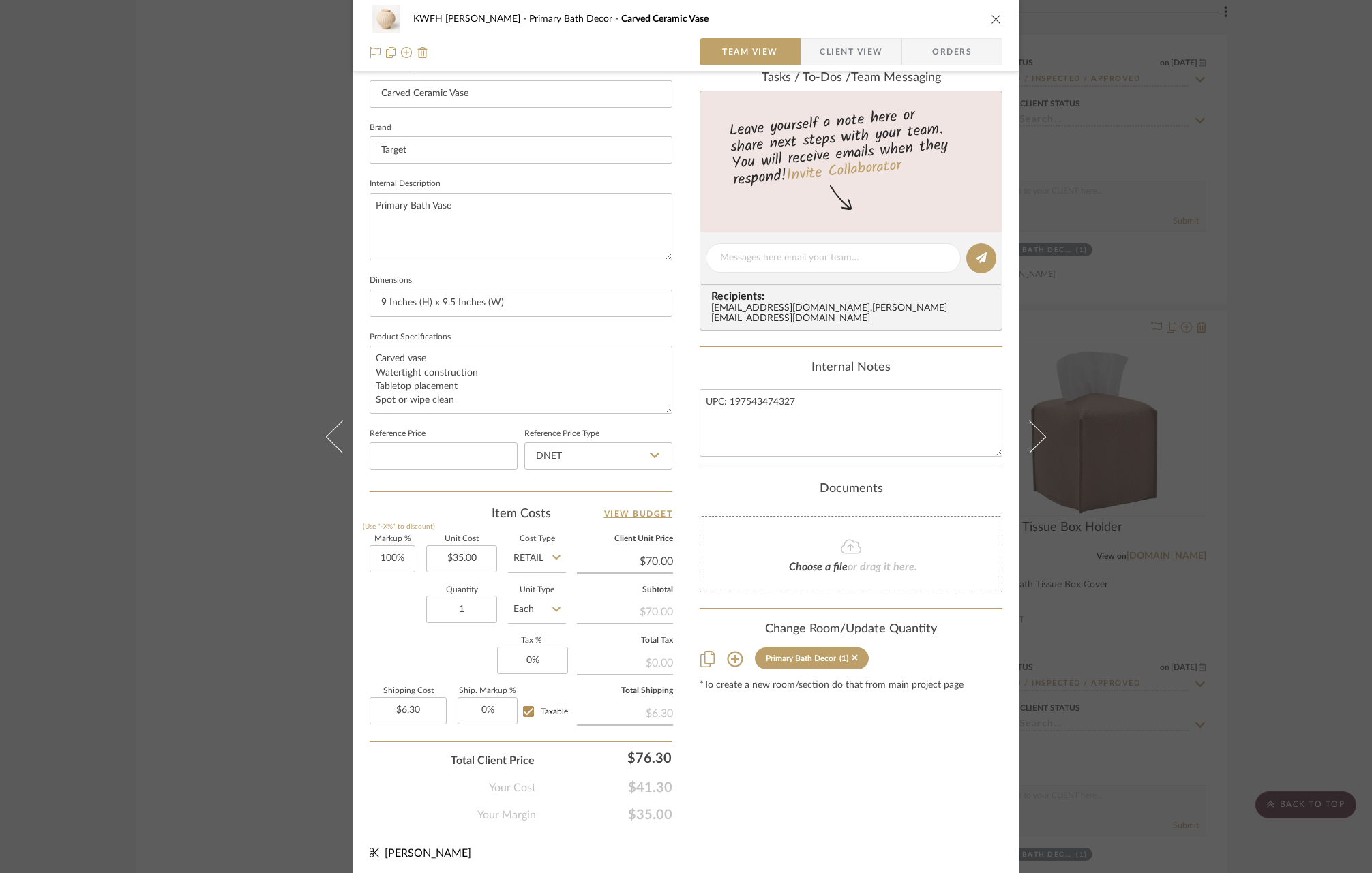
scroll to position [394, 0]
click at [193, 376] on div "KWFH [PERSON_NAME] Primary Bath Decor Carved Ceramic Vase Team View Client View…" at bounding box center [686, 436] width 1372 height 873
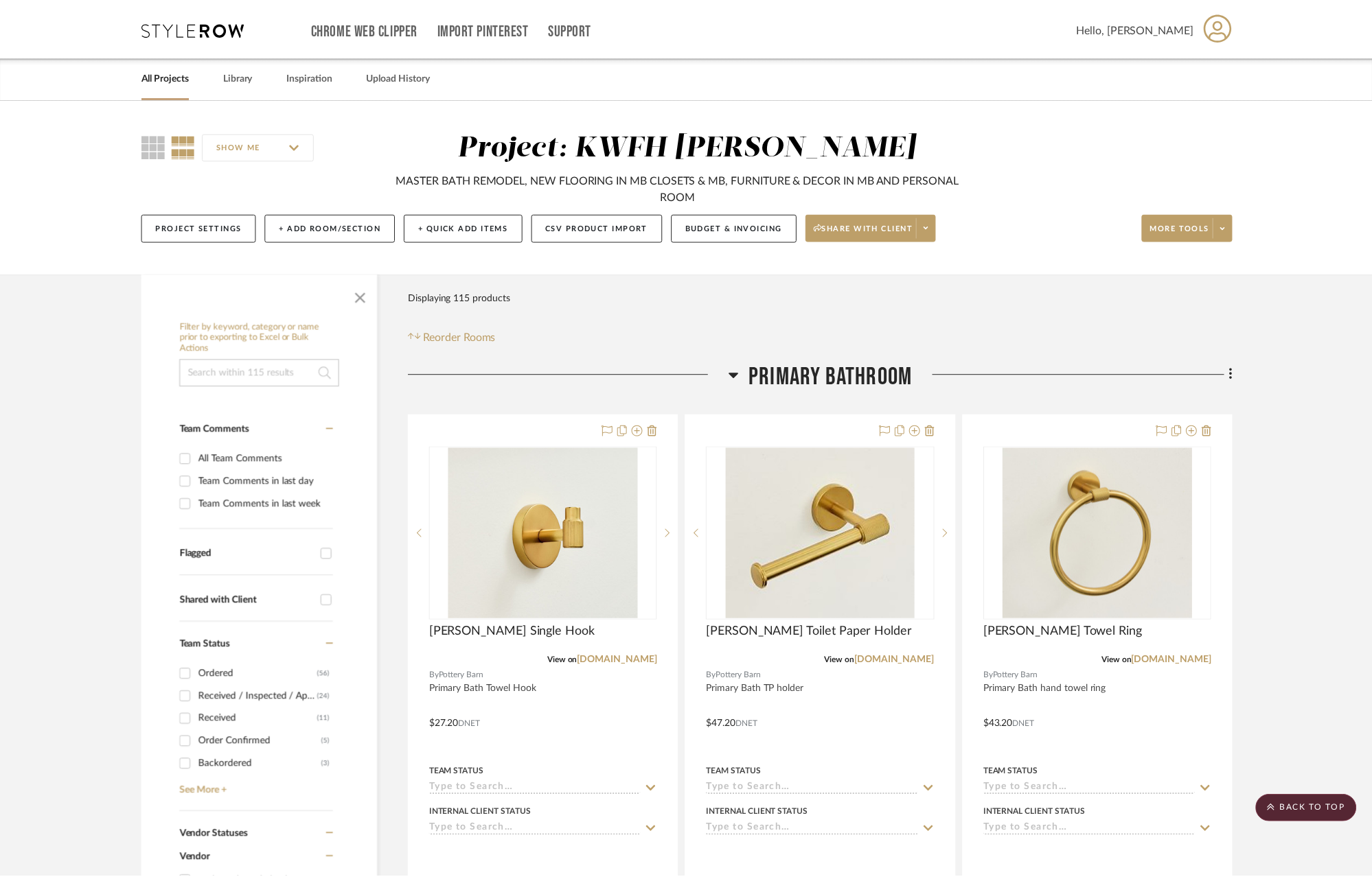
scroll to position [4543, 0]
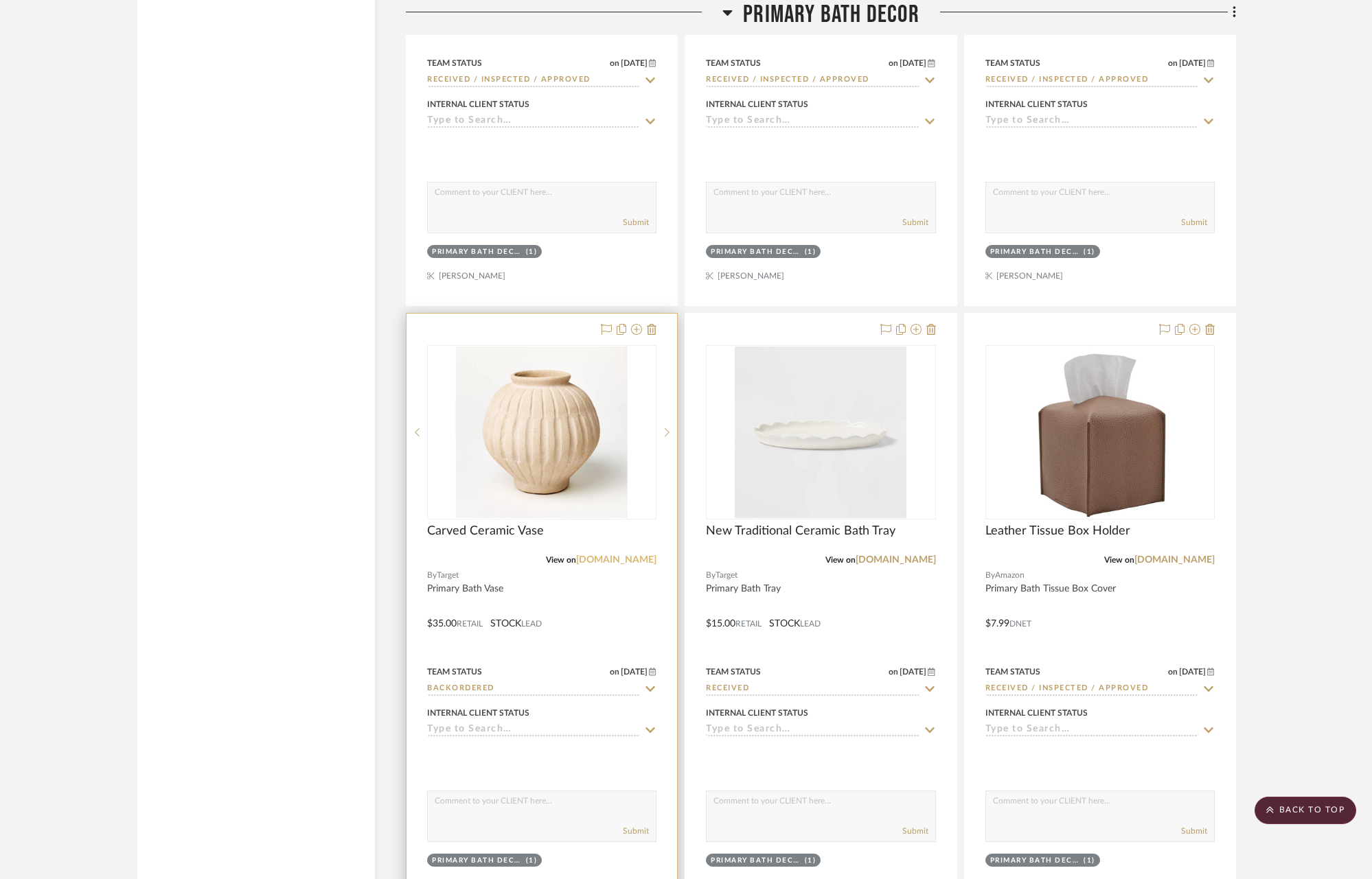
click at [622, 558] on link "[DOMAIN_NAME]" at bounding box center [616, 560] width 80 height 10
